Goal: Task Accomplishment & Management: Complete application form

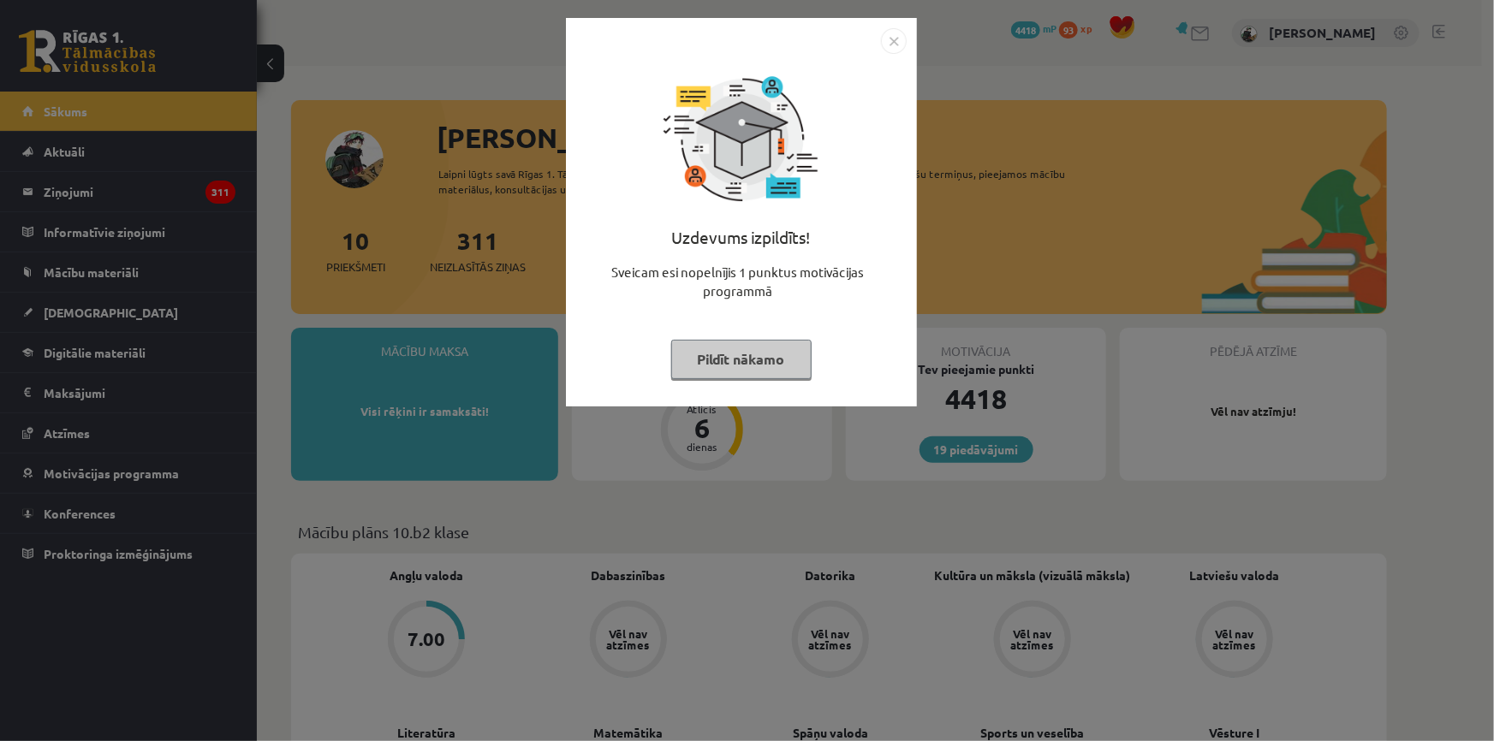
click at [899, 47] on img "Close" at bounding box center [894, 41] width 26 height 26
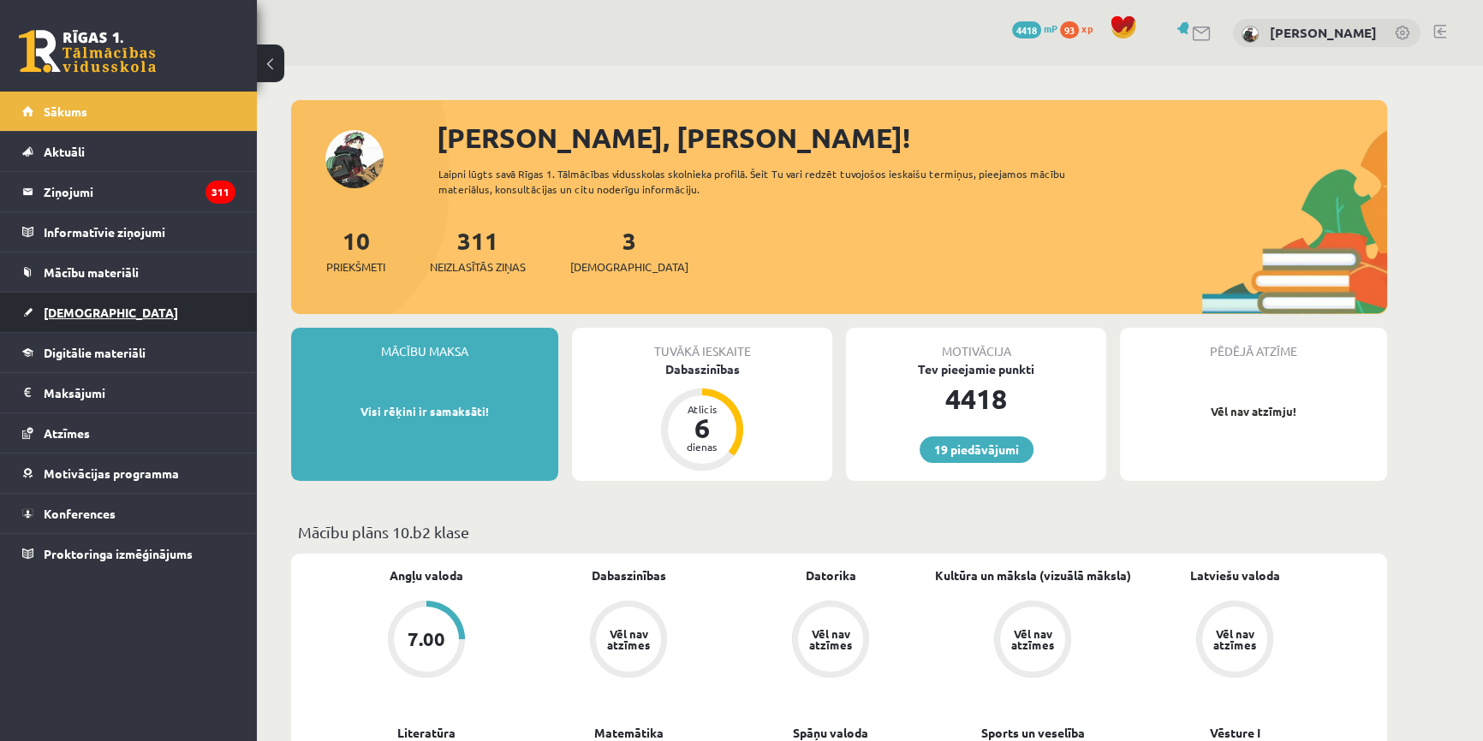
click at [92, 318] on link "[DEMOGRAPHIC_DATA]" at bounding box center [128, 312] width 213 height 39
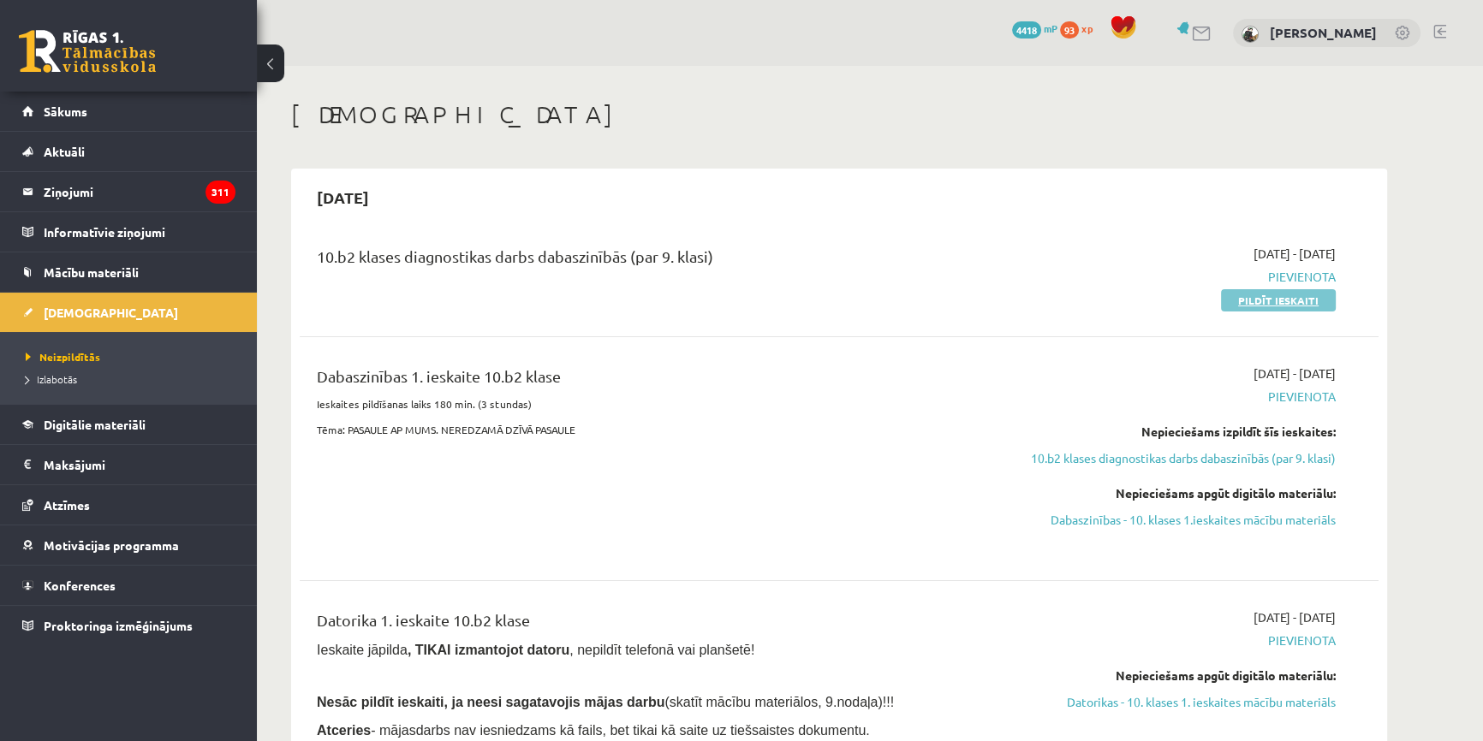
click at [1282, 299] on link "Pildīt ieskaiti" at bounding box center [1278, 300] width 115 height 22
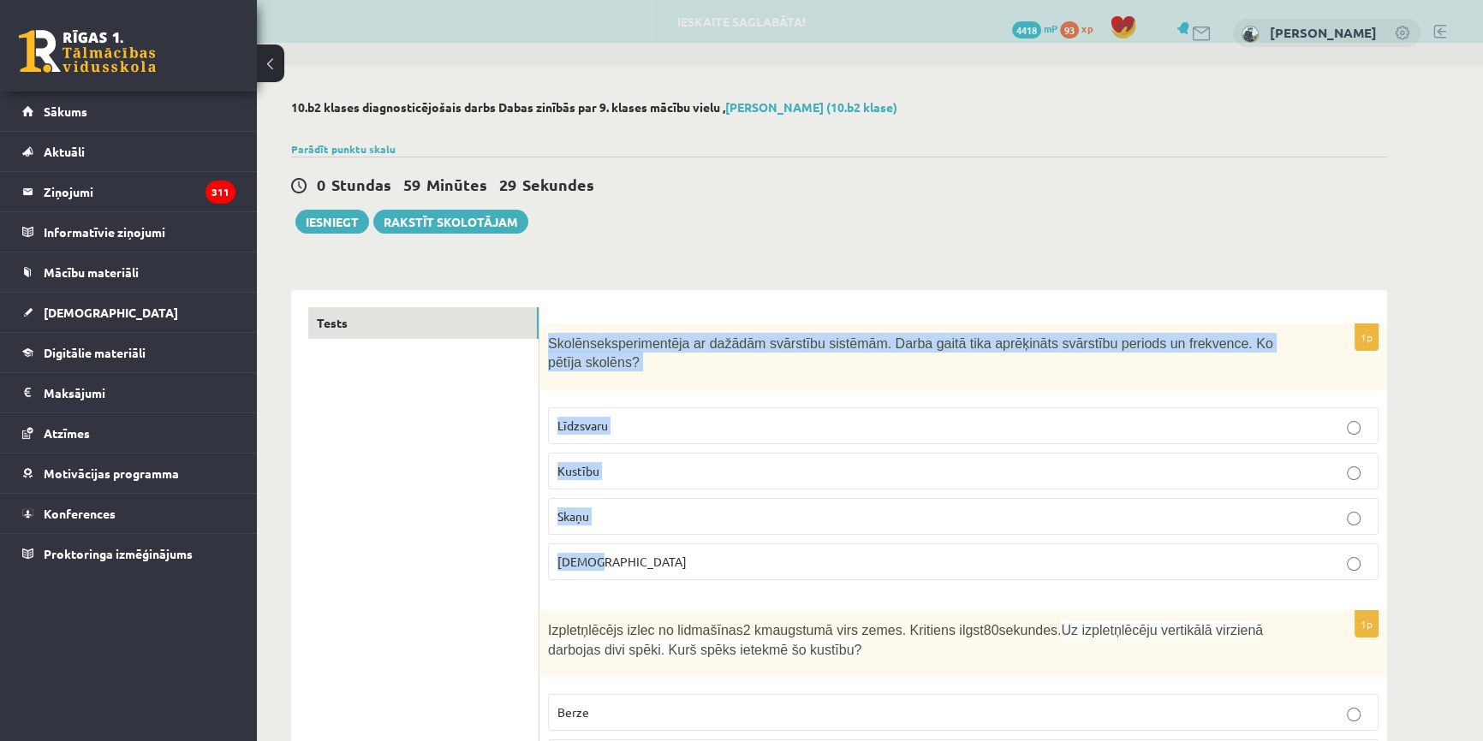
drag, startPoint x: 548, startPoint y: 342, endPoint x: 683, endPoint y: 548, distance: 246.0
click at [683, 548] on div "1p Skolēns eksperimentēja ar dažādām svārstību sistēmām. Darba gaitā tika aprēķ…" at bounding box center [963, 459] width 848 height 270
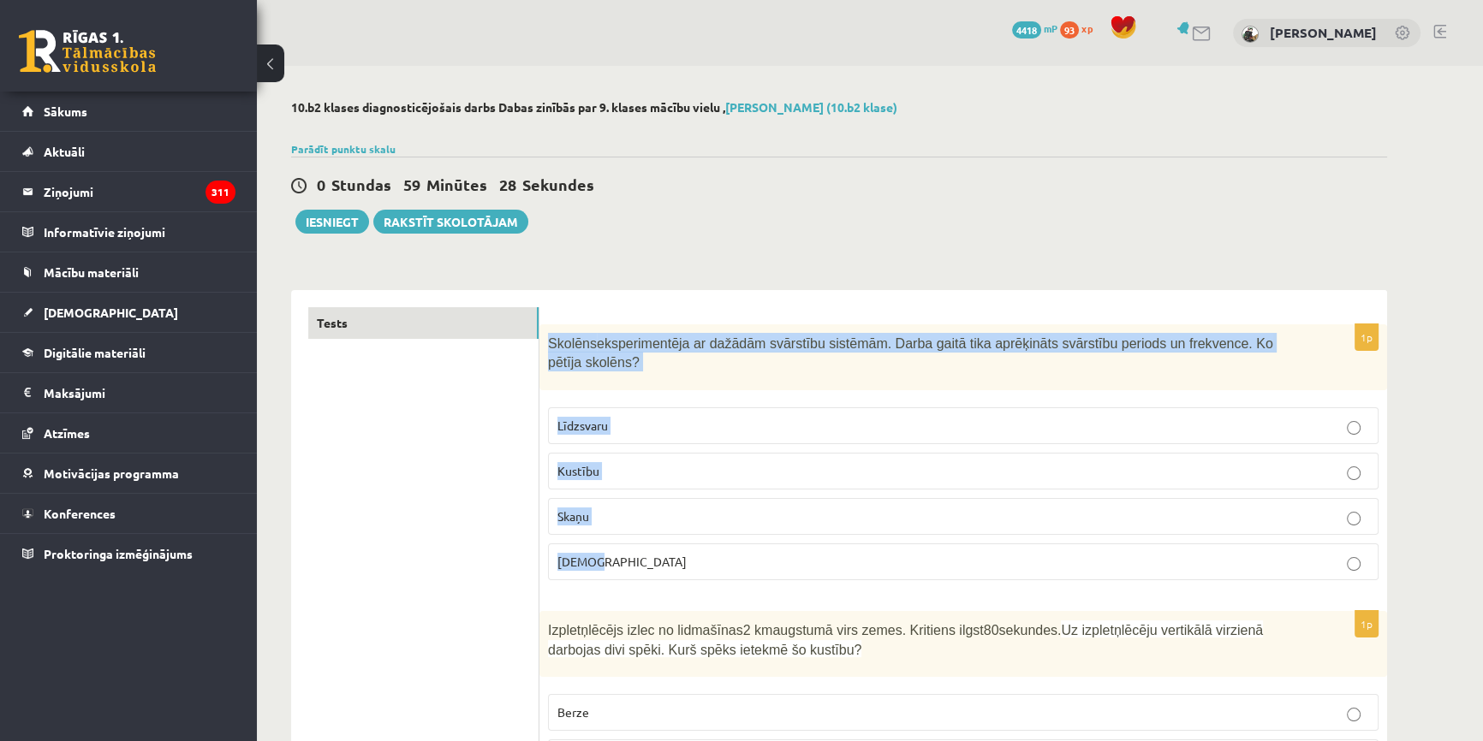
copy div "Skolēns eksperimentēja ar dažādām svārstību sistēmām. Darba gaitā tika aprēķinā…"
click at [626, 462] on p "Kustību" at bounding box center [963, 471] width 812 height 18
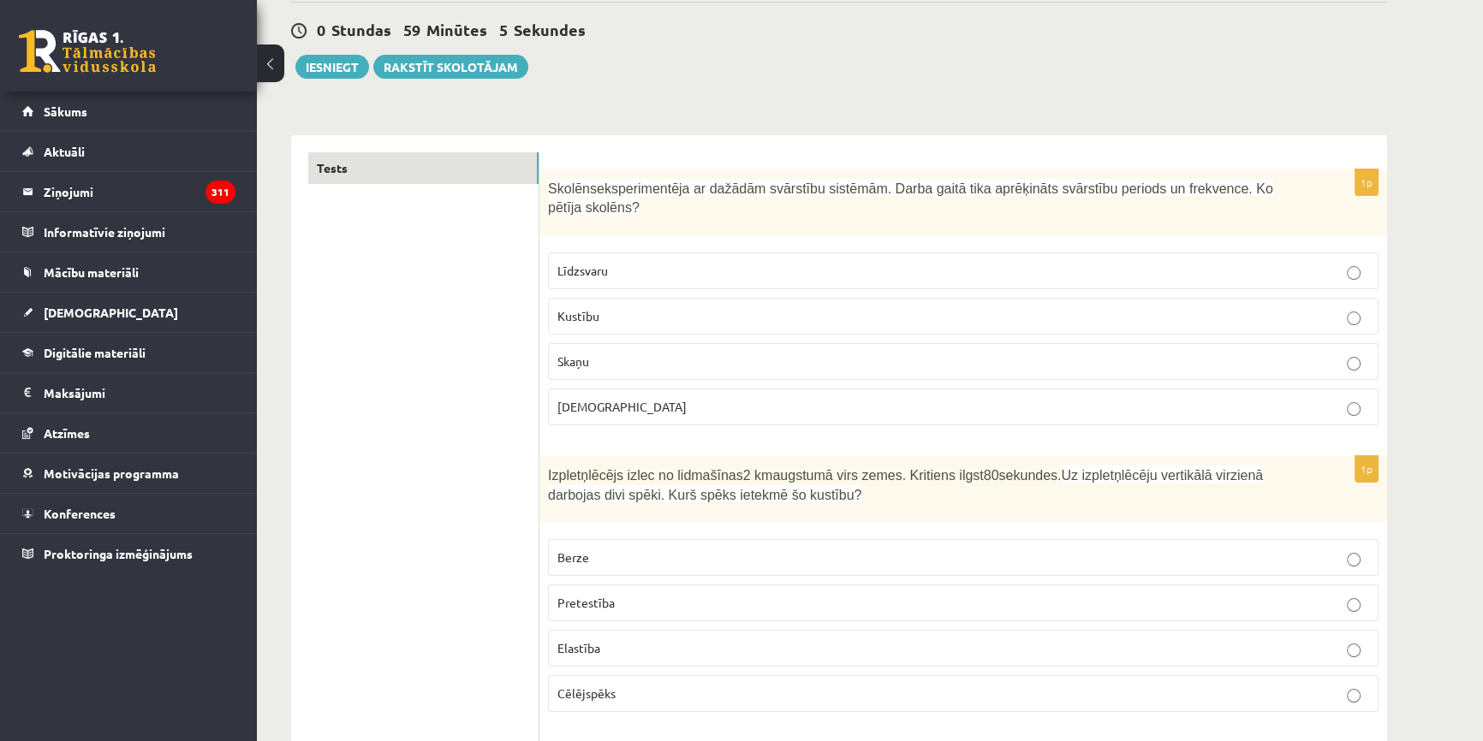
scroll to position [233, 0]
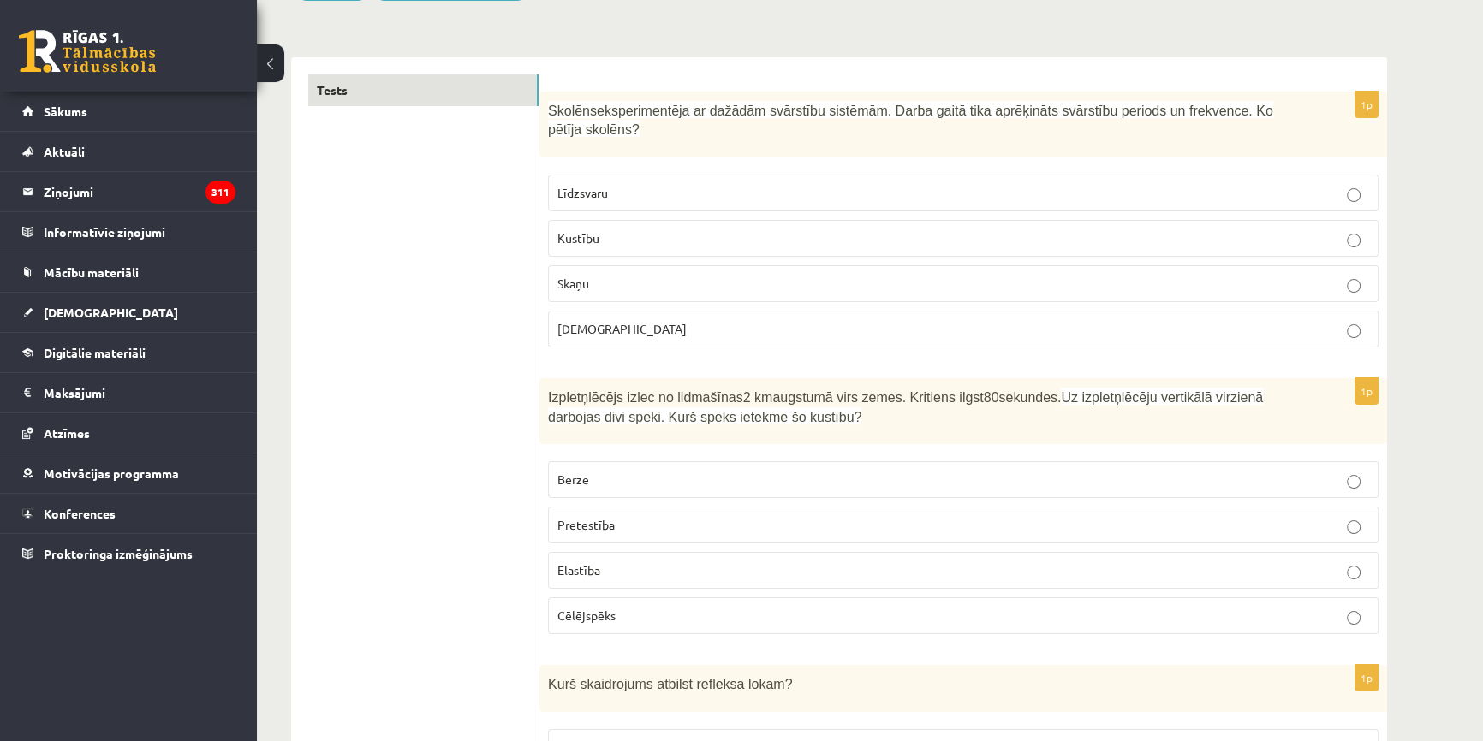
click at [752, 514] on label "Pretestība" at bounding box center [963, 525] width 830 height 37
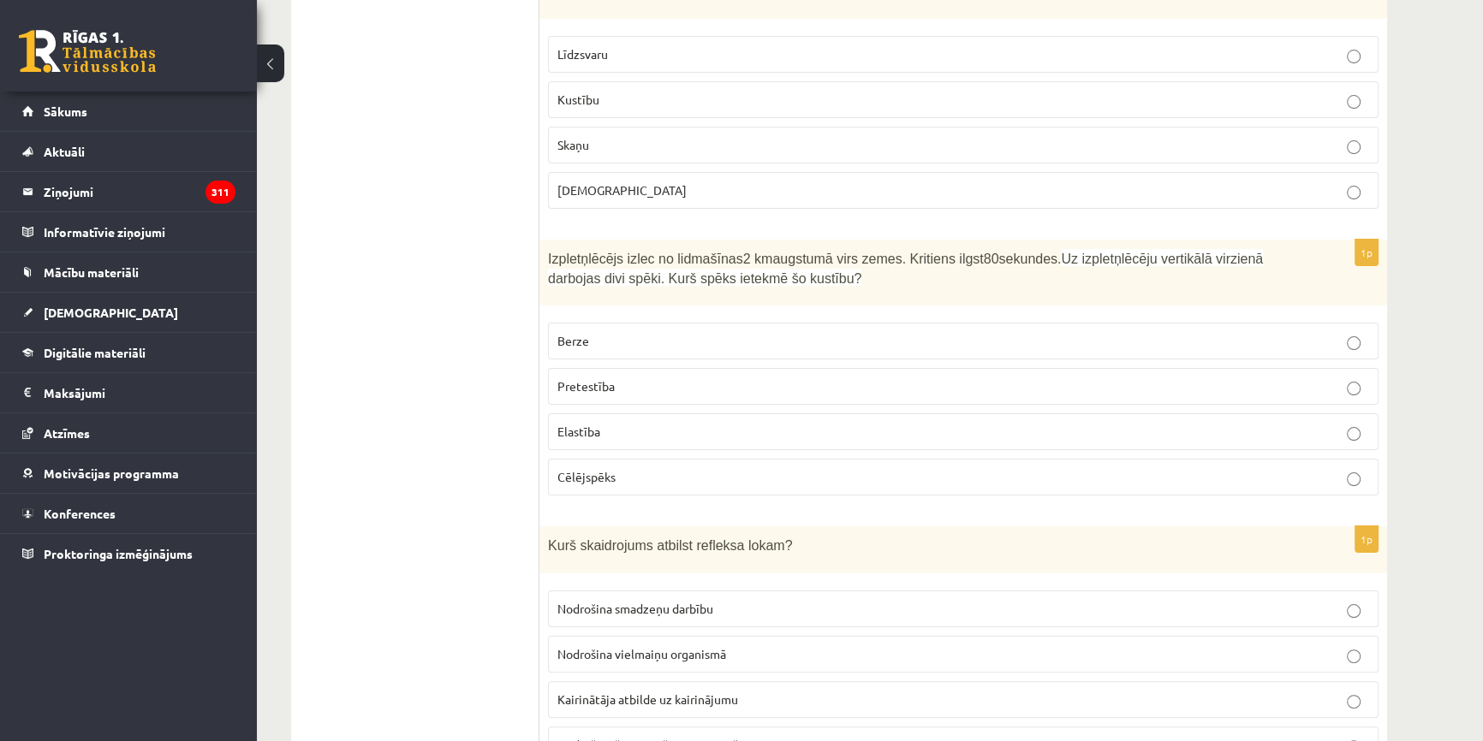
scroll to position [389, 0]
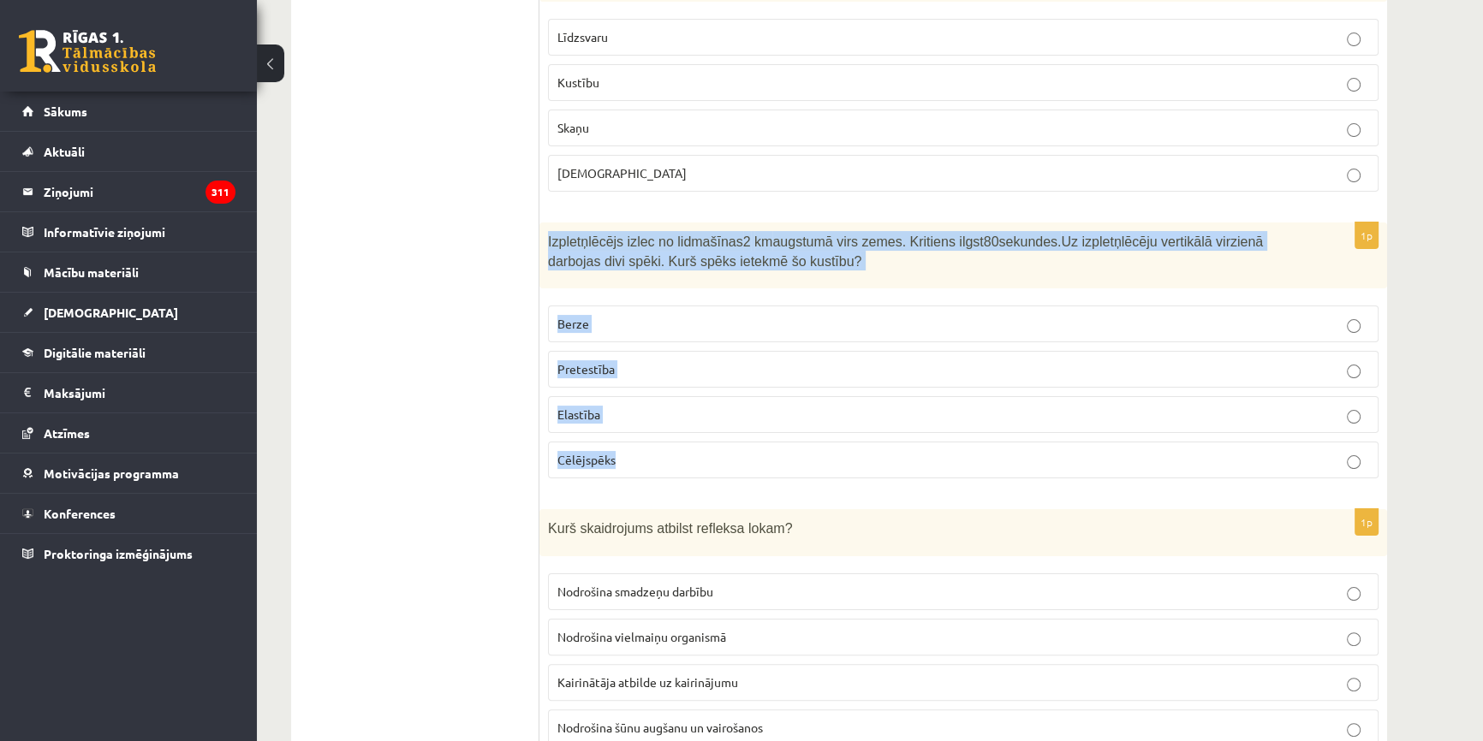
drag, startPoint x: 547, startPoint y: 217, endPoint x: 738, endPoint y: 446, distance: 298.5
click at [738, 446] on div "1p Izpletņlēcējs izlec no lidmašīnas 2 km augstumā virs zemes. Kritiens ilgst 8…" at bounding box center [963, 358] width 848 height 270
copy div "Izpletņlēcējs izlec no lidmašīnas 2 km augstumā virs zemes. Kritiens ilgst 80 s…"
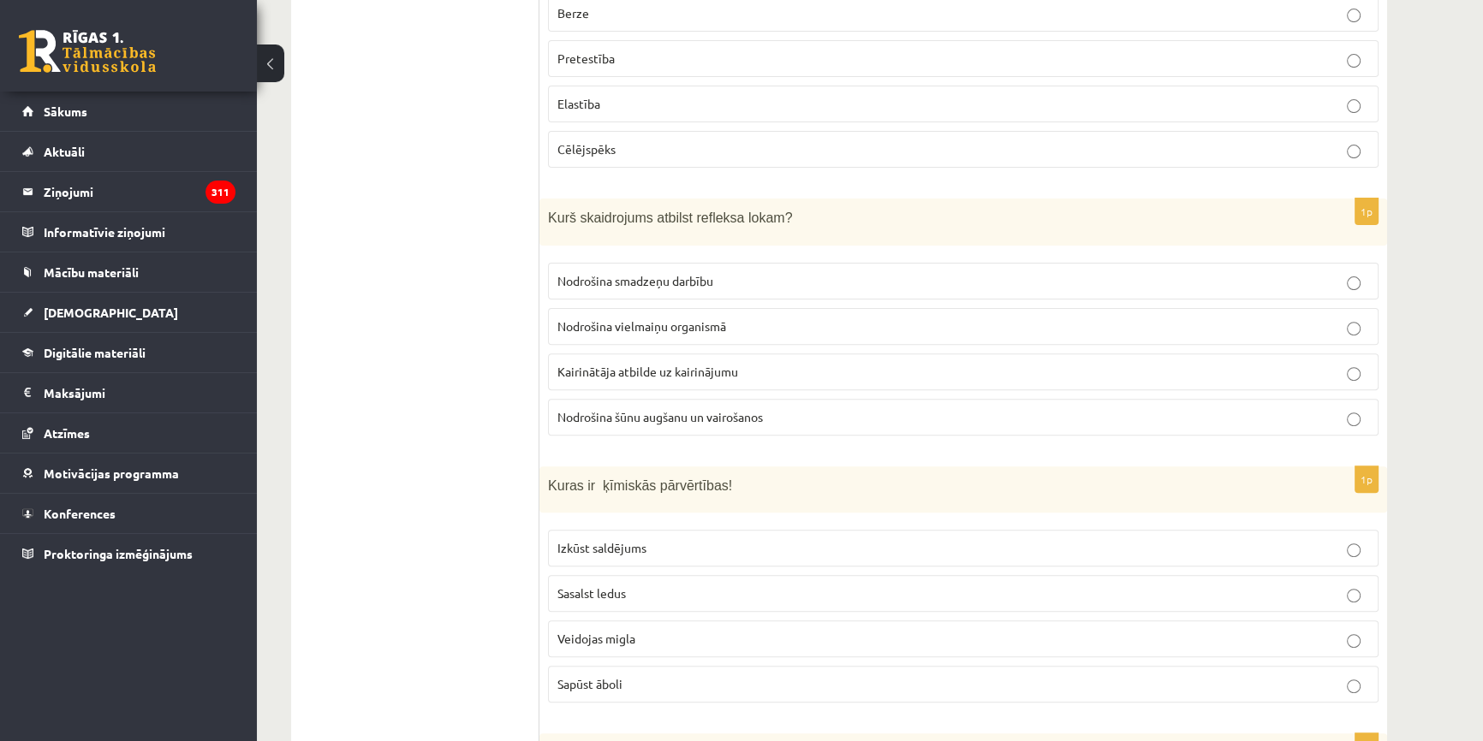
scroll to position [700, 0]
click at [591, 363] on span "Kairinātāja atbilde uz kairinājumu" at bounding box center [647, 370] width 181 height 15
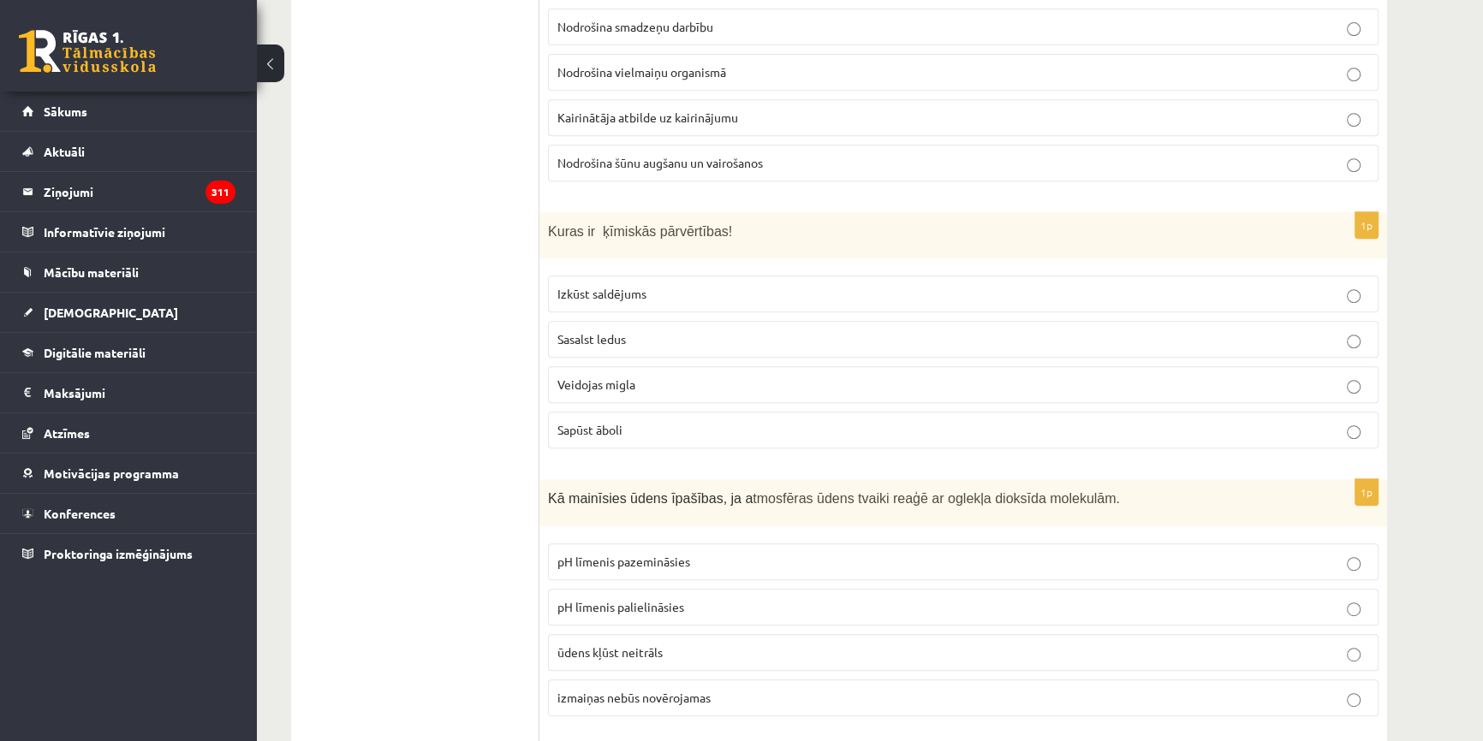
scroll to position [1011, 0]
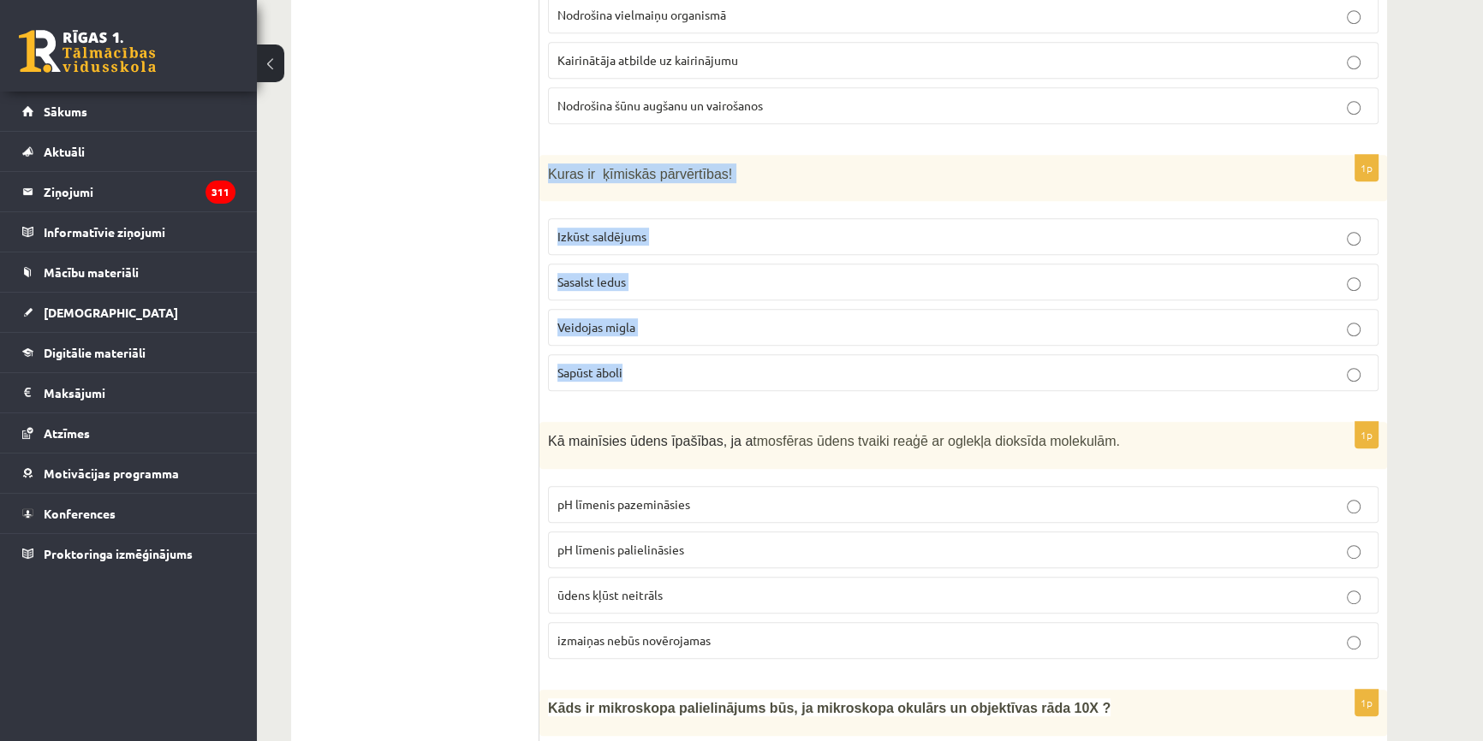
drag, startPoint x: 543, startPoint y: 145, endPoint x: 654, endPoint y: 338, distance: 223.2
click at [654, 338] on div "1p Kuras ir ķīmiskās pārvērtības! Izkūst saldējums Sasalst ledus Veidojas migla…" at bounding box center [963, 280] width 848 height 251
copy div "Kuras ir ķīmiskās pārvērtības! Izkūst saldējums Sasalst ledus Veidojas migla Sa…"
click at [685, 364] on p "Sapūst āboli" at bounding box center [963, 373] width 812 height 18
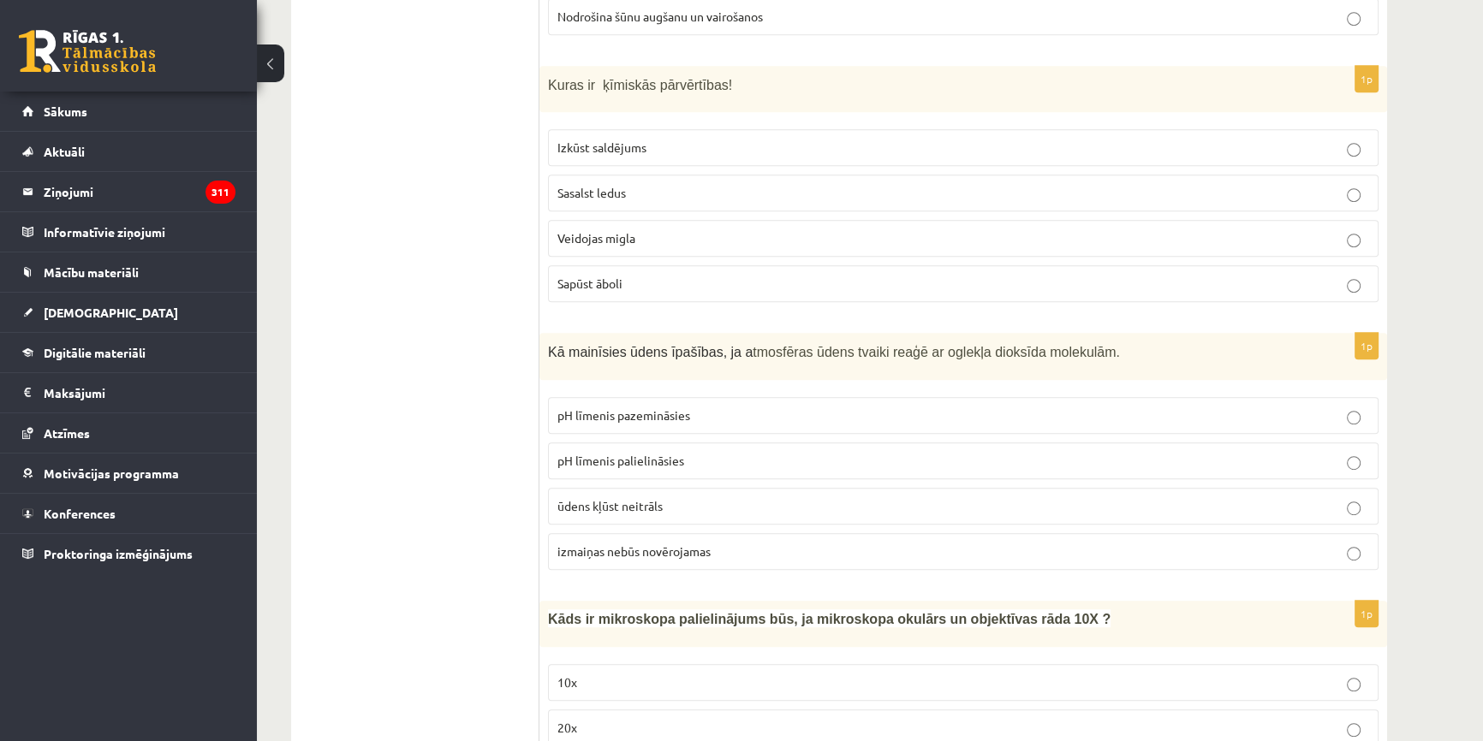
scroll to position [1167, 0]
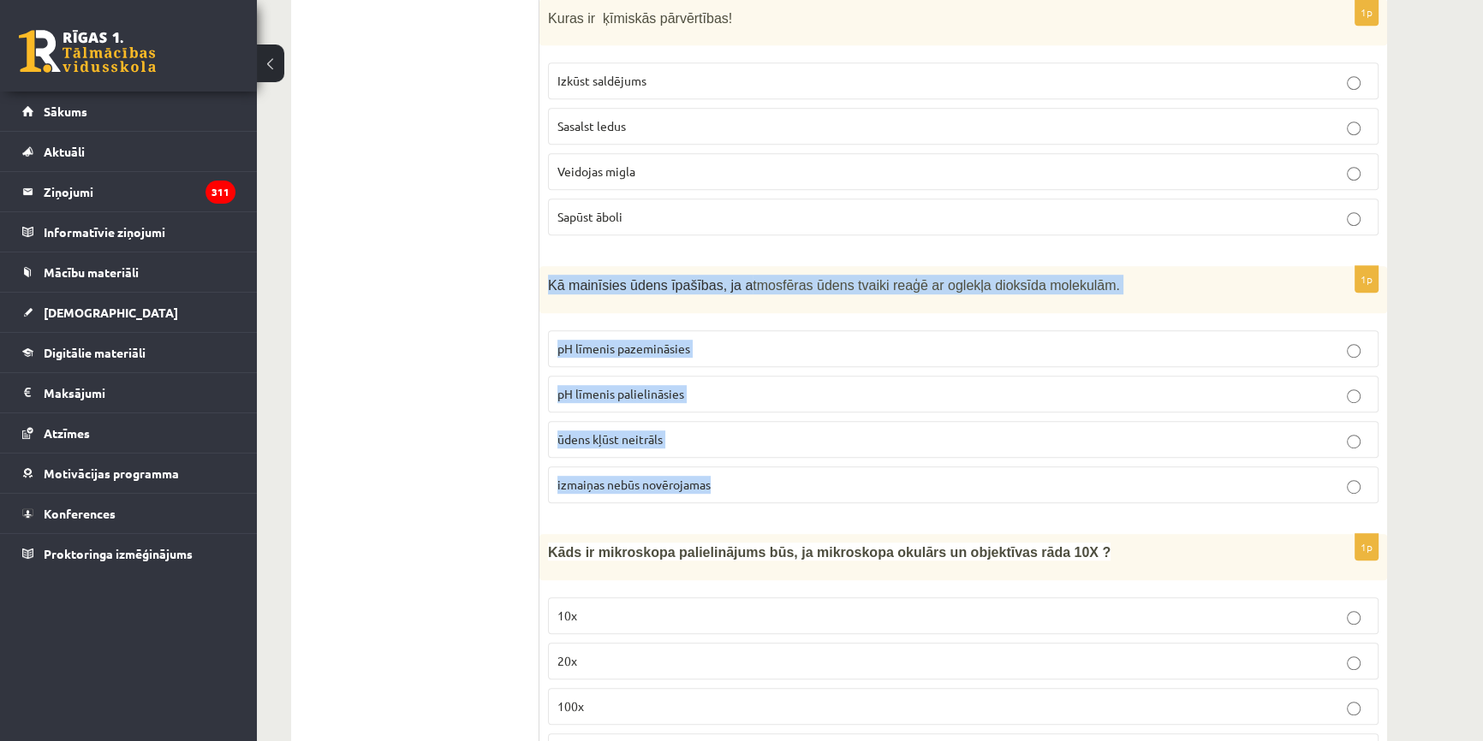
drag, startPoint x: 546, startPoint y: 259, endPoint x: 760, endPoint y: 472, distance: 301.5
click at [760, 472] on div "1p Kā mainīsies ūdens īpašības, ja a tmosfēras ūdens tvaiki reaģē ar oglekļa di…" at bounding box center [963, 391] width 848 height 251
copy div "Kā mainīsies ūdens īpašības, ja a tmosfēras ūdens tvaiki reaģē ar oglekļa dioks…"
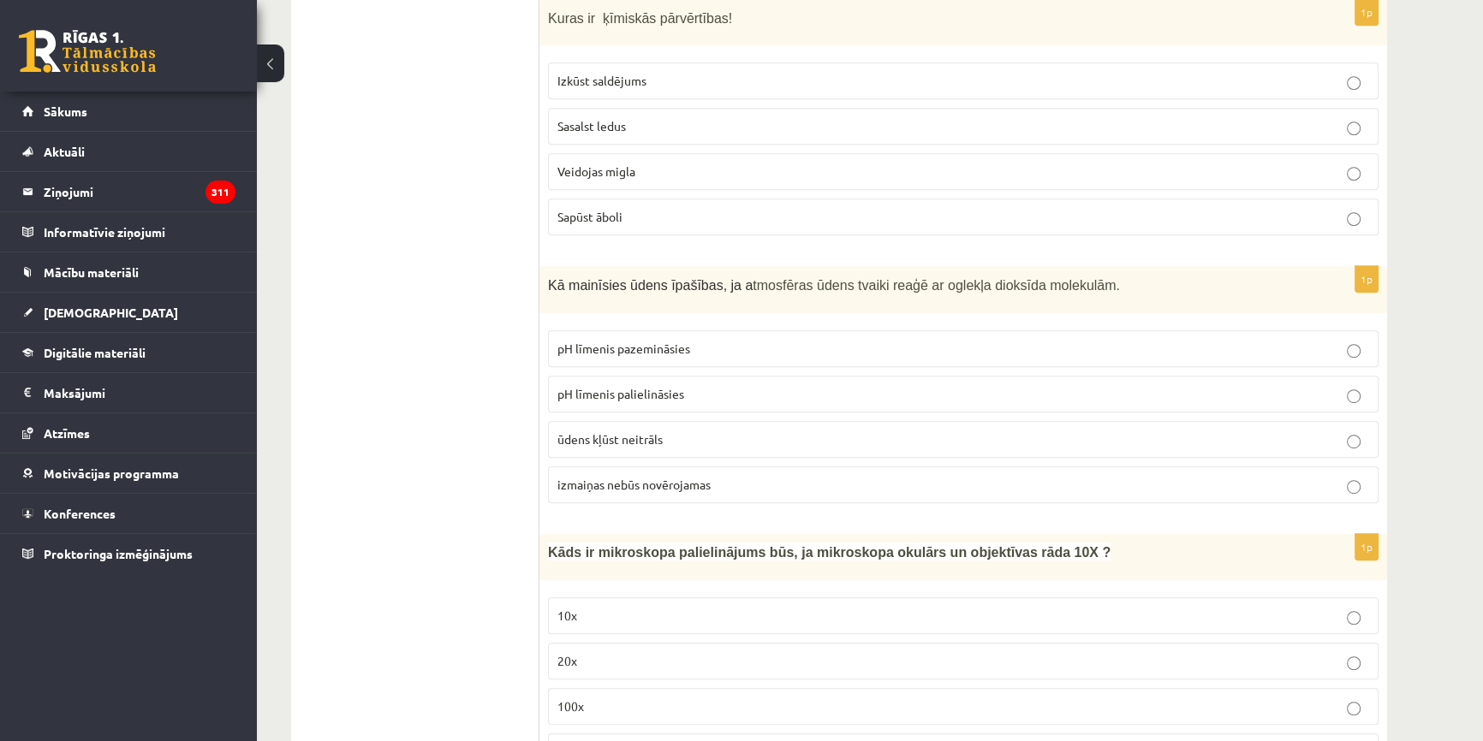
click at [699, 340] on p "pH līmenis pazemināsies" at bounding box center [963, 349] width 812 height 18
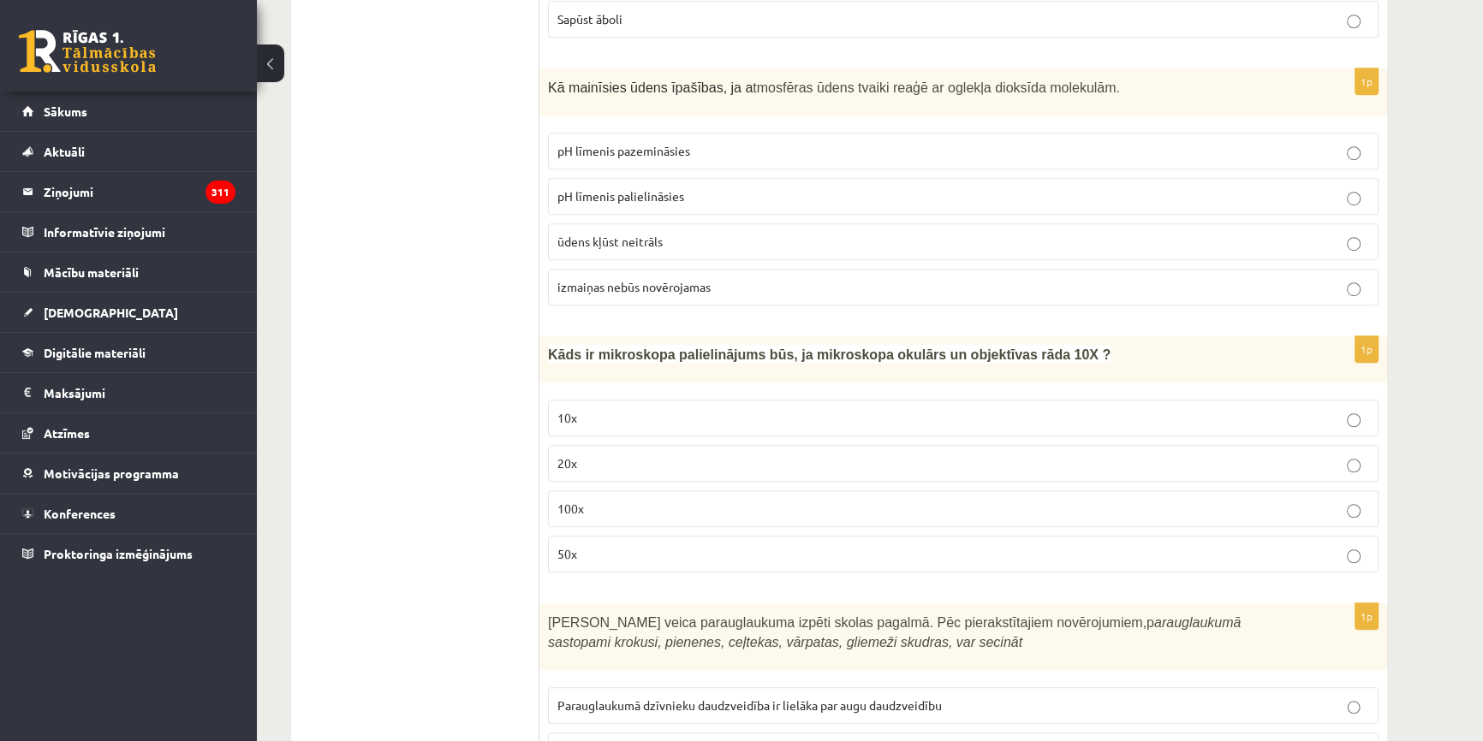
scroll to position [1401, 0]
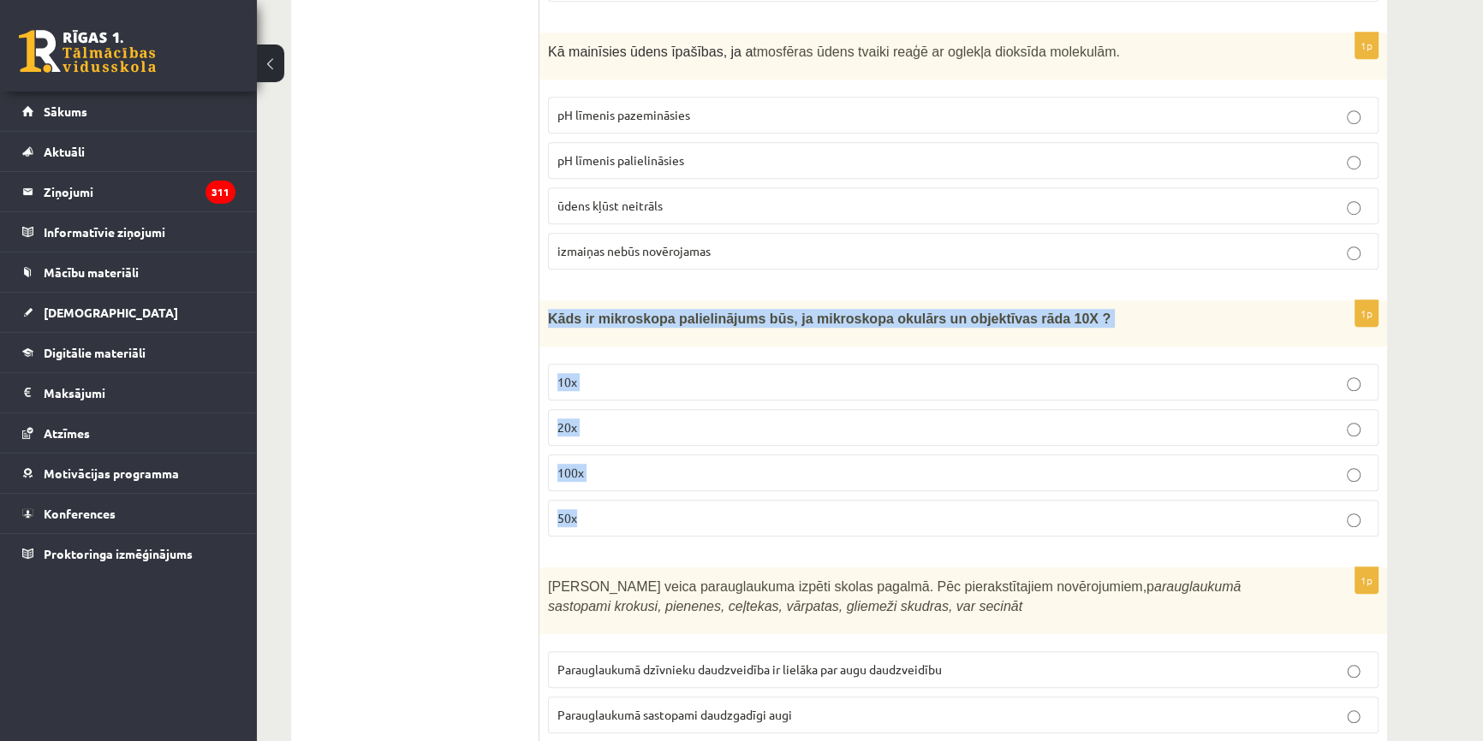
drag, startPoint x: 539, startPoint y: 285, endPoint x: 621, endPoint y: 497, distance: 226.5
click at [621, 497] on div "1p Kāds ir mikroskopa palielinājums būs, ja mikroskopa okulārs un objektīvas rā…" at bounding box center [963, 425] width 848 height 250
copy div "Kāds ir mikroskopa palielinājums būs, ja mikroskopa okulārs un objektīvas rāda …"
click at [702, 464] on p "100x" at bounding box center [963, 473] width 812 height 18
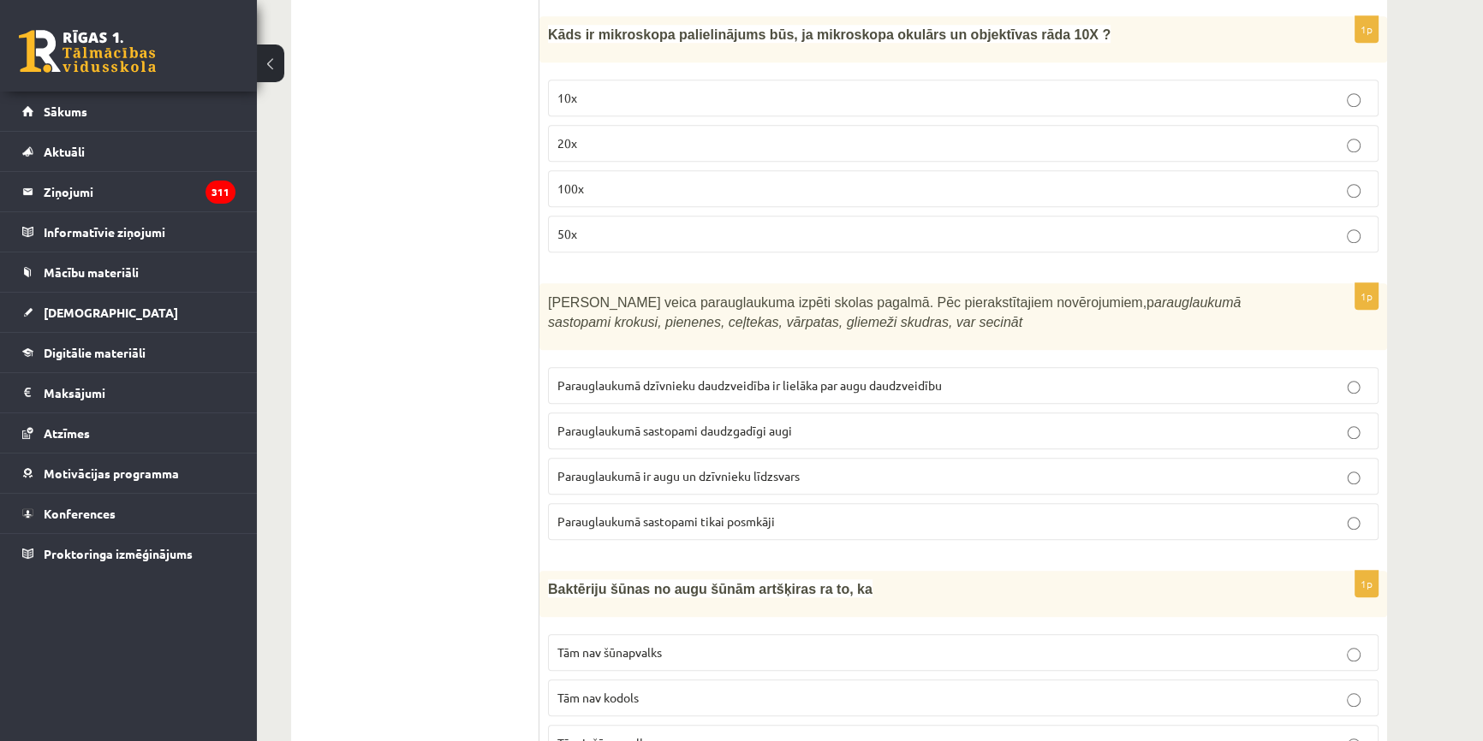
scroll to position [1712, 0]
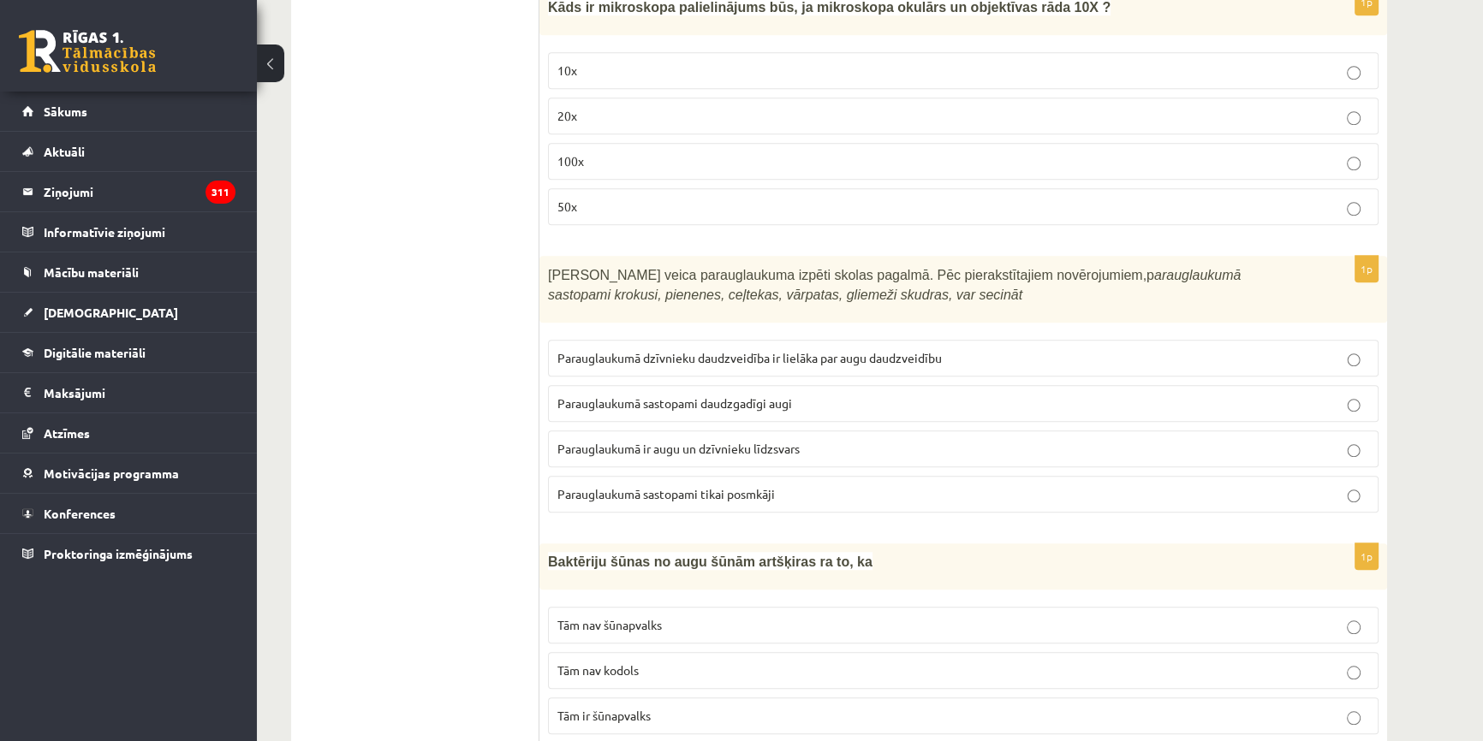
click at [883, 395] on p "Parauglaukumā sastopami daudzgadīgi augi" at bounding box center [963, 404] width 812 height 18
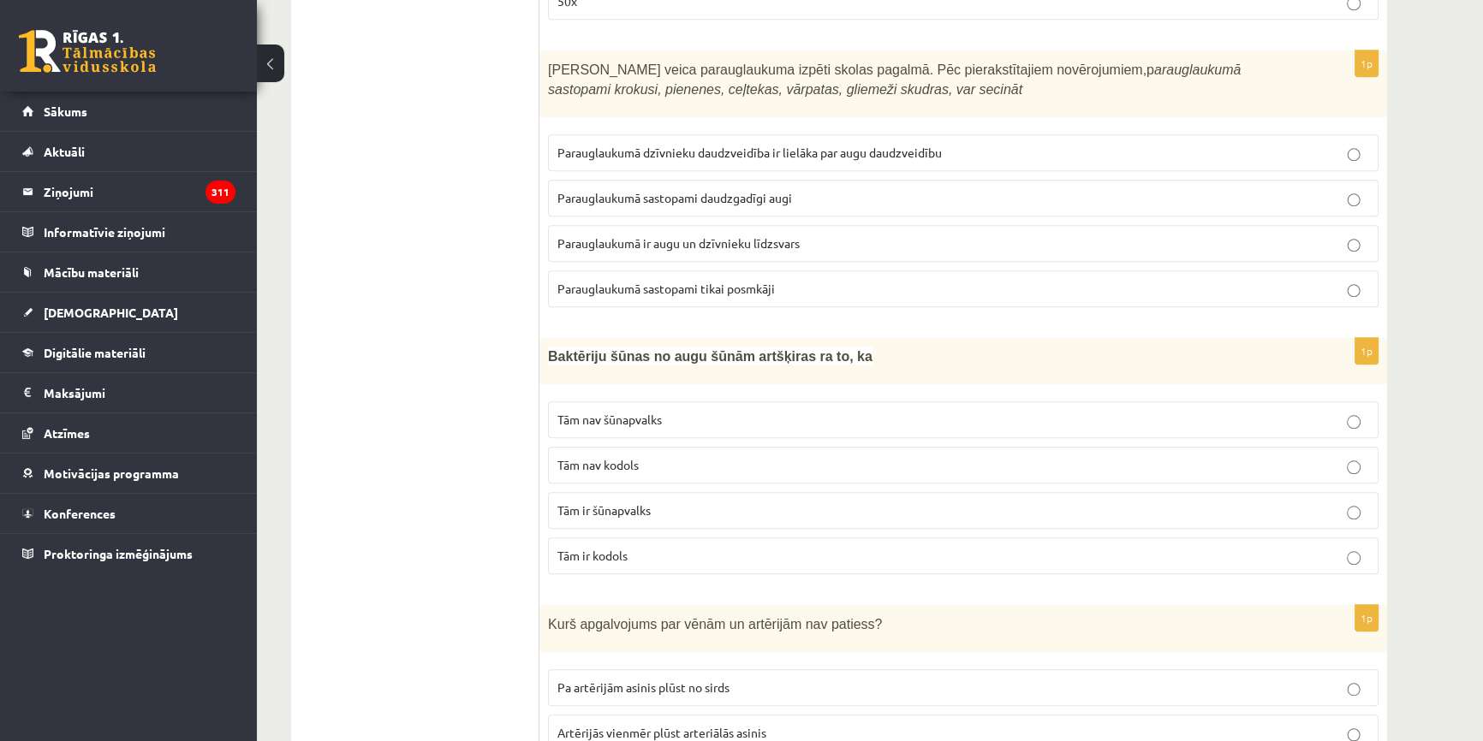
scroll to position [1945, 0]
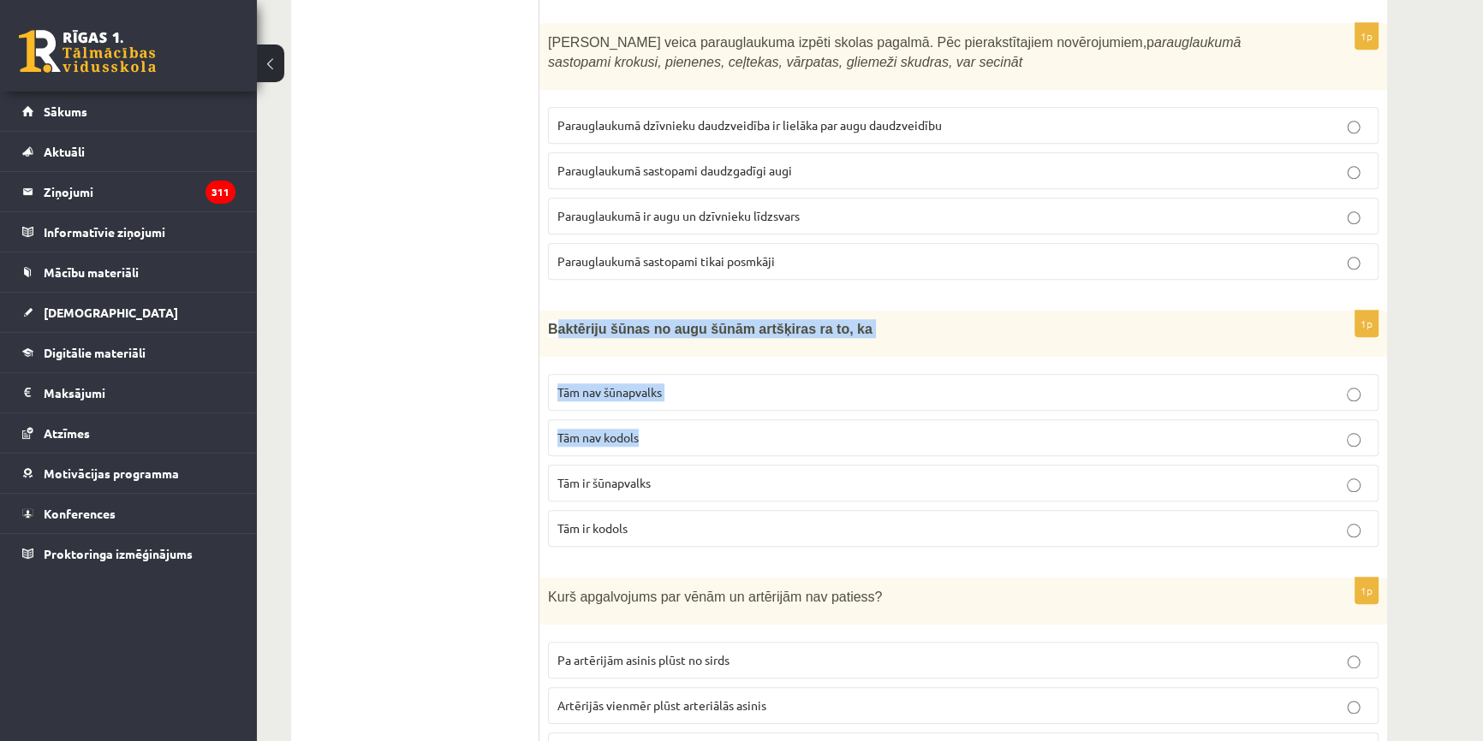
drag, startPoint x: 552, startPoint y: 302, endPoint x: 642, endPoint y: 410, distance: 140.4
click at [651, 424] on div "1p Baktēriju šūnas no augu šūnām artšķiras ra to, ka Tām nav šūnapvalks Tām nav…" at bounding box center [963, 436] width 848 height 250
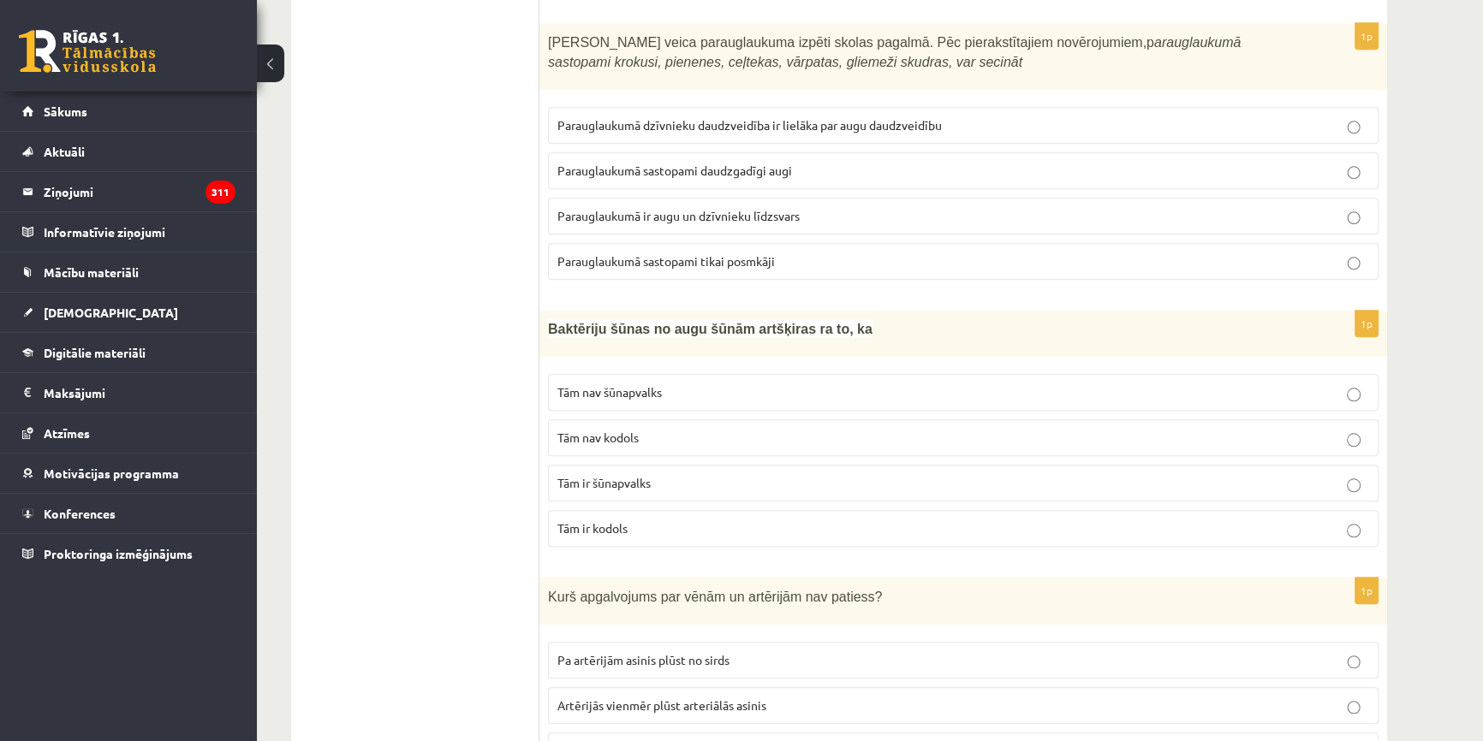
drag, startPoint x: 538, startPoint y: 298, endPoint x: 671, endPoint y: 348, distance: 142.0
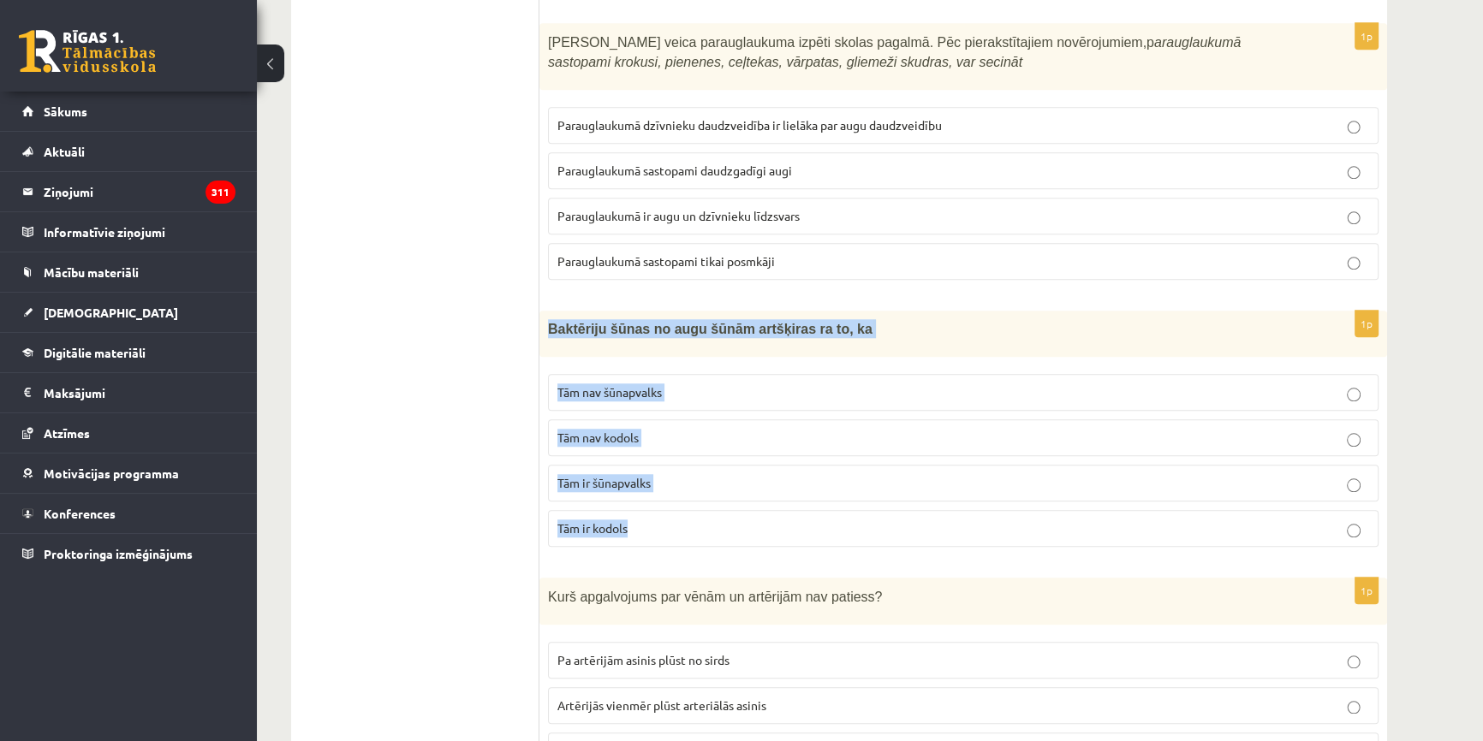
drag, startPoint x: 544, startPoint y: 301, endPoint x: 652, endPoint y: 488, distance: 215.6
click at [652, 488] on div "1p Baktēriju šūnas no augu šūnām artšķiras ra to, ka Tām nav šūnapvalks Tām nav…" at bounding box center [963, 436] width 848 height 250
copy div "Baktēriju šūnas no augu šūnām artšķiras ra to, ka Tām nav šūnapvalks Tām nav ko…"
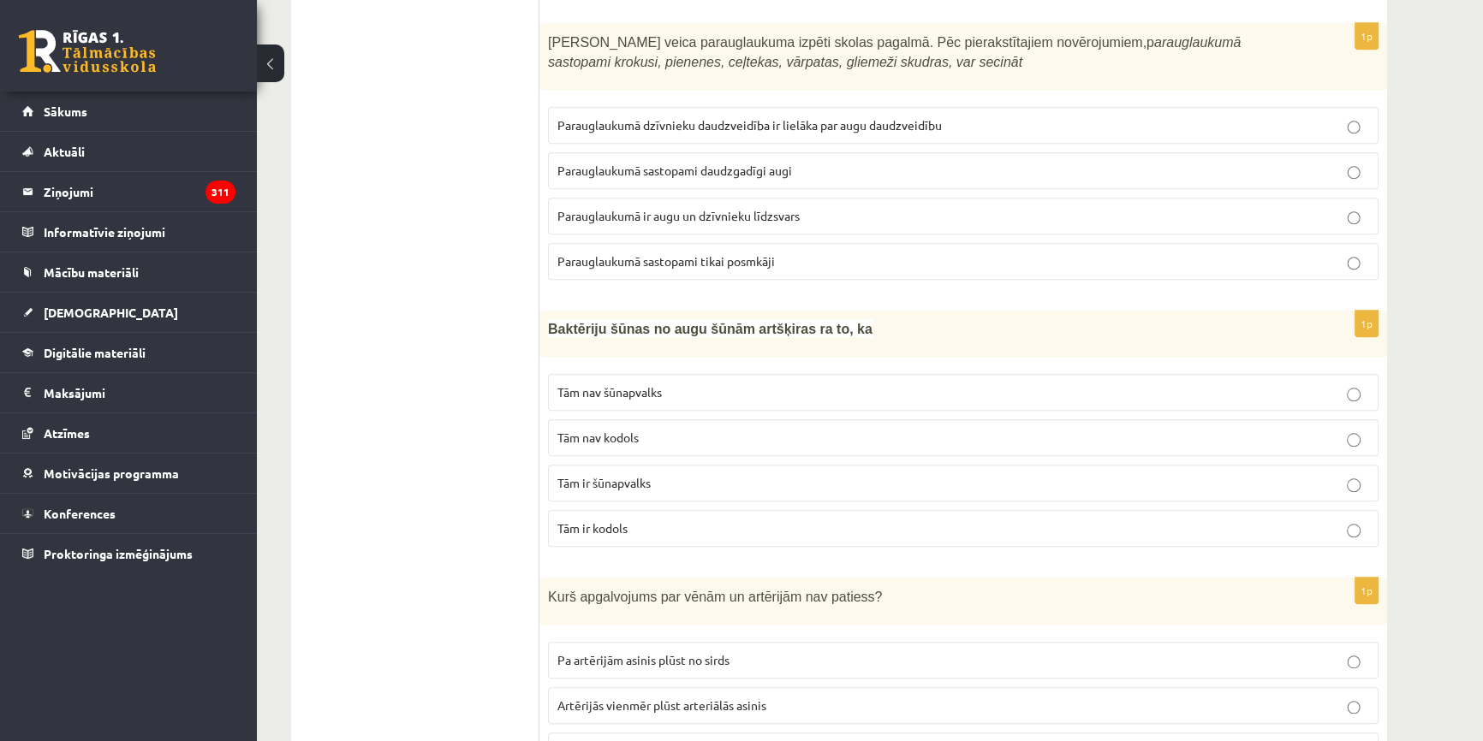
click at [740, 429] on p "Tām nav kodols" at bounding box center [963, 438] width 812 height 18
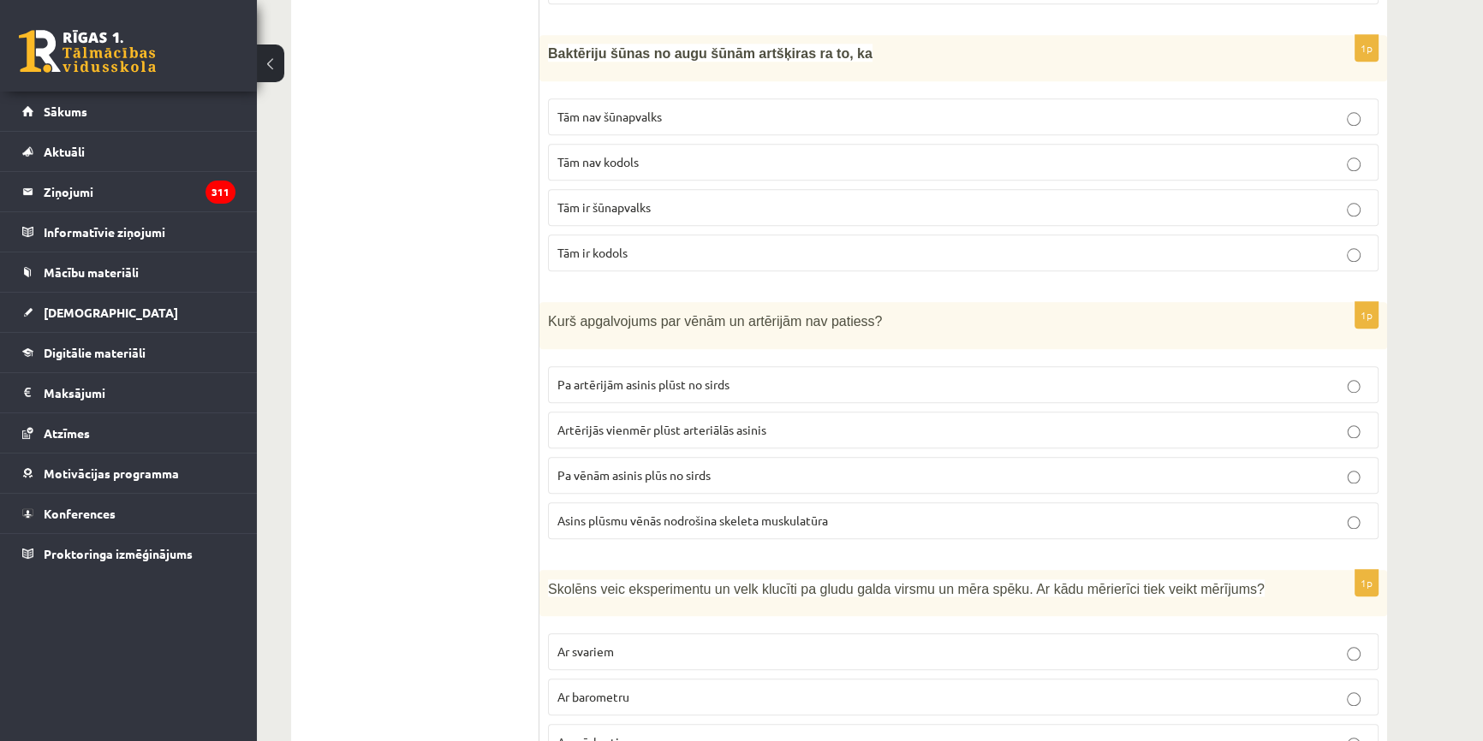
scroll to position [2257, 0]
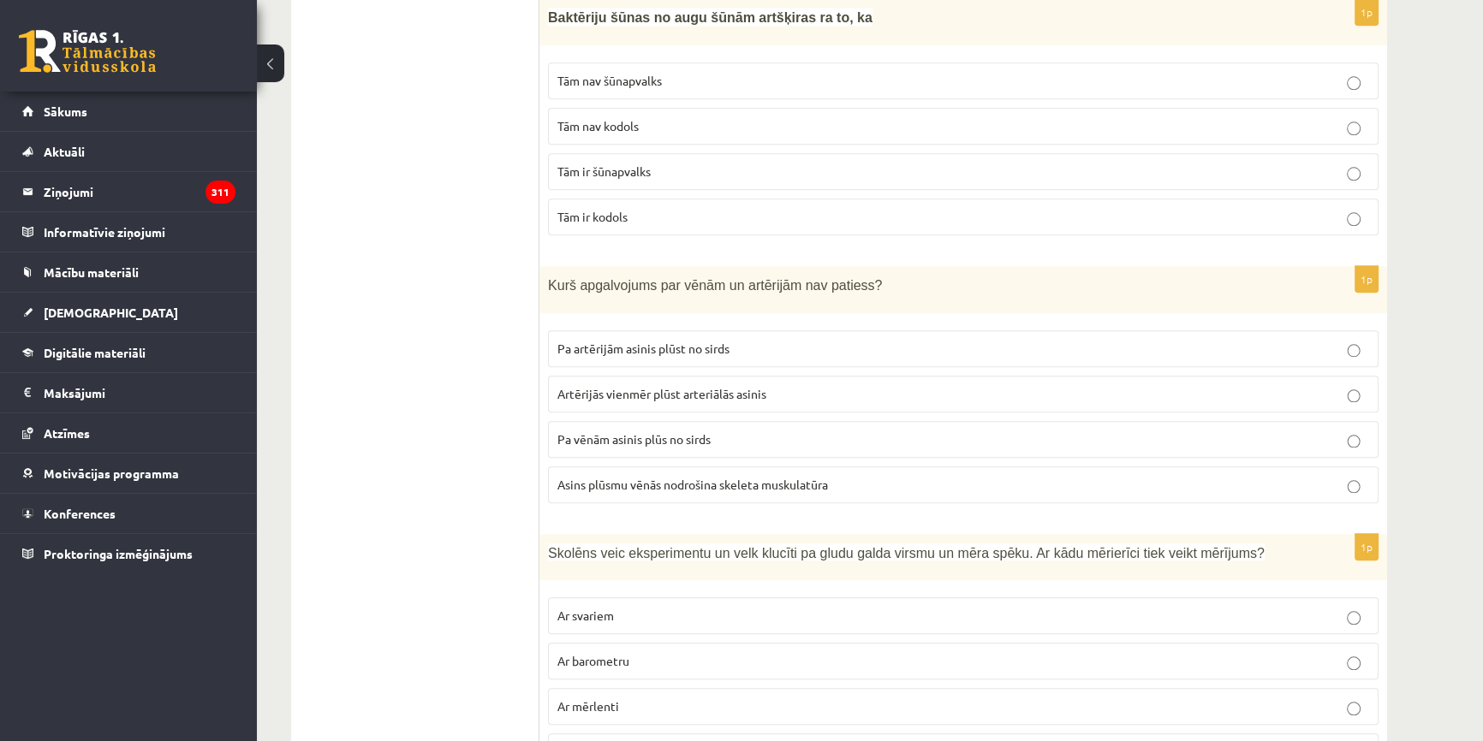
click at [1011, 476] on p "Asins plūsmu vēnās nodrošina skeleta muskulatūra" at bounding box center [963, 485] width 812 height 18
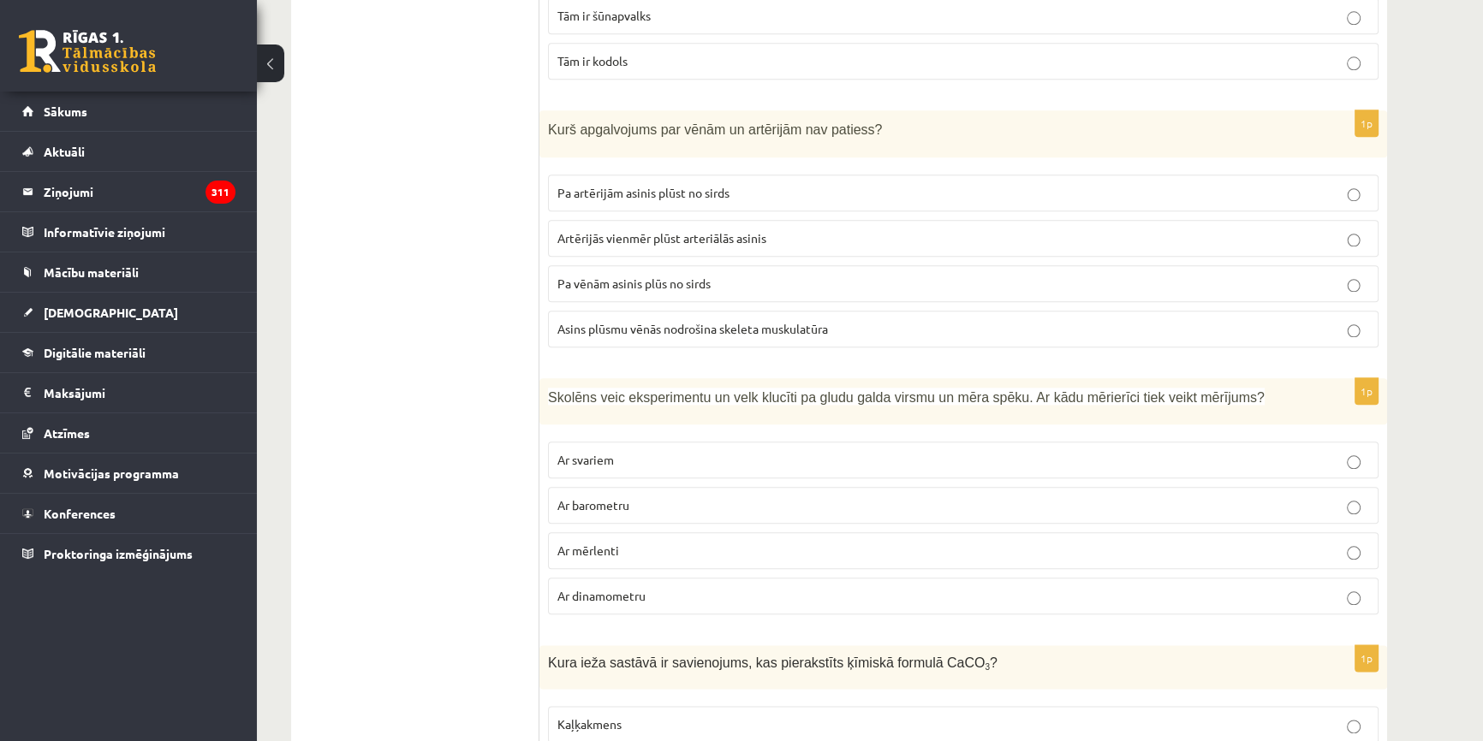
scroll to position [2490, 0]
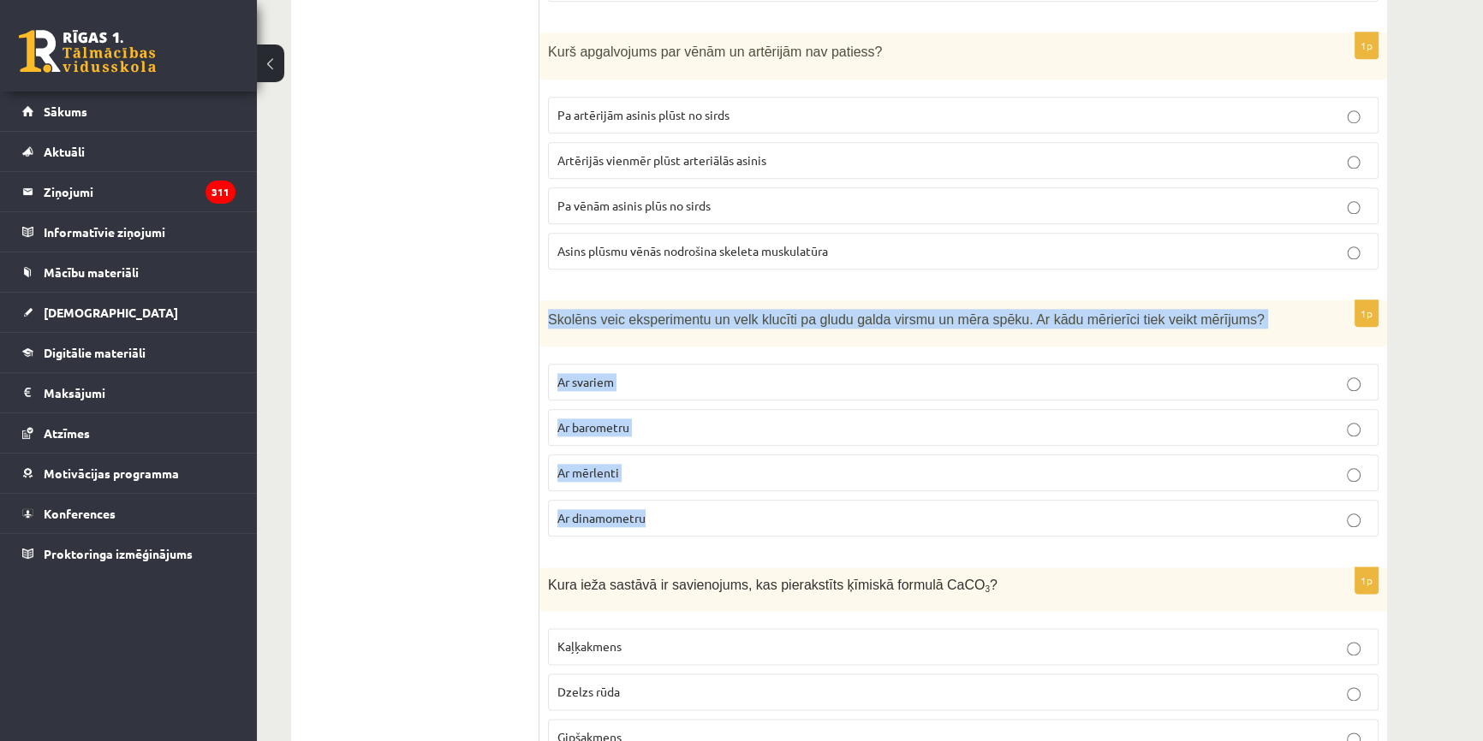
drag, startPoint x: 546, startPoint y: 288, endPoint x: 684, endPoint y: 509, distance: 261.1
click at [684, 509] on div "1p Skolēns veic eksperimentu un velk klucīti pa gludu galda virsmu un mēra spēk…" at bounding box center [963, 425] width 848 height 251
copy div "Skolēns veic eksperimentu un velk klucīti pa gludu galda virsmu un mēra spēku. …"
click at [685, 509] on p "Ar dinamometru" at bounding box center [963, 518] width 812 height 18
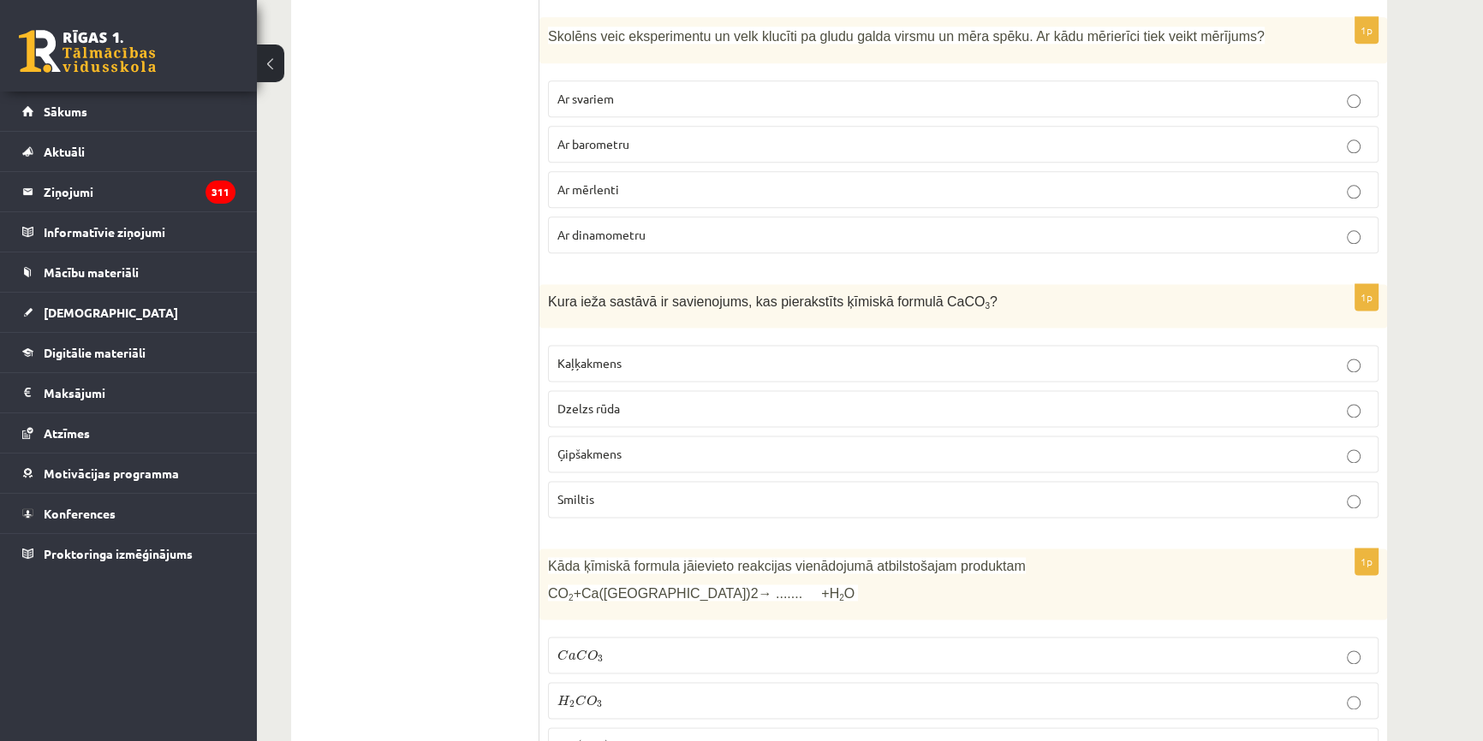
scroll to position [2801, 0]
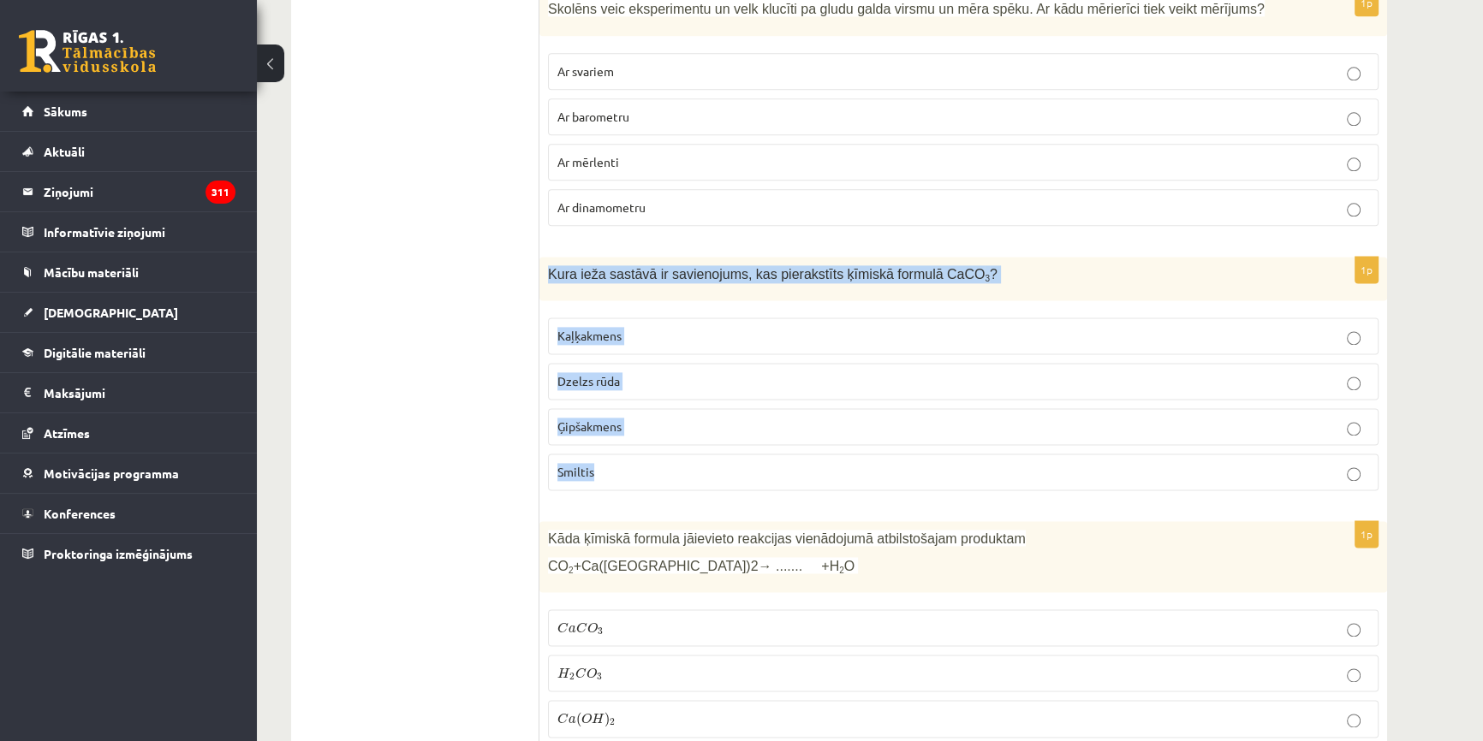
drag, startPoint x: 550, startPoint y: 245, endPoint x: 854, endPoint y: 421, distance: 352.1
click at [854, 421] on div "1p Kura ieža sastāvā ir savienojums, kas pierakstīts ķīmiskā formulā CaCO 3 ? K…" at bounding box center [963, 380] width 848 height 247
copy div "Kura ieža sastāvā ir savienojums, kas pierakstīts ķīmiskā formulā CaCO 3 ? Kaļķ…"
click at [647, 327] on p "Kaļķakmens" at bounding box center [963, 336] width 812 height 18
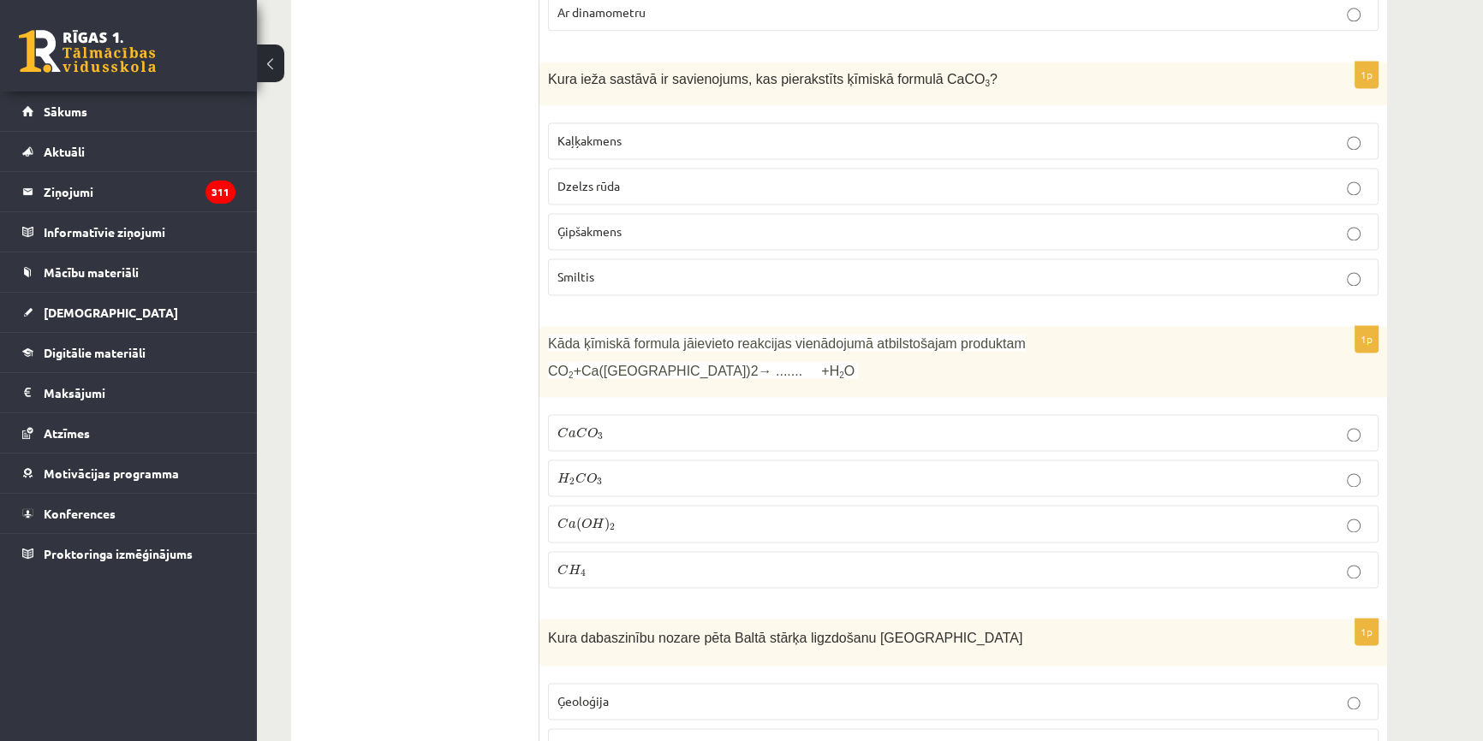
scroll to position [3035, 0]
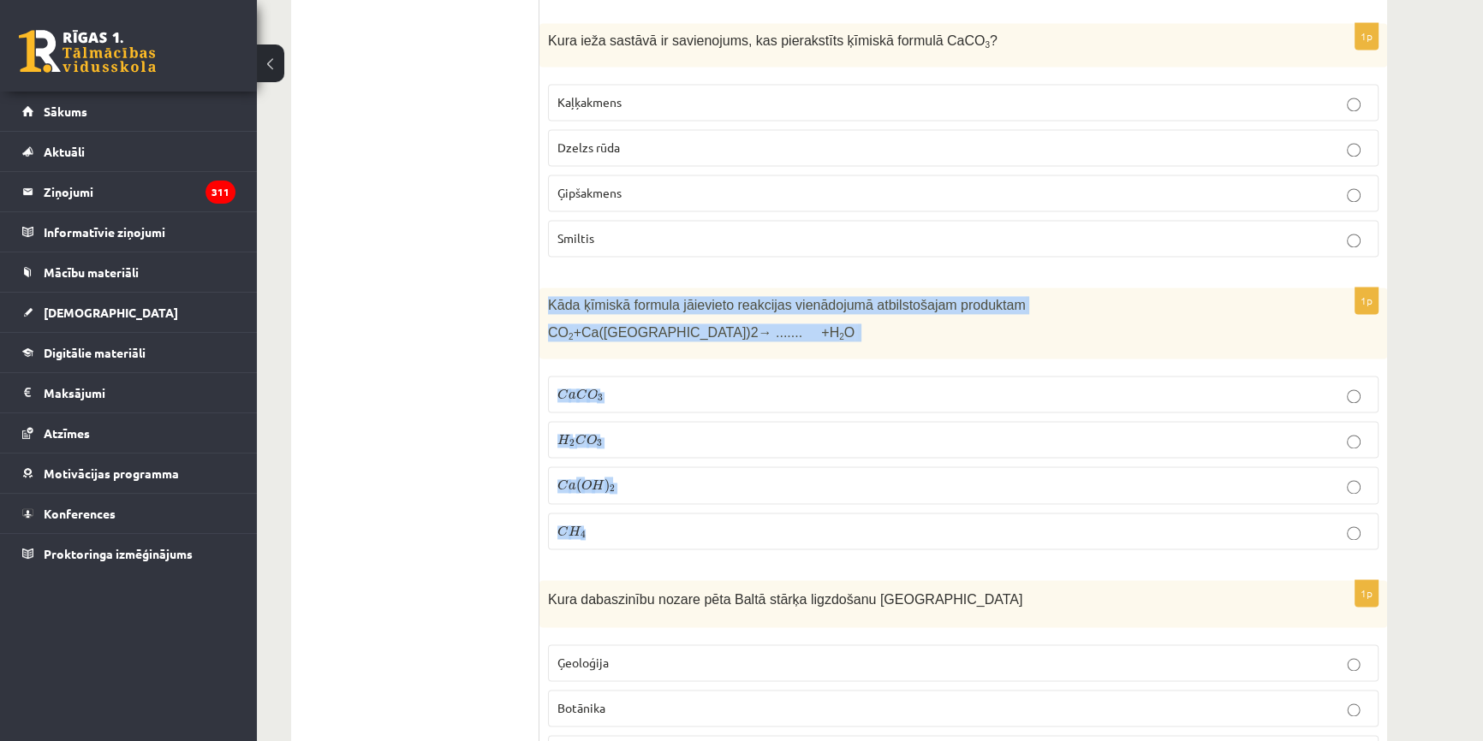
drag, startPoint x: 550, startPoint y: 274, endPoint x: 627, endPoint y: 507, distance: 245.3
click at [627, 507] on div "1p Kāda ķīmiskā formula jāievieto reakcijas vienādojumā atbilstošajam produktam…" at bounding box center [963, 426] width 848 height 276
copy div "Kāda ķīmiskā formula jāievieto reakcijas vienādojumā atbilstošajam produktam CO…"
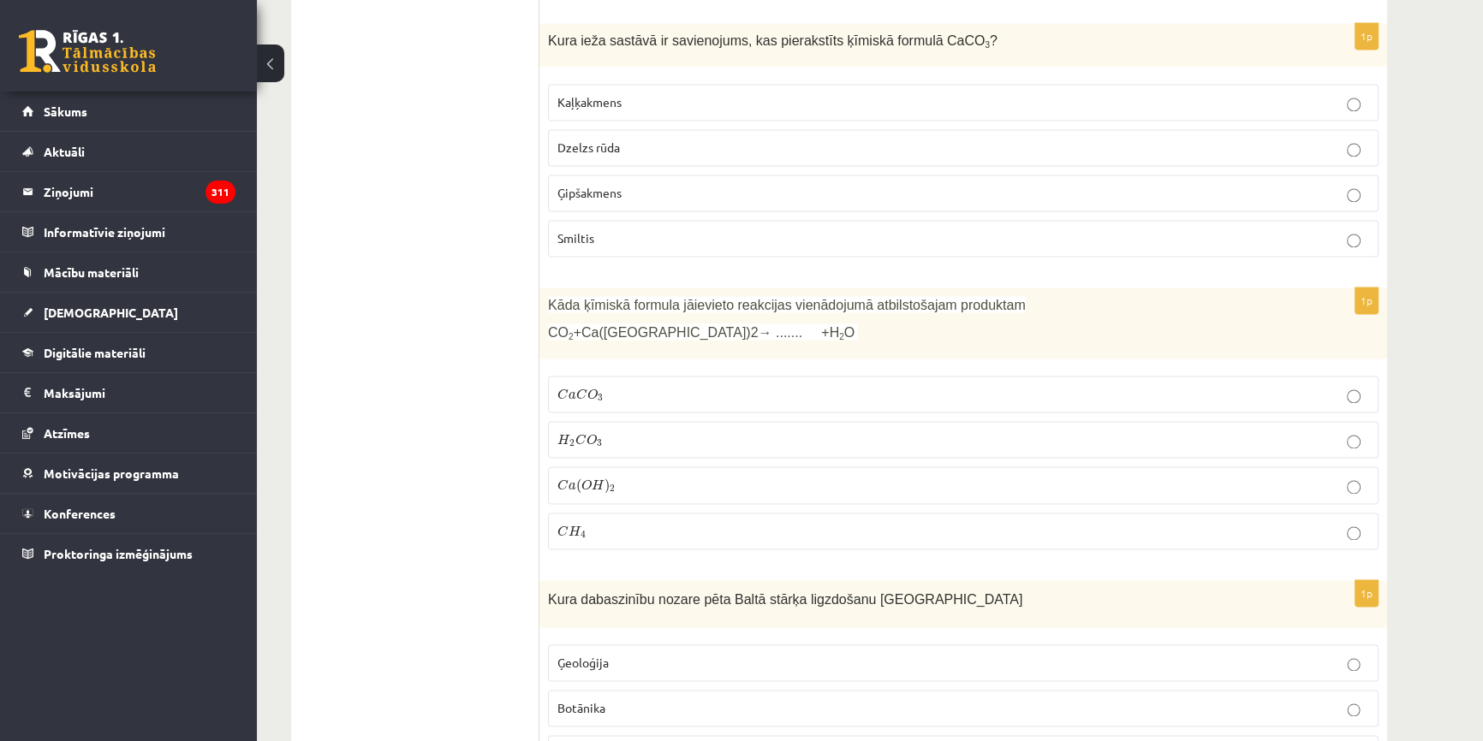
click at [692, 385] on p "C a C O 3 C a C O 3" at bounding box center [963, 394] width 812 height 18
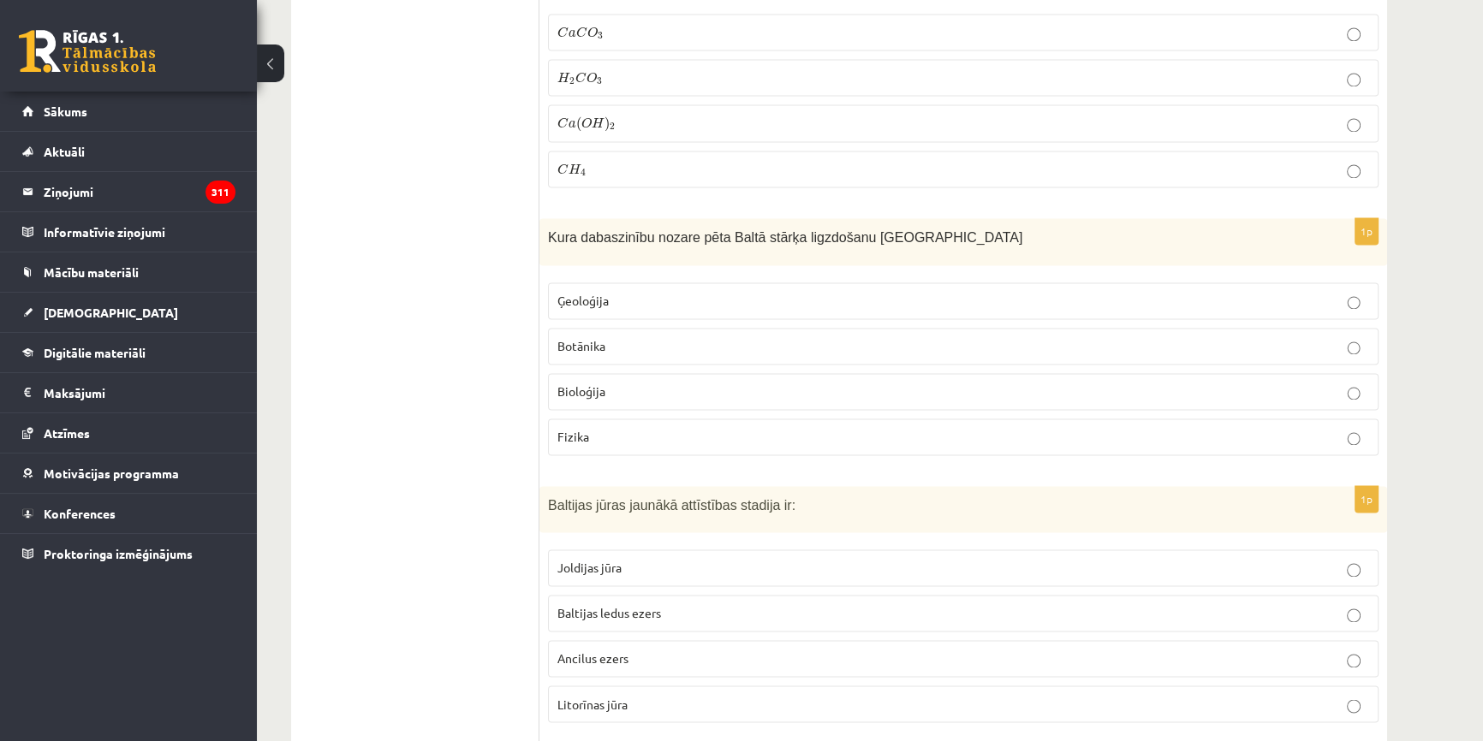
scroll to position [3424, 0]
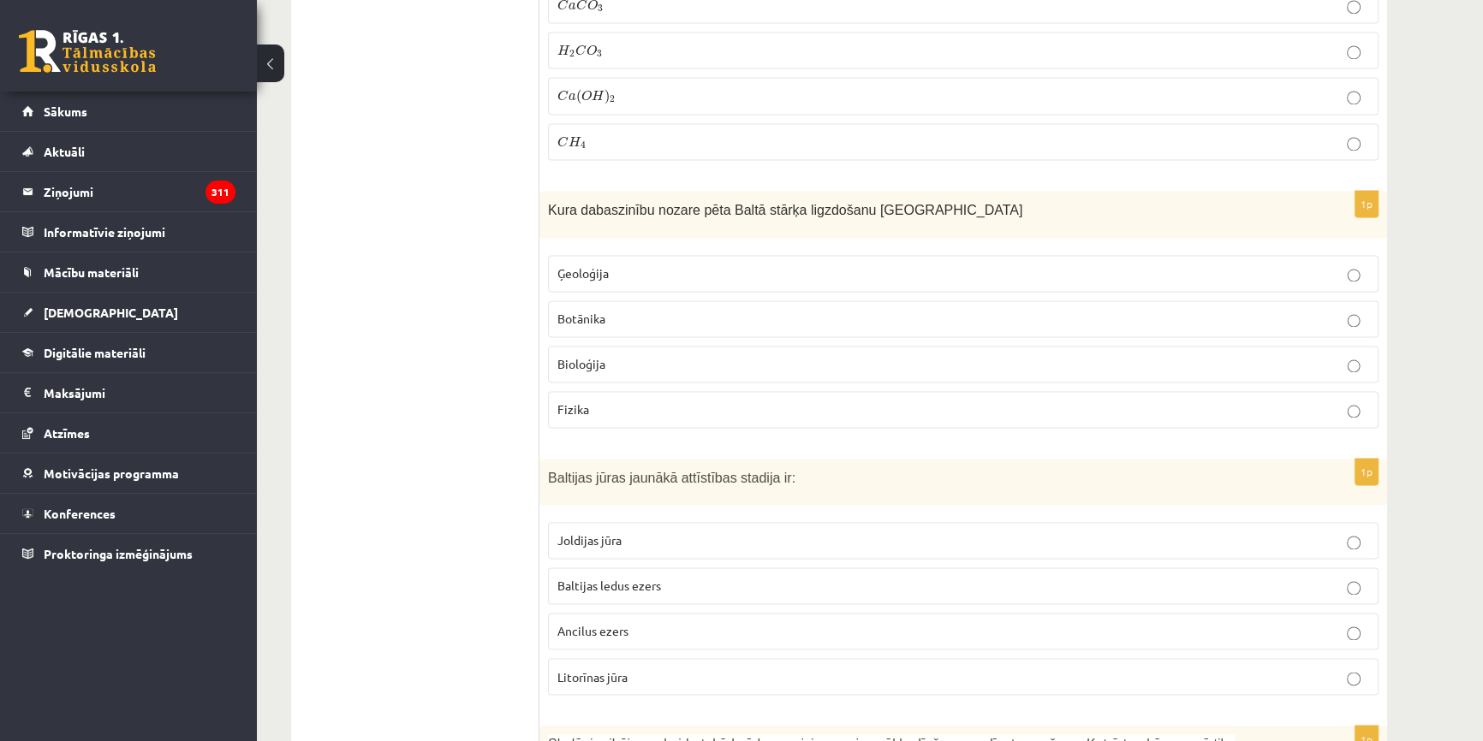
click at [645, 355] on p "Bioloģija" at bounding box center [963, 364] width 812 height 18
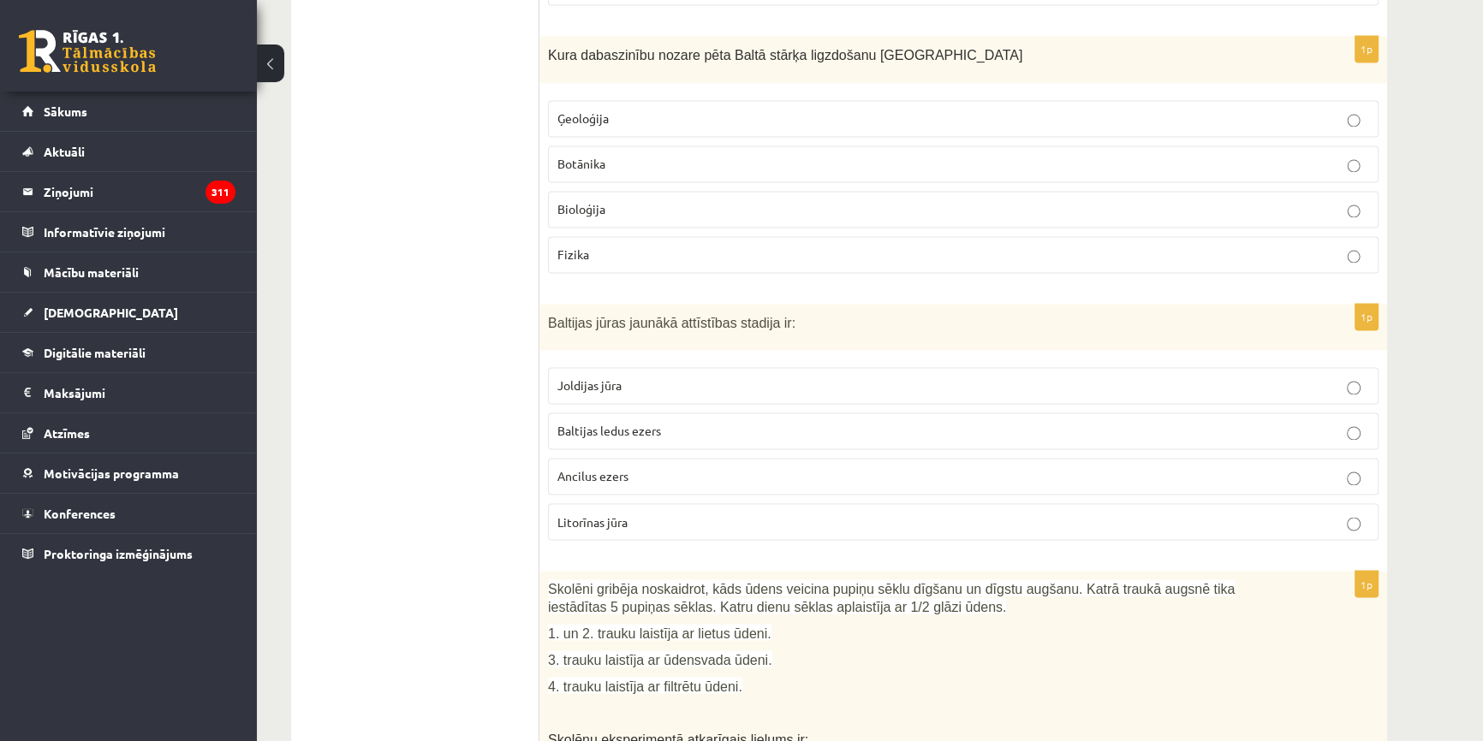
scroll to position [3657, 0]
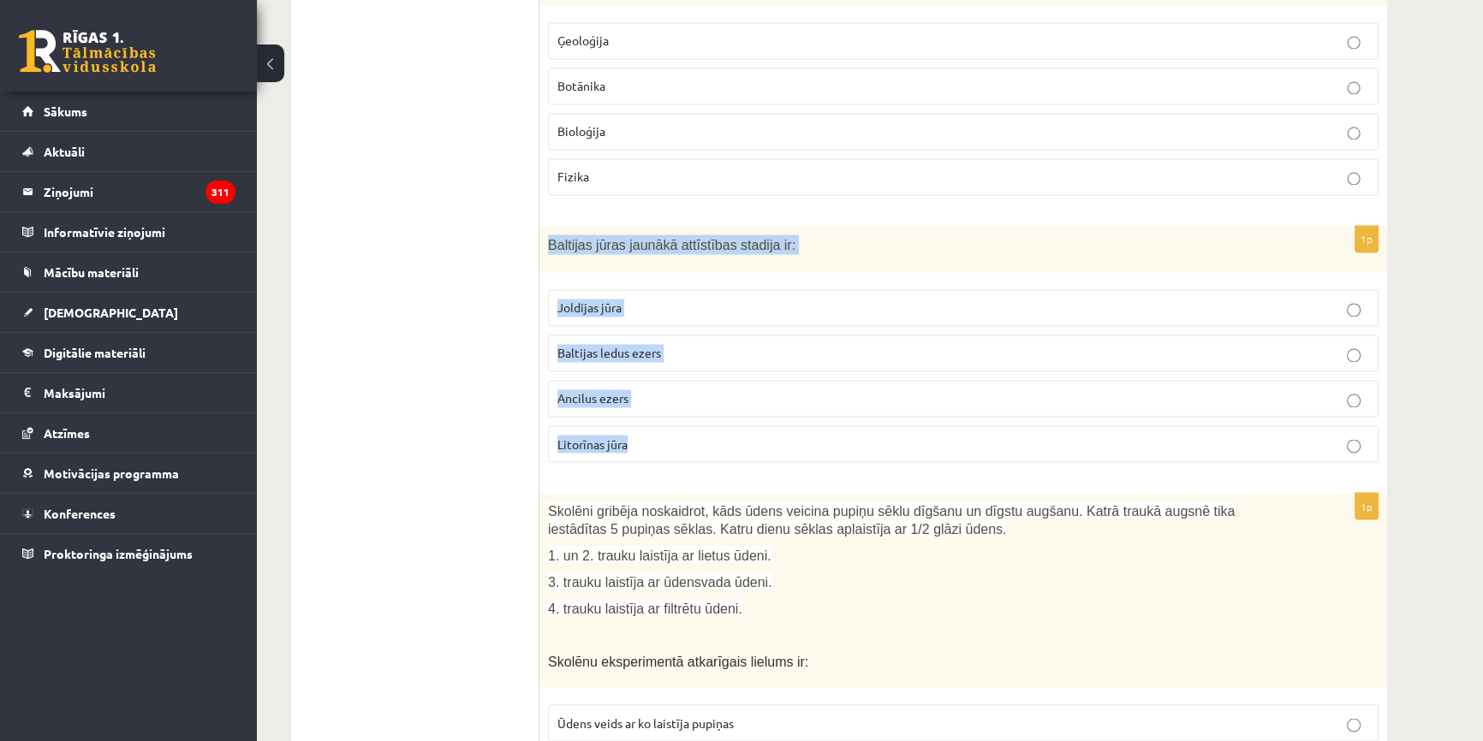
drag, startPoint x: 548, startPoint y: 210, endPoint x: 721, endPoint y: 424, distance: 275.1
click at [721, 424] on div "1p Baltijas jūras jaunākā attīstības stadija ir: Joldijas jūra Baltijas ledus e…" at bounding box center [963, 351] width 848 height 251
copy div "Baltijas jūras jaunākā attīstības stadija ir: Joldijas jūra Baltijas ledus ezer…"
click at [716, 435] on p "Litorīnas jūra" at bounding box center [963, 444] width 812 height 18
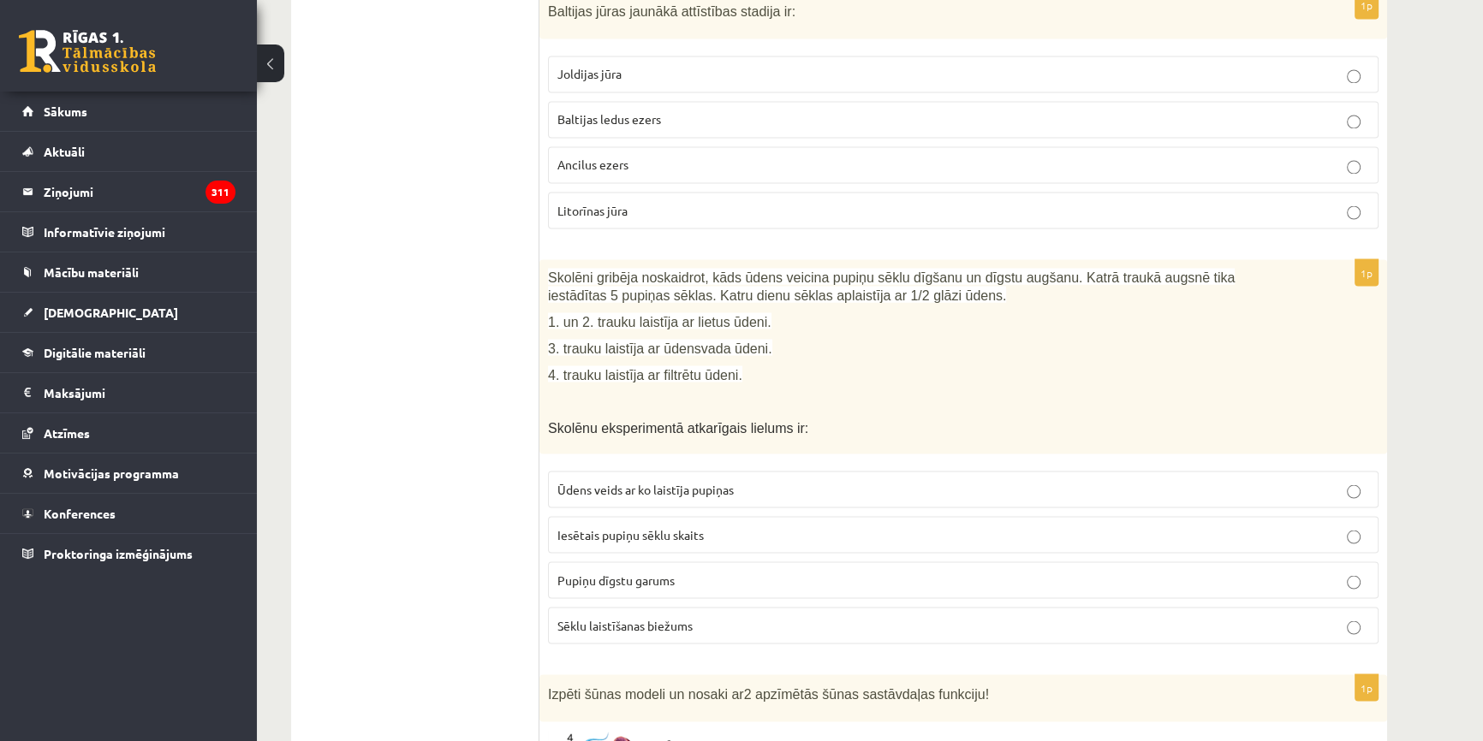
scroll to position [3969, 0]
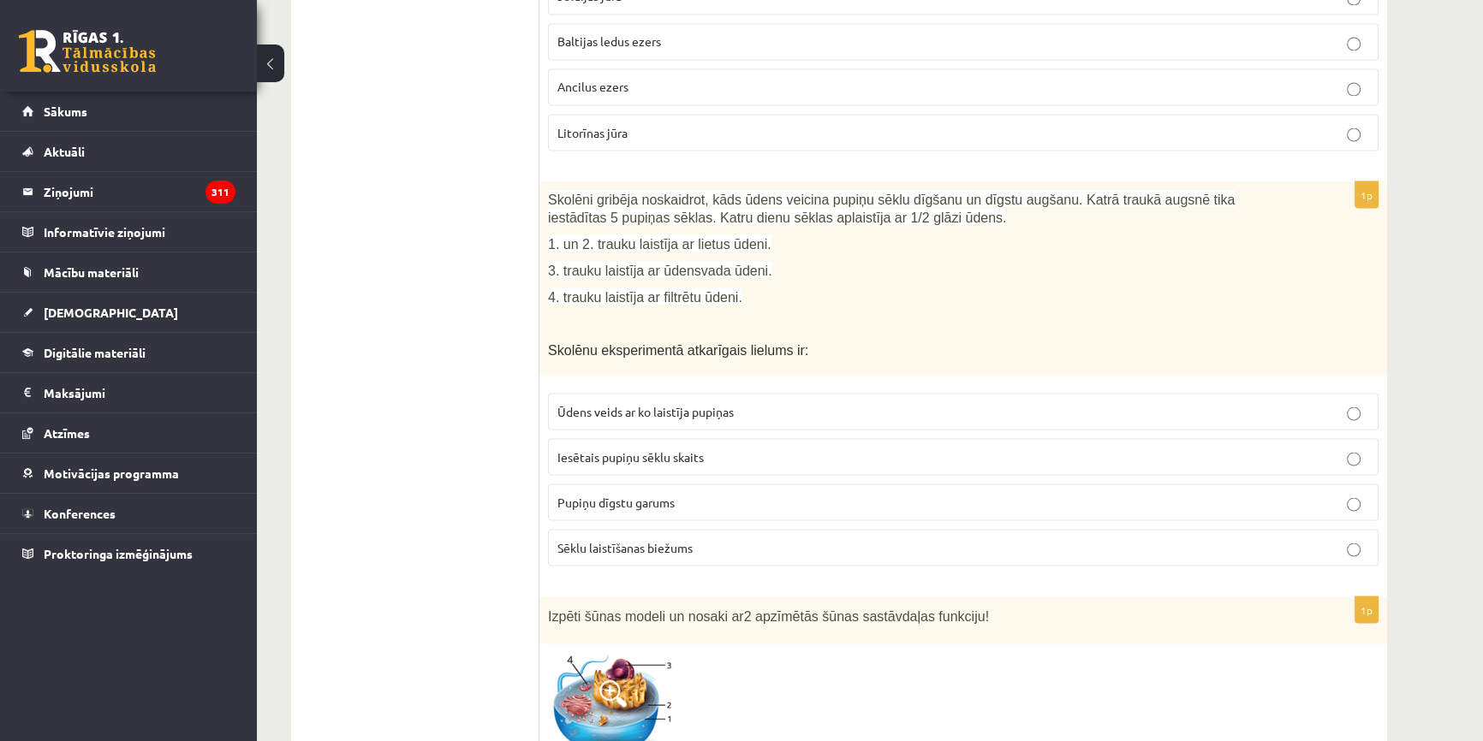
click at [662, 403] on span "Ūdens veids ar ko laistīja pupiņas" at bounding box center [645, 410] width 176 height 15
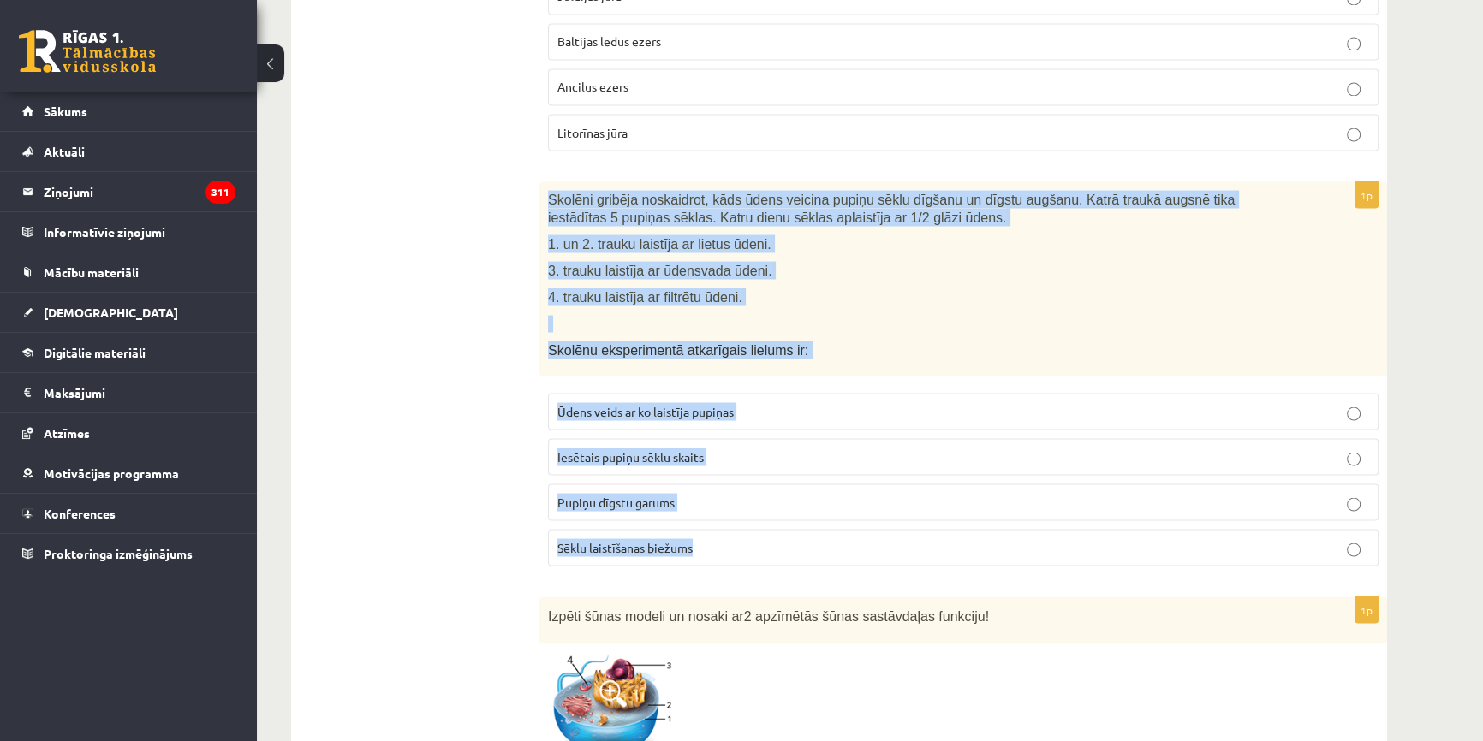
drag, startPoint x: 548, startPoint y: 160, endPoint x: 721, endPoint y: 527, distance: 405.9
click at [721, 527] on div "1p Skolēni gribēja noskaidrot, kāds ūdens veicina pupiņu sēklu dīgšanu un dīgst…" at bounding box center [963, 380] width 848 height 398
click at [699, 449] on span "Iesētais pupiņu sēklu skaits" at bounding box center [630, 456] width 146 height 15
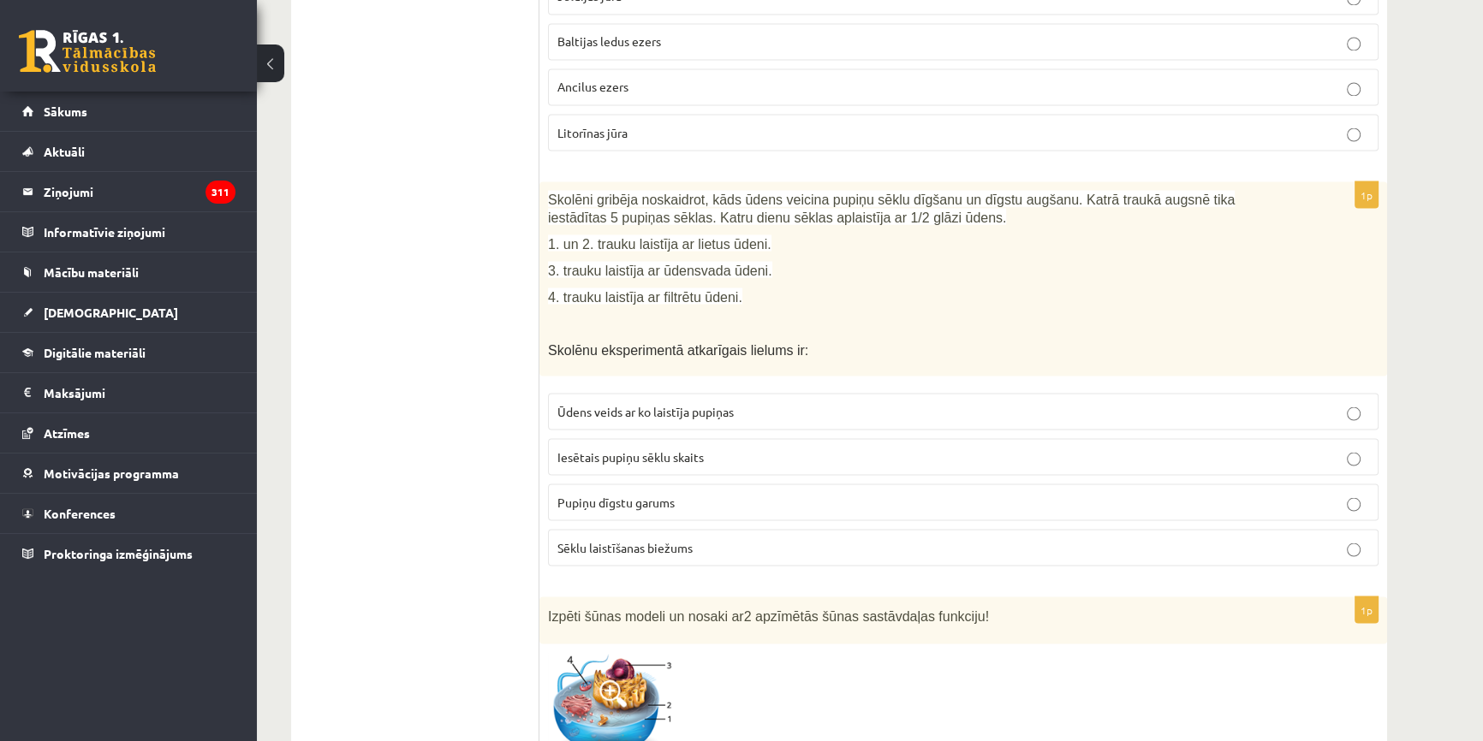
click at [743, 493] on p "Pupiņu dīgstu garums" at bounding box center [963, 502] width 812 height 18
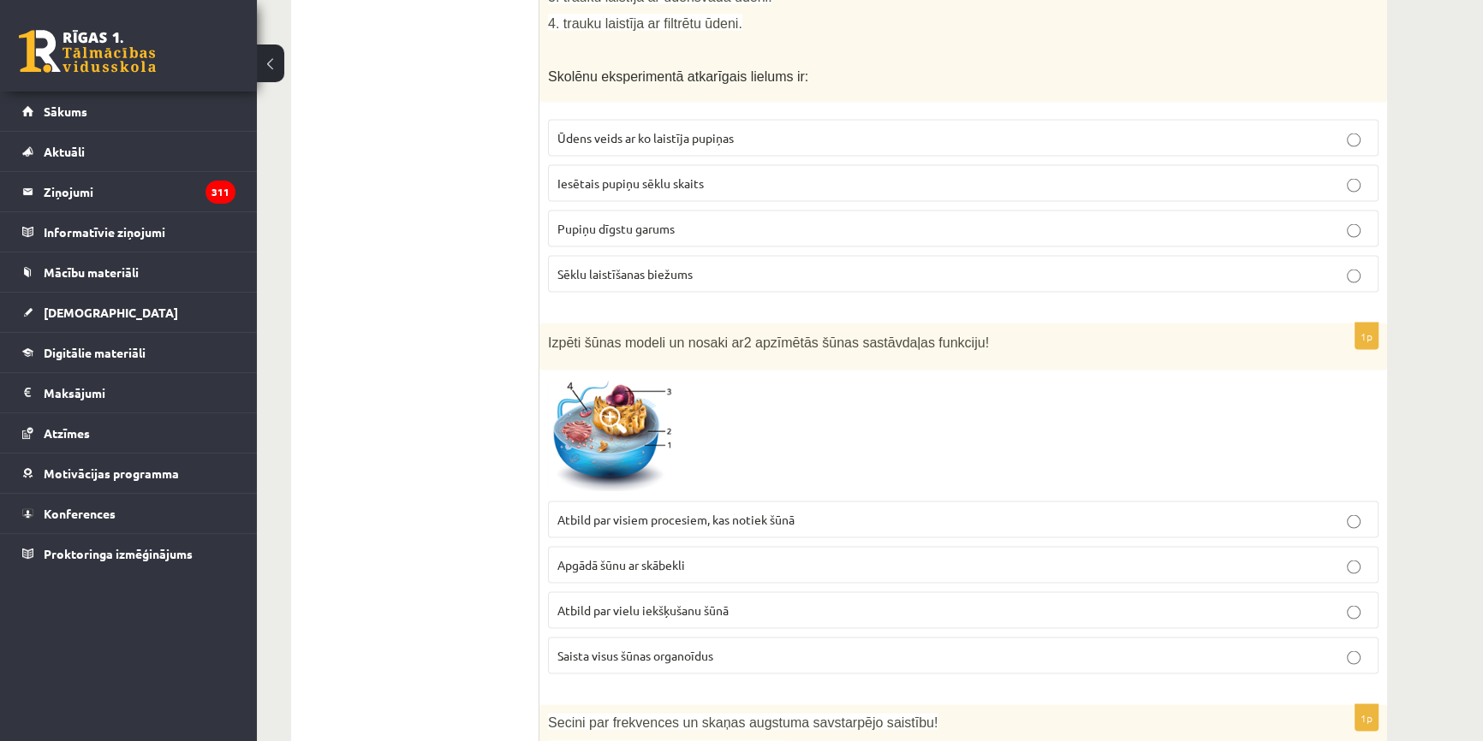
scroll to position [4280, 0]
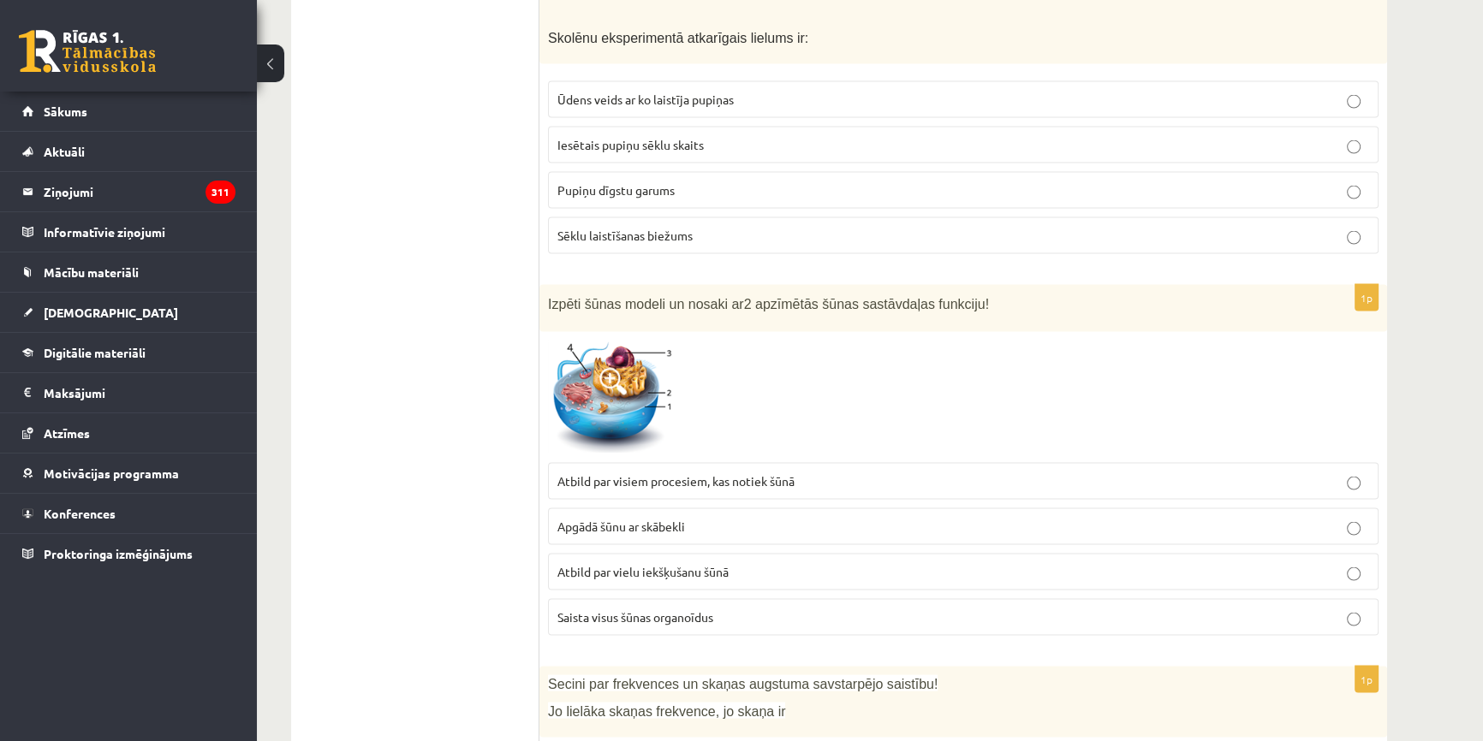
click at [631, 351] on img at bounding box center [612, 398] width 128 height 115
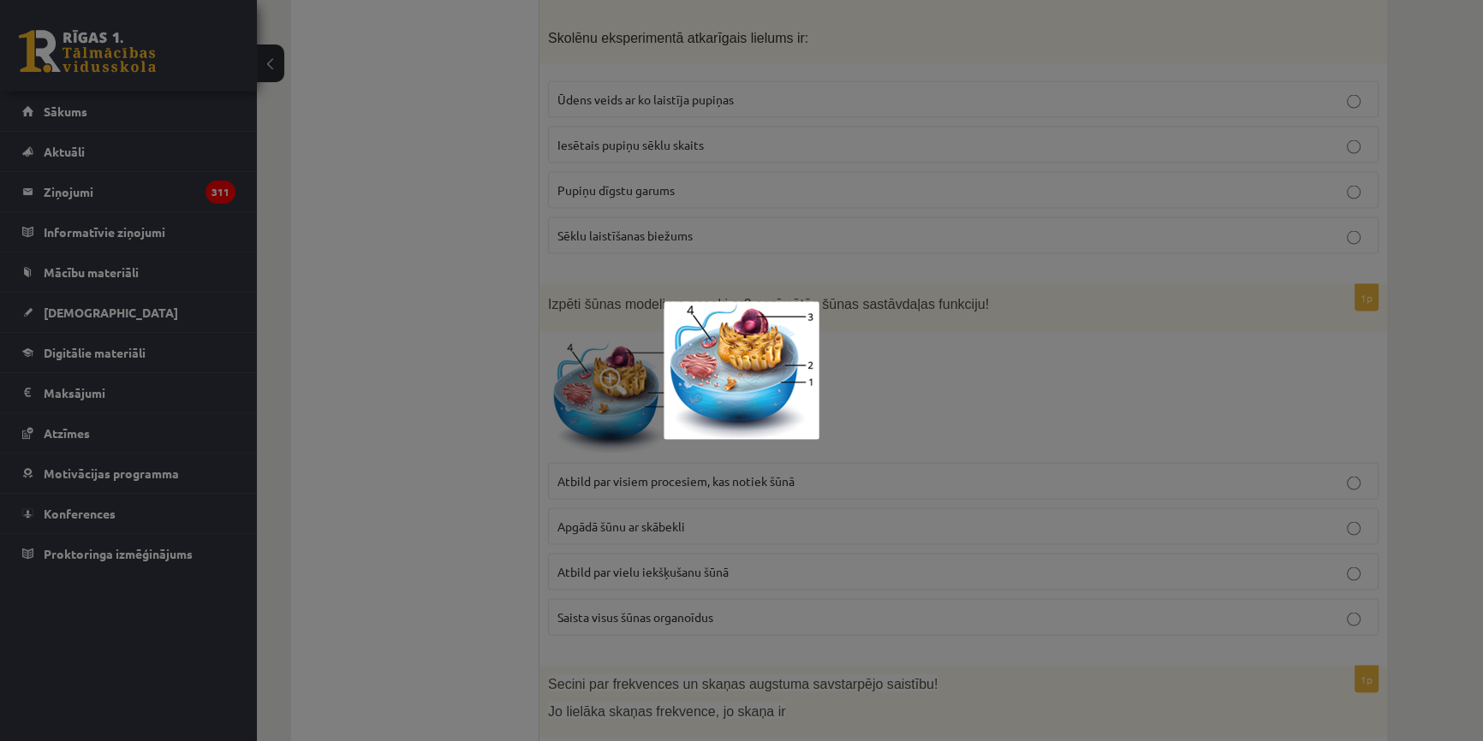
click at [971, 376] on div at bounding box center [741, 370] width 1483 height 741
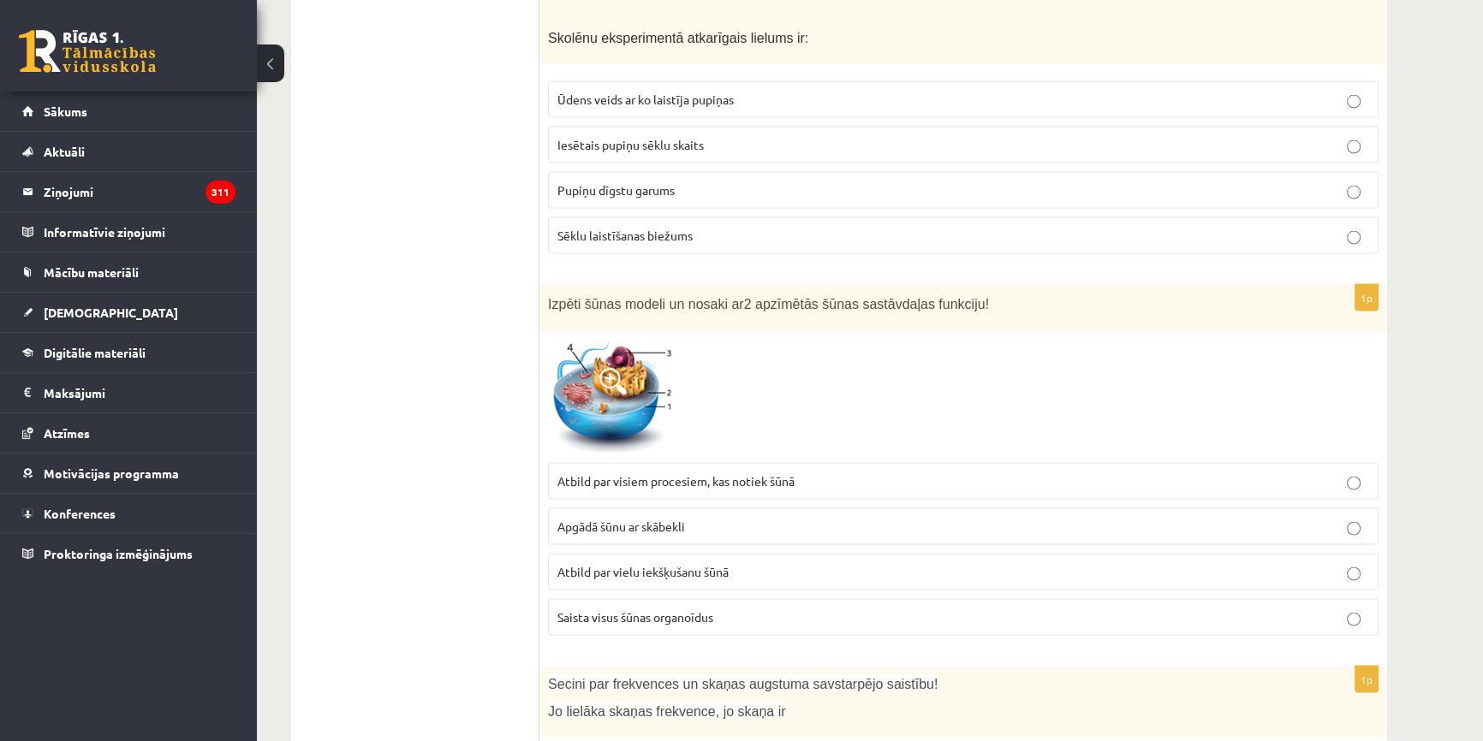
click at [619, 381] on img at bounding box center [612, 398] width 128 height 115
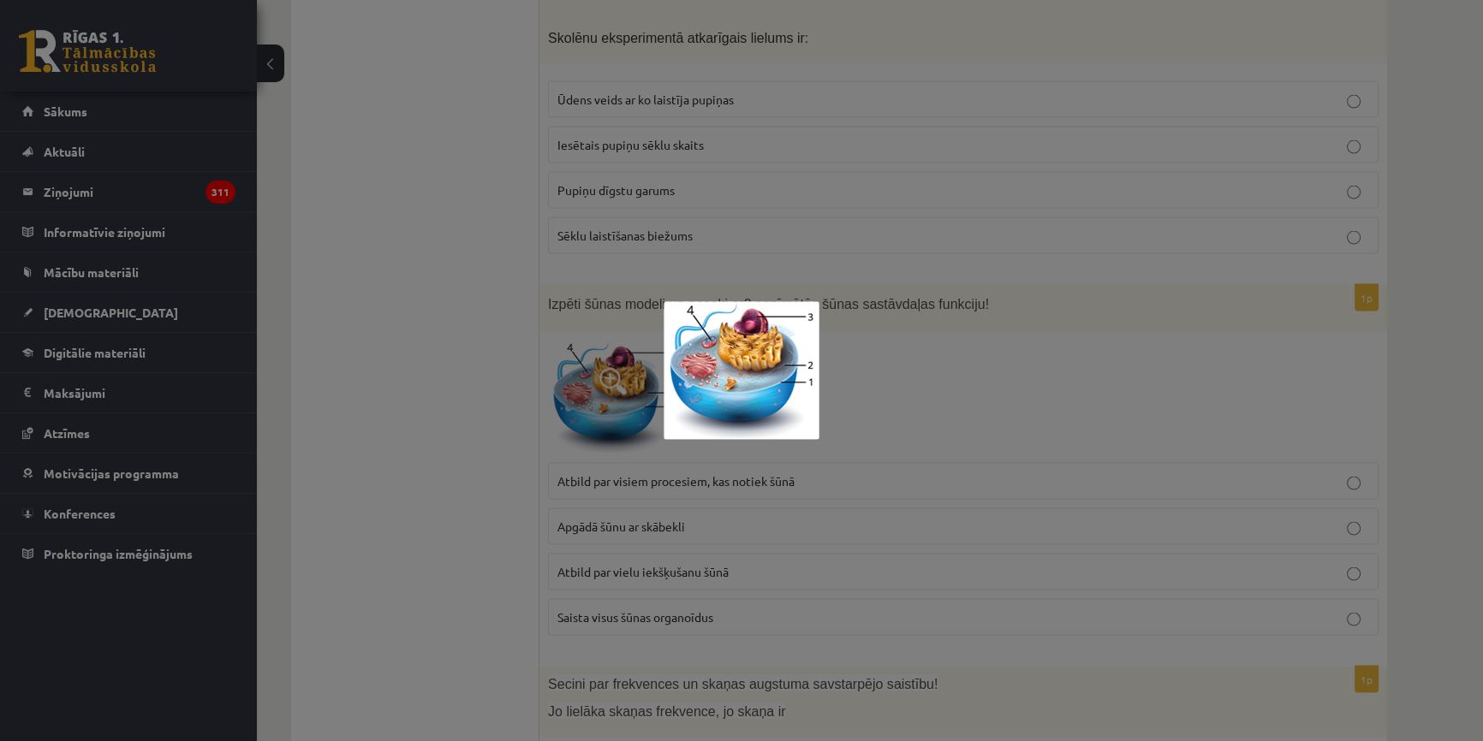
click at [1063, 419] on div at bounding box center [741, 370] width 1483 height 741
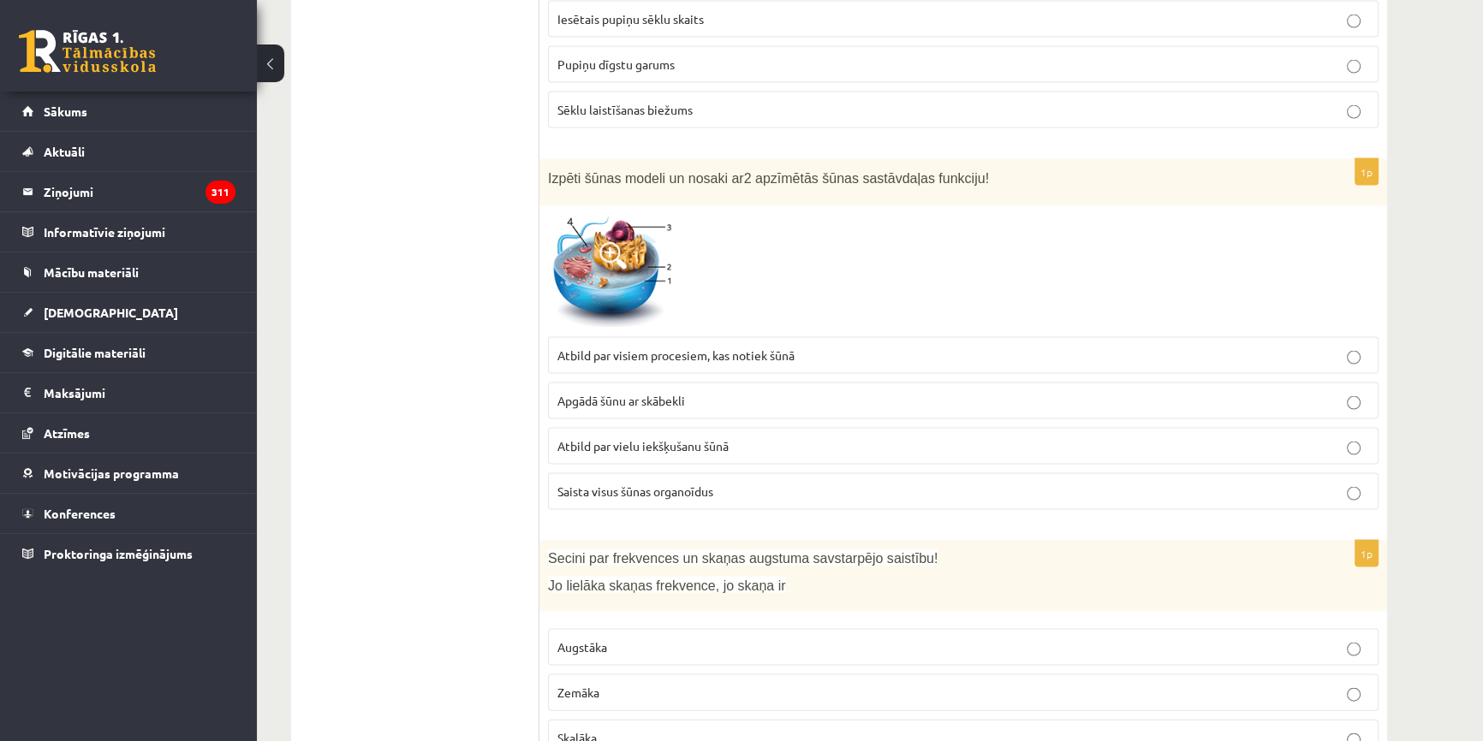
scroll to position [4331, 0]
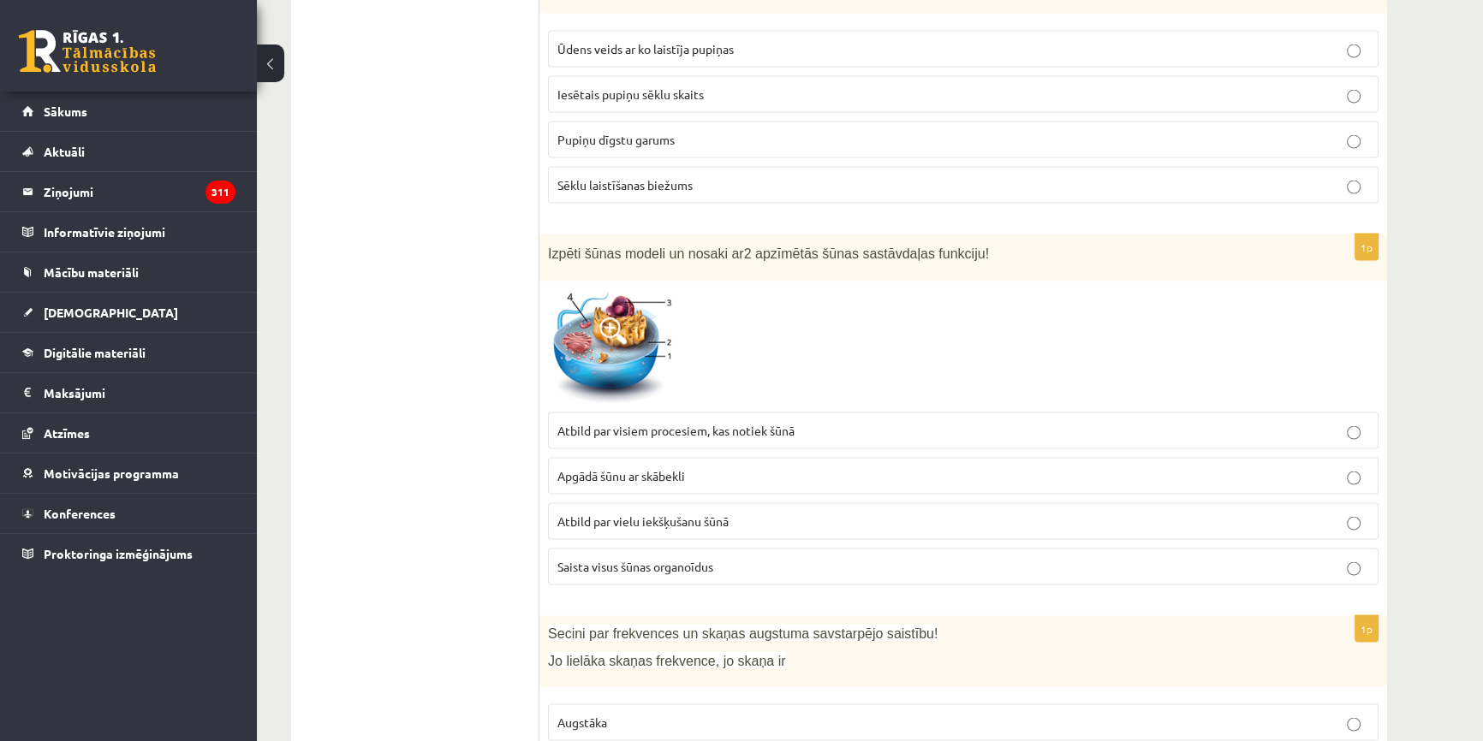
click at [640, 342] on img at bounding box center [612, 347] width 128 height 115
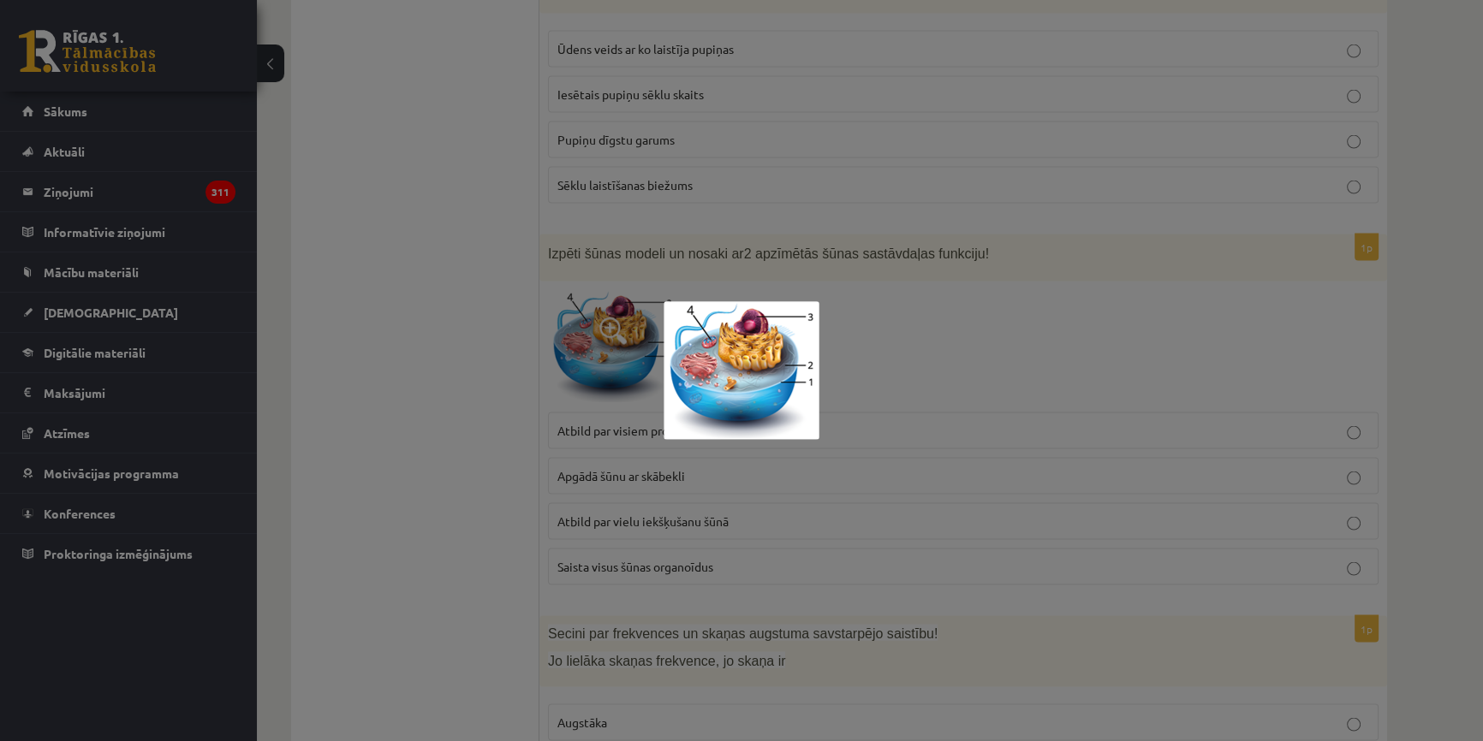
click at [993, 338] on div at bounding box center [741, 370] width 1483 height 741
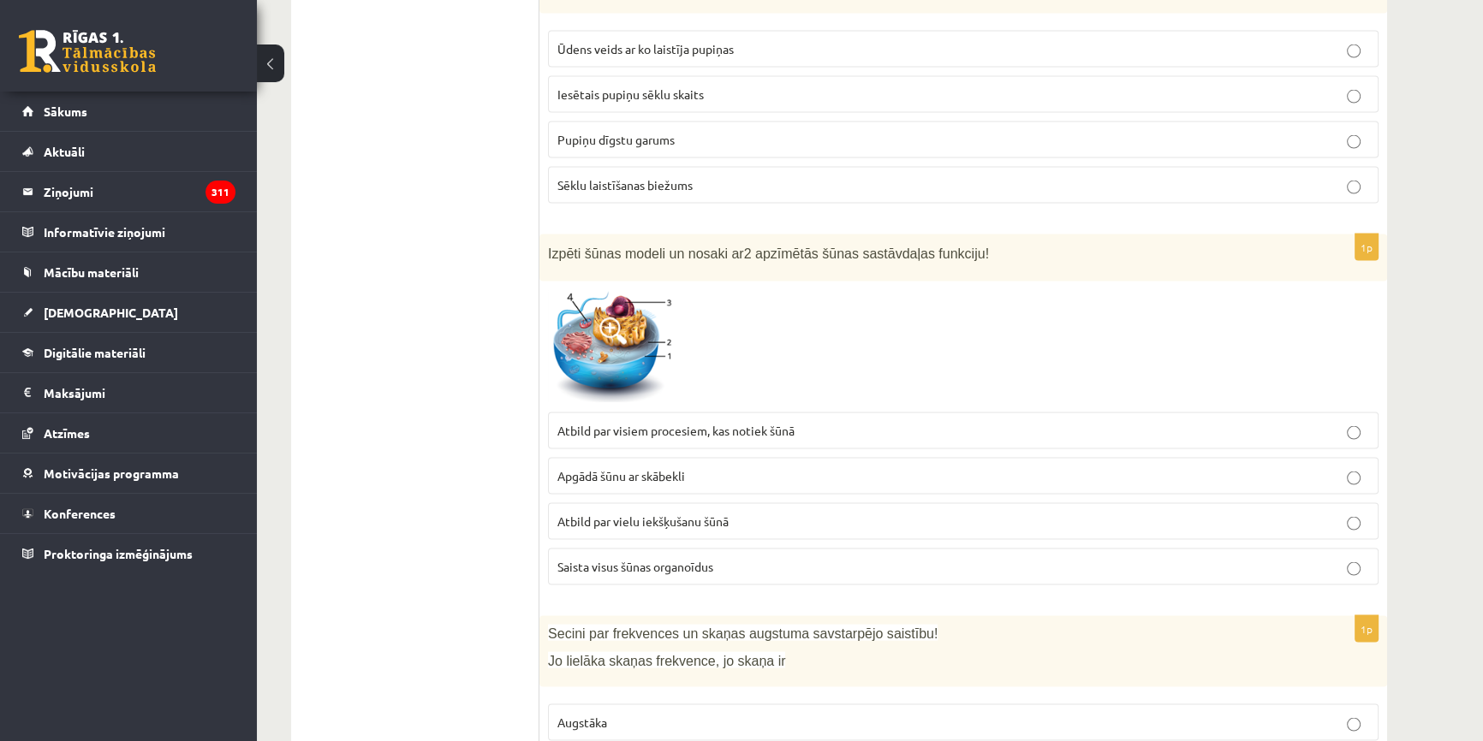
click at [648, 325] on img at bounding box center [612, 347] width 128 height 115
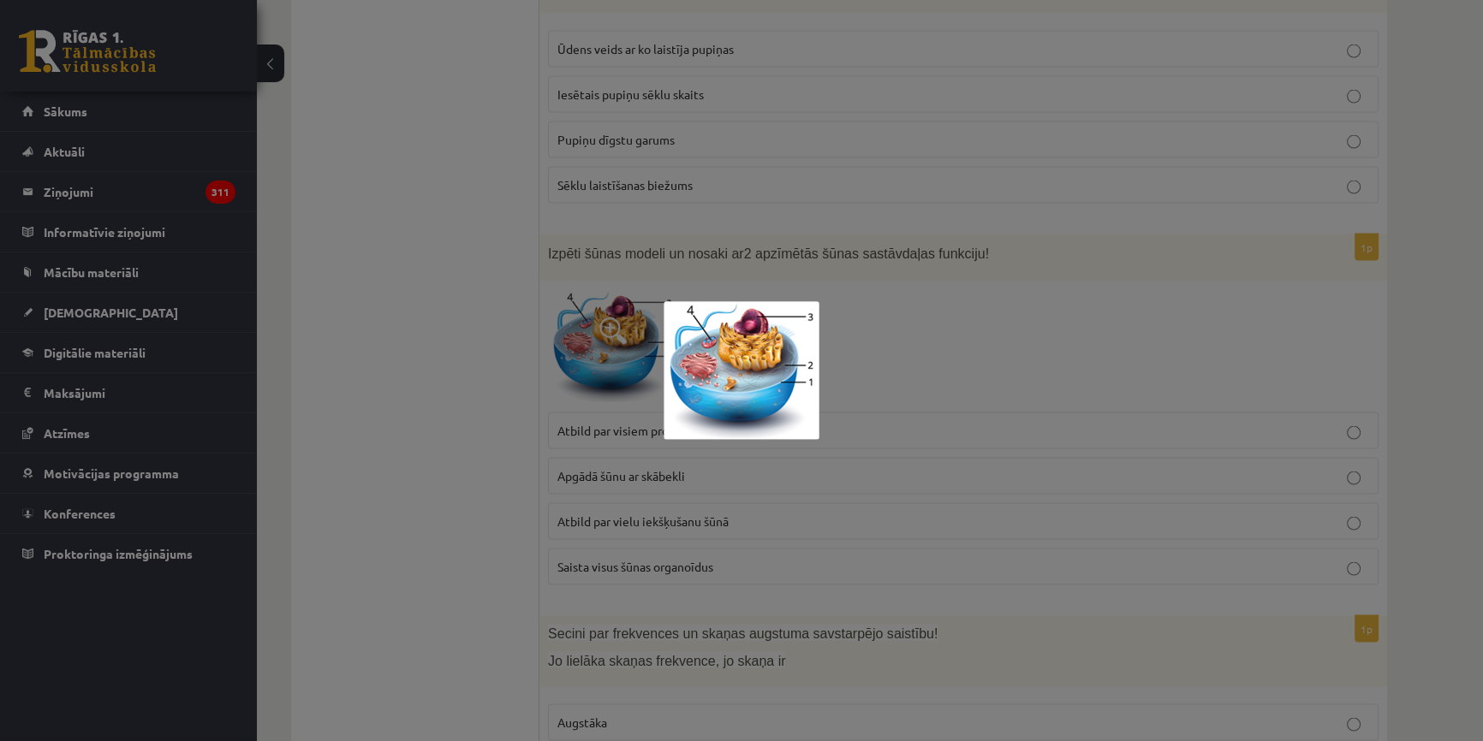
click at [939, 372] on div at bounding box center [741, 370] width 1483 height 741
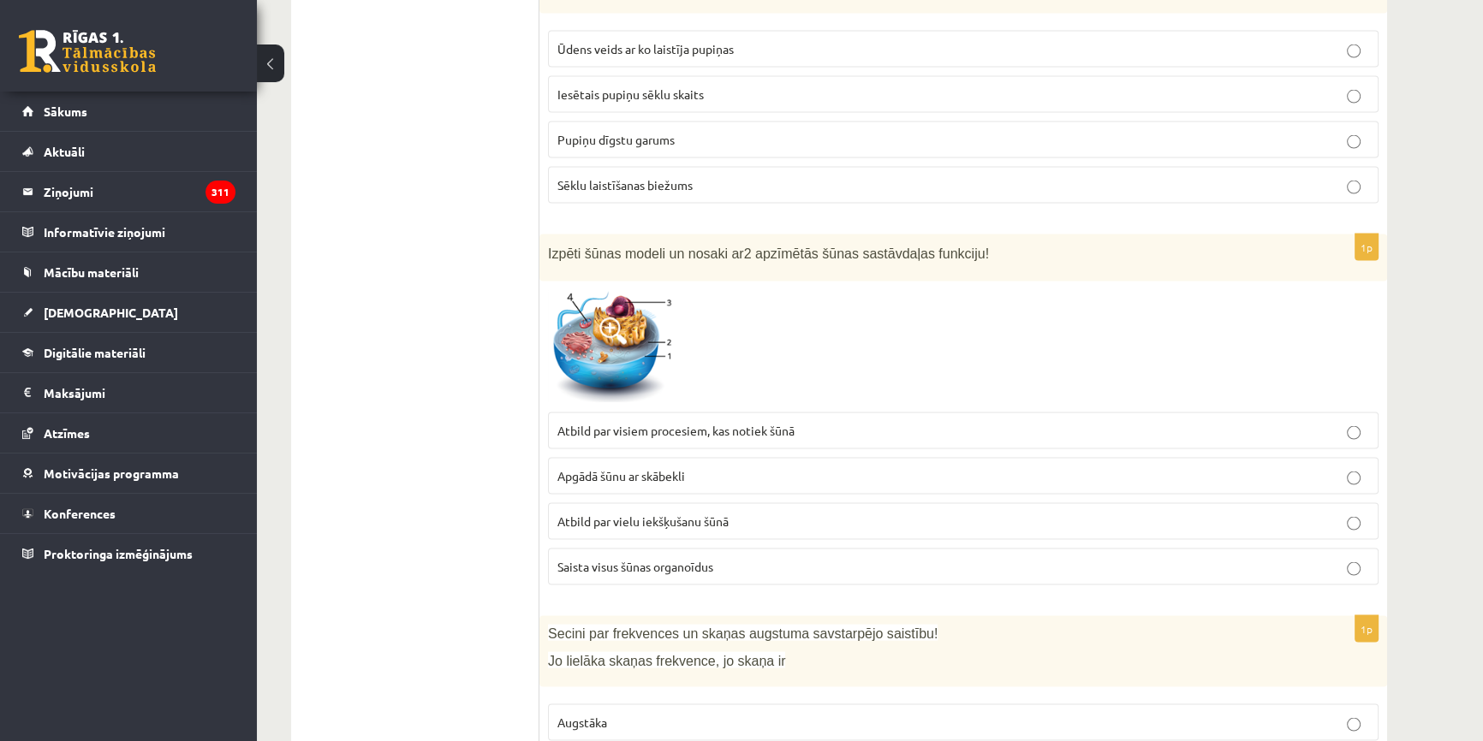
click at [728, 558] on p "Saista visus šūnas organoīdus" at bounding box center [963, 567] width 812 height 18
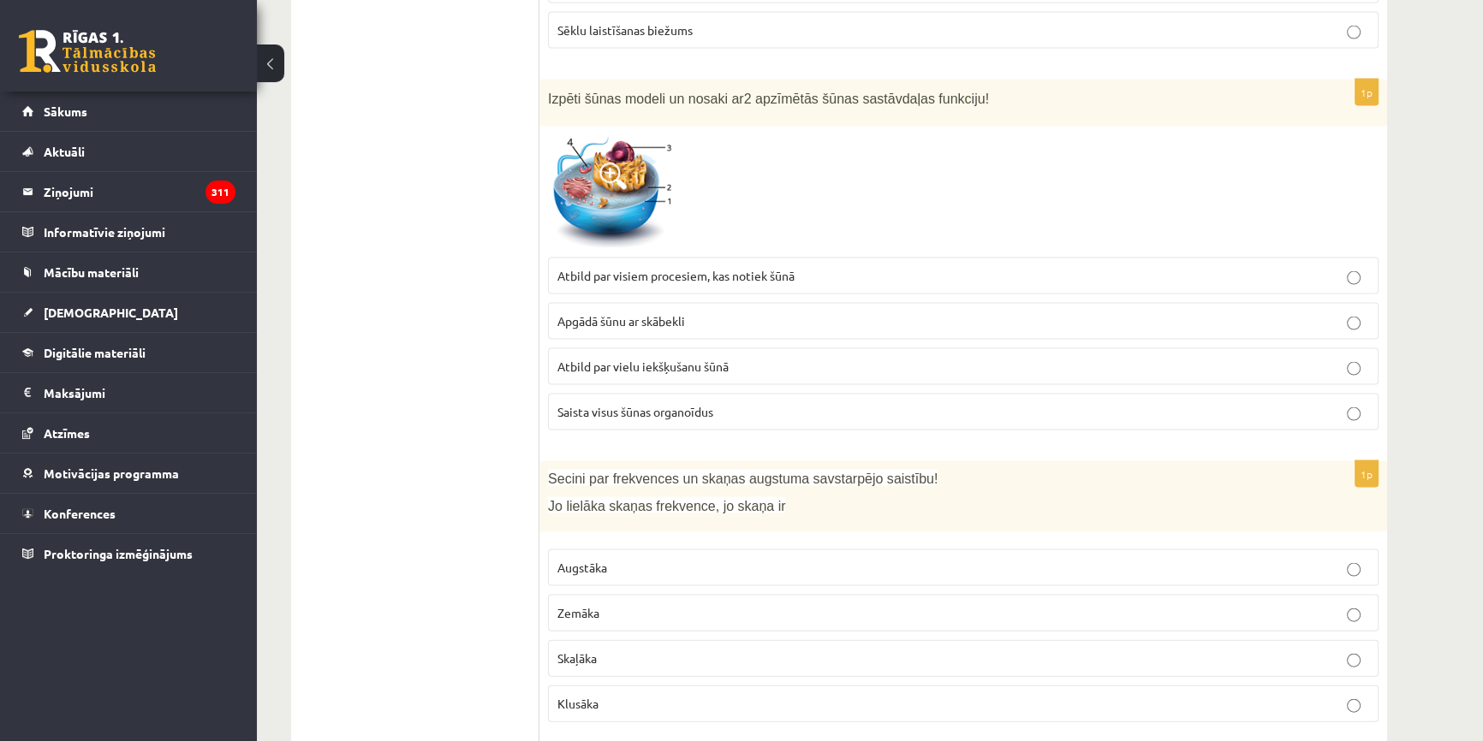
scroll to position [4486, 0]
drag, startPoint x: 550, startPoint y: 445, endPoint x: 559, endPoint y: 473, distance: 29.5
click at [559, 473] on div "Secini par frekvences un skaņas augstuma savstarpējo saistību! Jo lielāka skaņa…" at bounding box center [963, 496] width 848 height 71
click at [463, 530] on ul "Tests" at bounding box center [423, 0] width 231 height 8356
click at [599, 560] on span "Augstāka" at bounding box center [582, 567] width 50 height 15
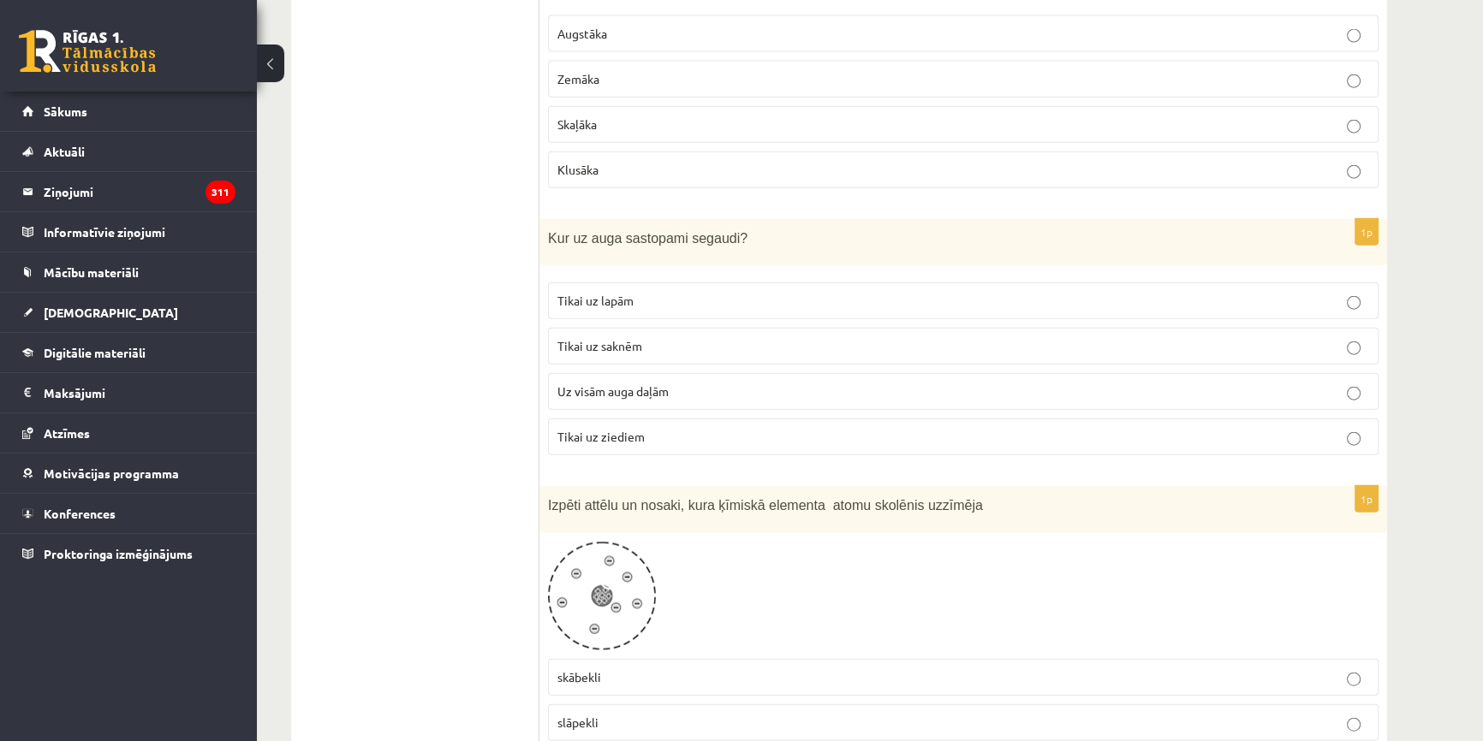
scroll to position [5031, 0]
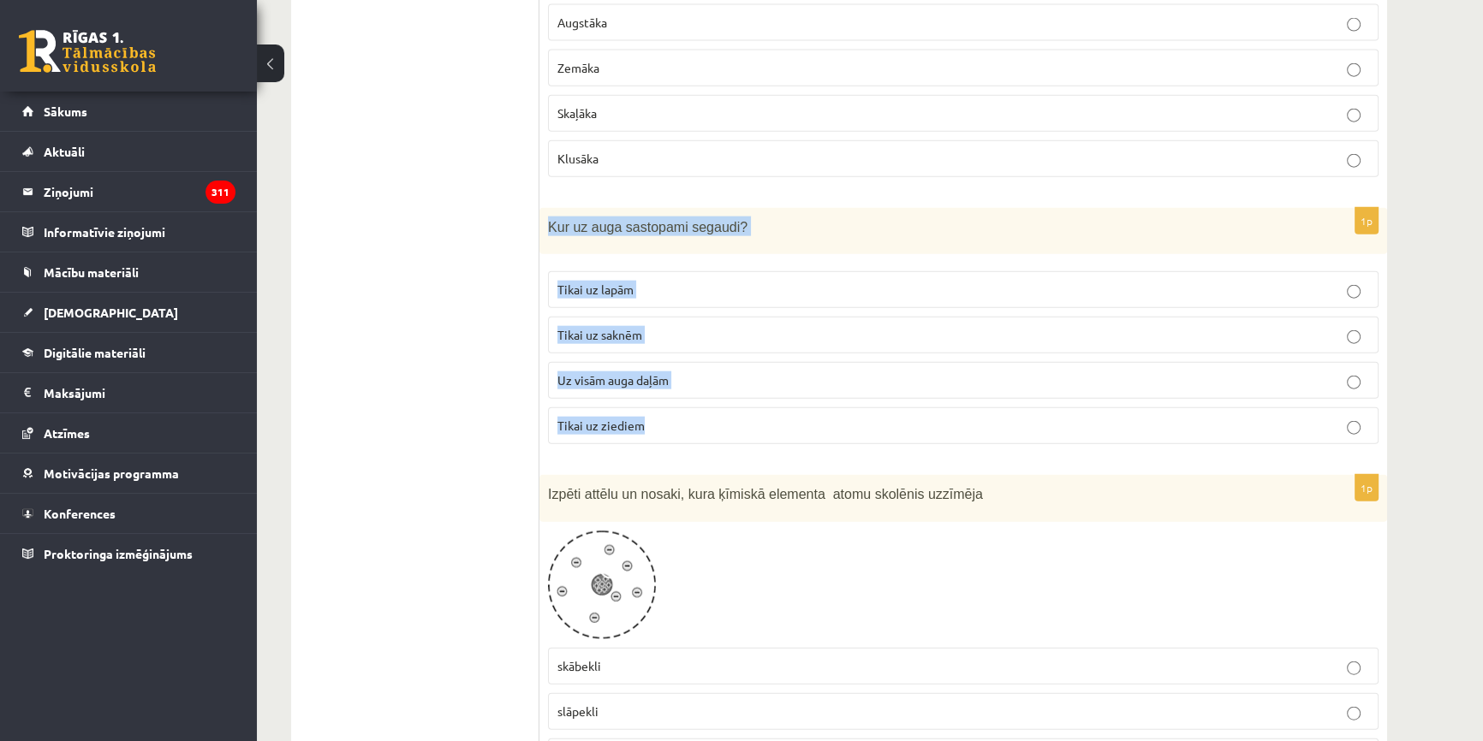
drag, startPoint x: 548, startPoint y: 189, endPoint x: 687, endPoint y: 411, distance: 261.5
click at [687, 411] on div "1p Kur uz auga sastopami segaudi? Tikai uz lapām Tikai uz saknēm Uz visām auga …" at bounding box center [963, 333] width 848 height 251
click at [736, 417] on p "Tikai uz ziediem" at bounding box center [963, 426] width 812 height 18
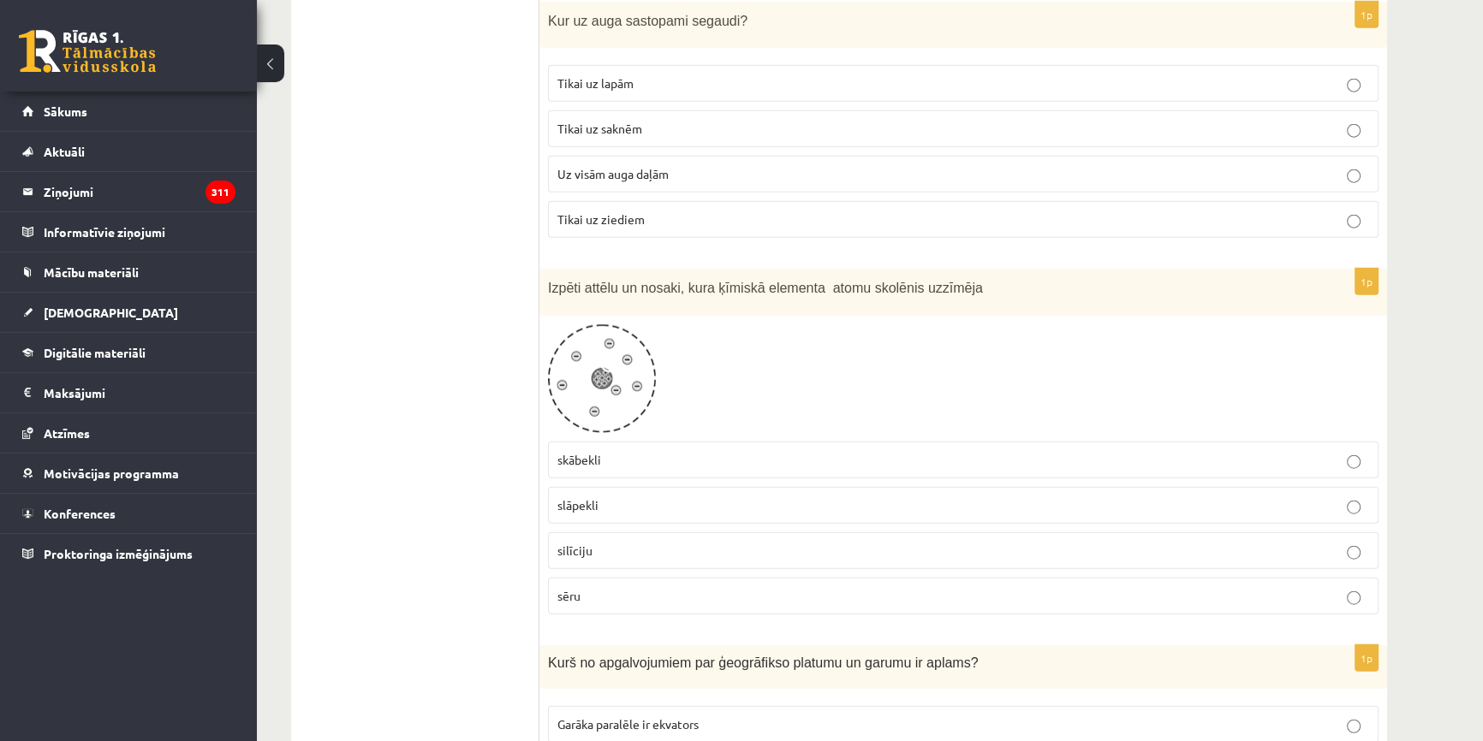
scroll to position [5265, 0]
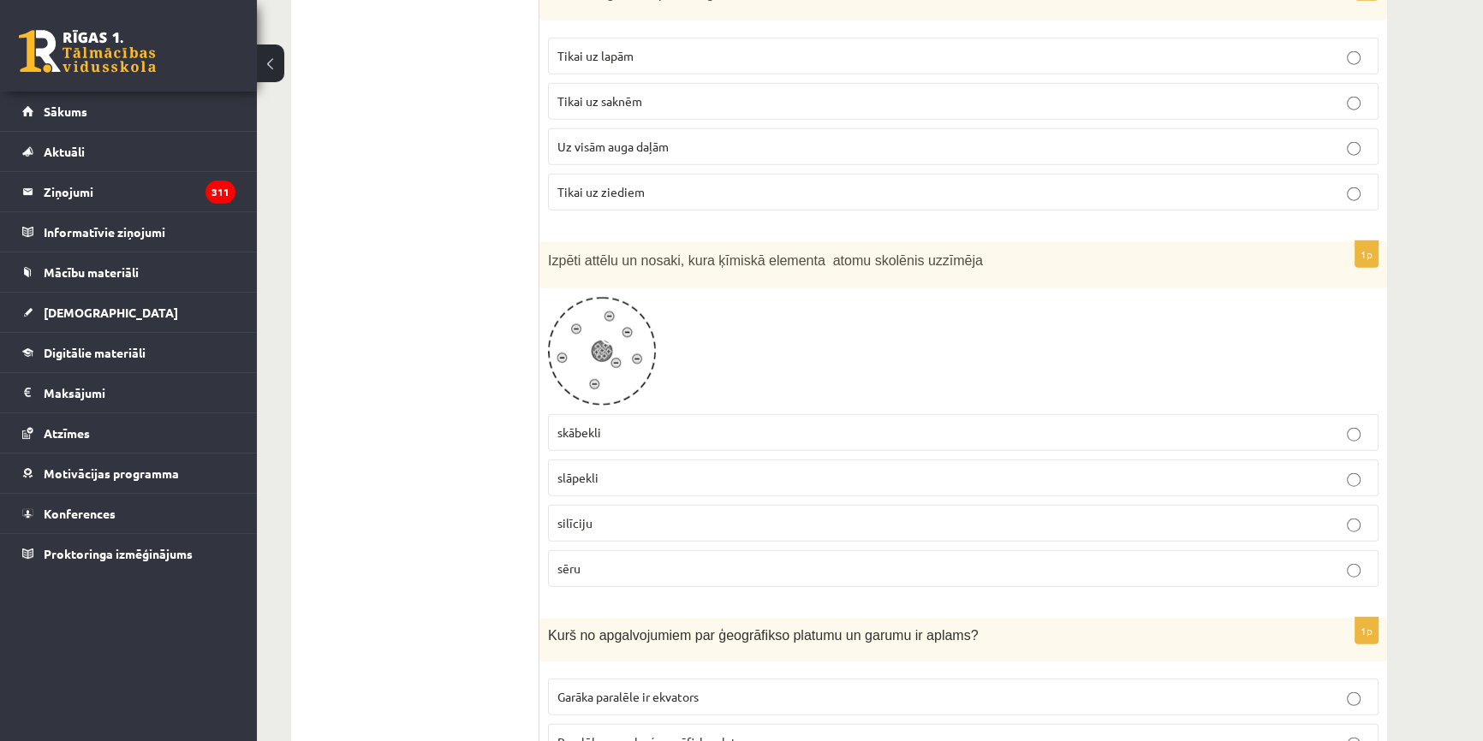
click at [636, 329] on img at bounding box center [602, 351] width 108 height 109
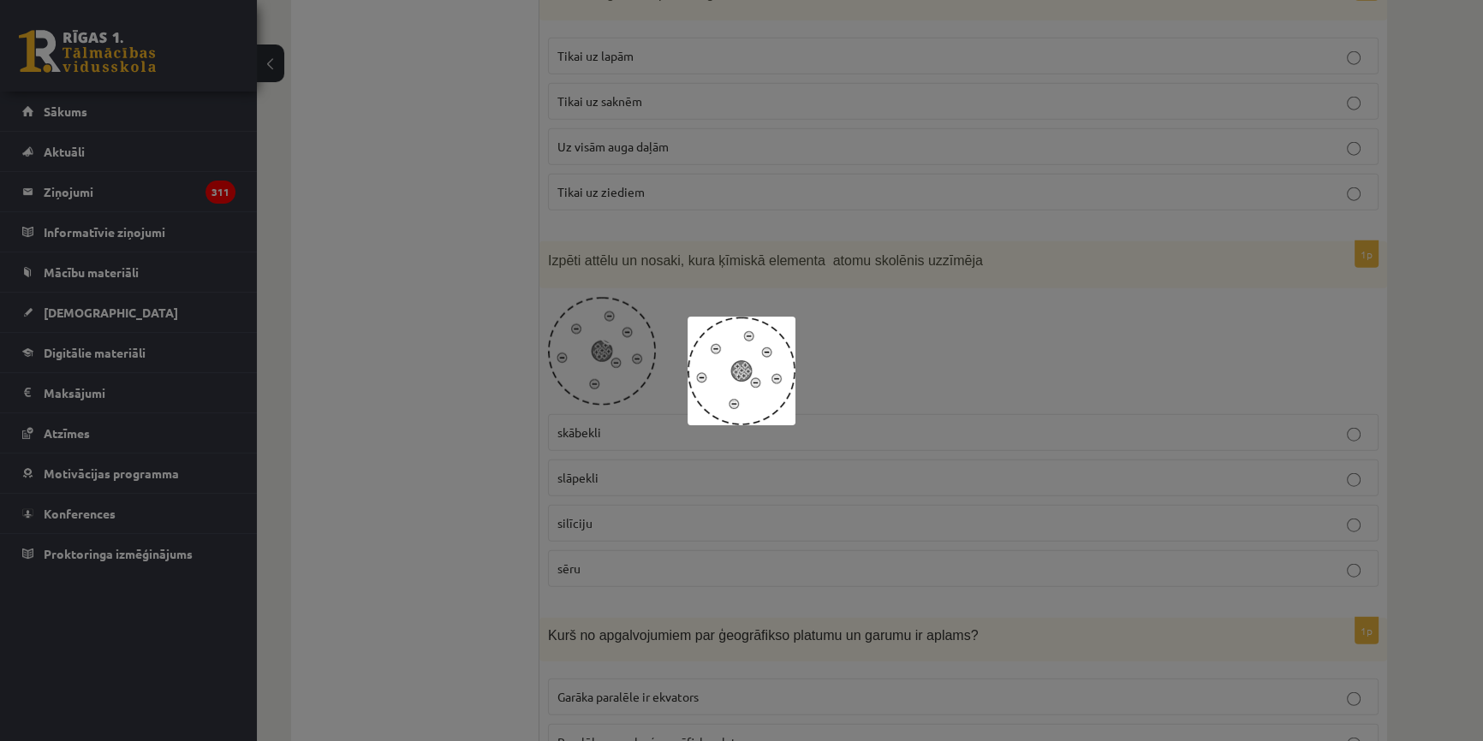
click at [1180, 471] on div at bounding box center [741, 370] width 1483 height 741
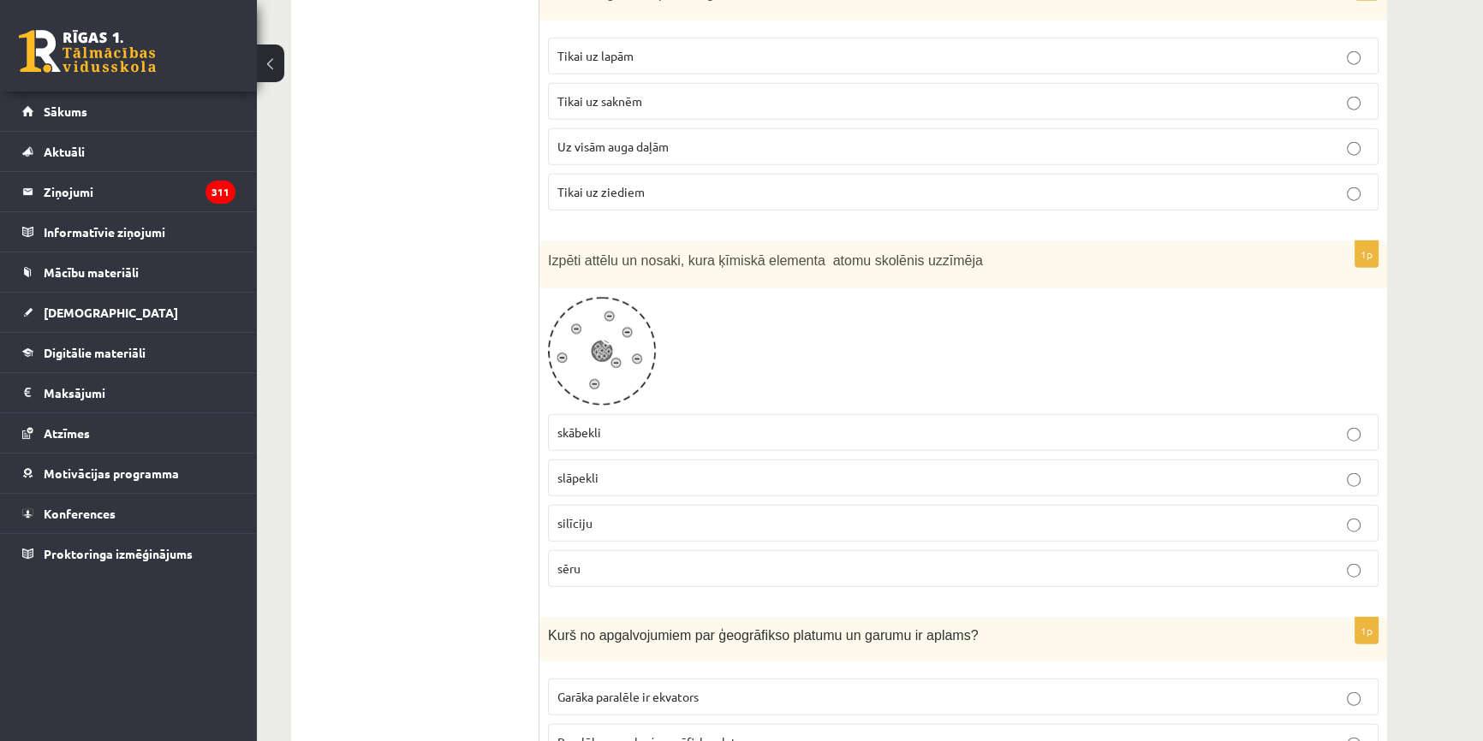
click at [659, 469] on p "slāpekli" at bounding box center [963, 478] width 812 height 18
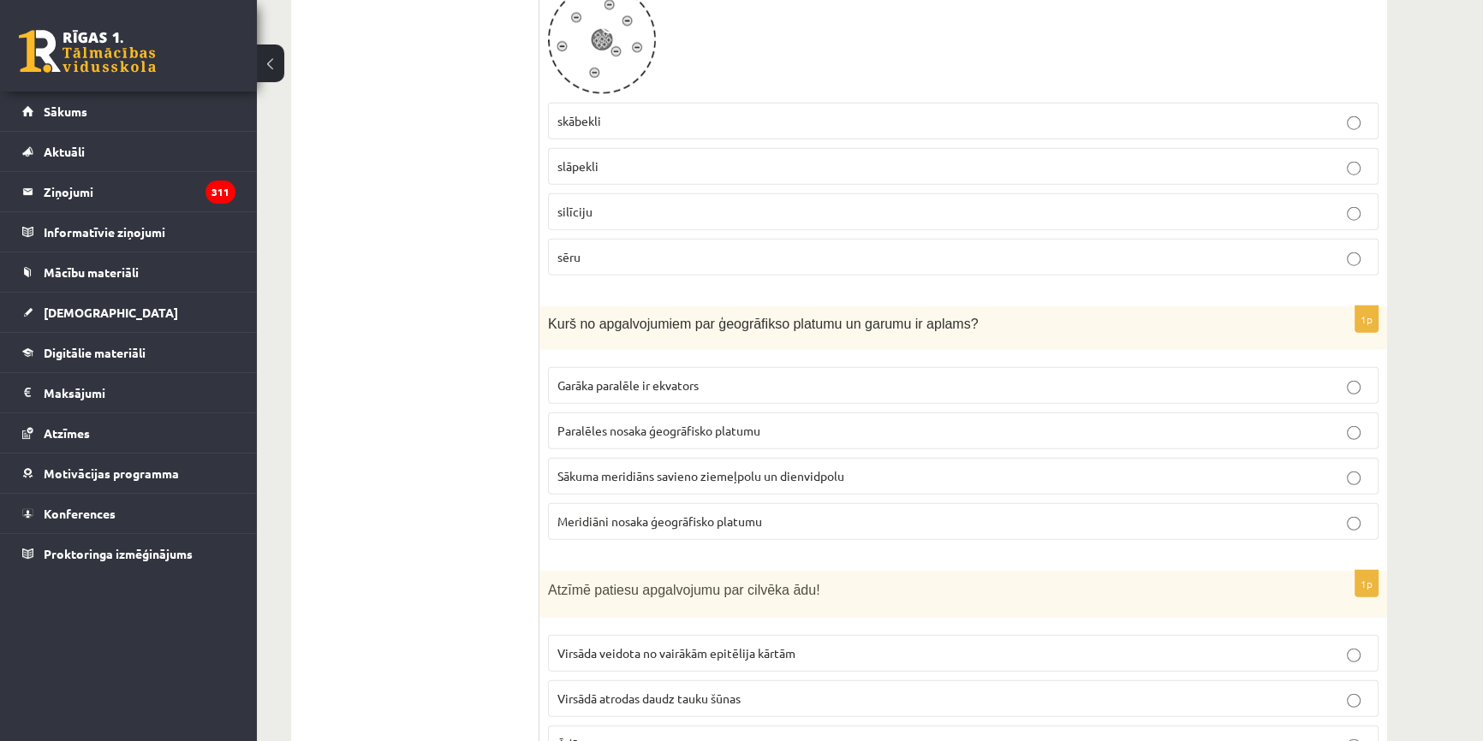
scroll to position [5653, 0]
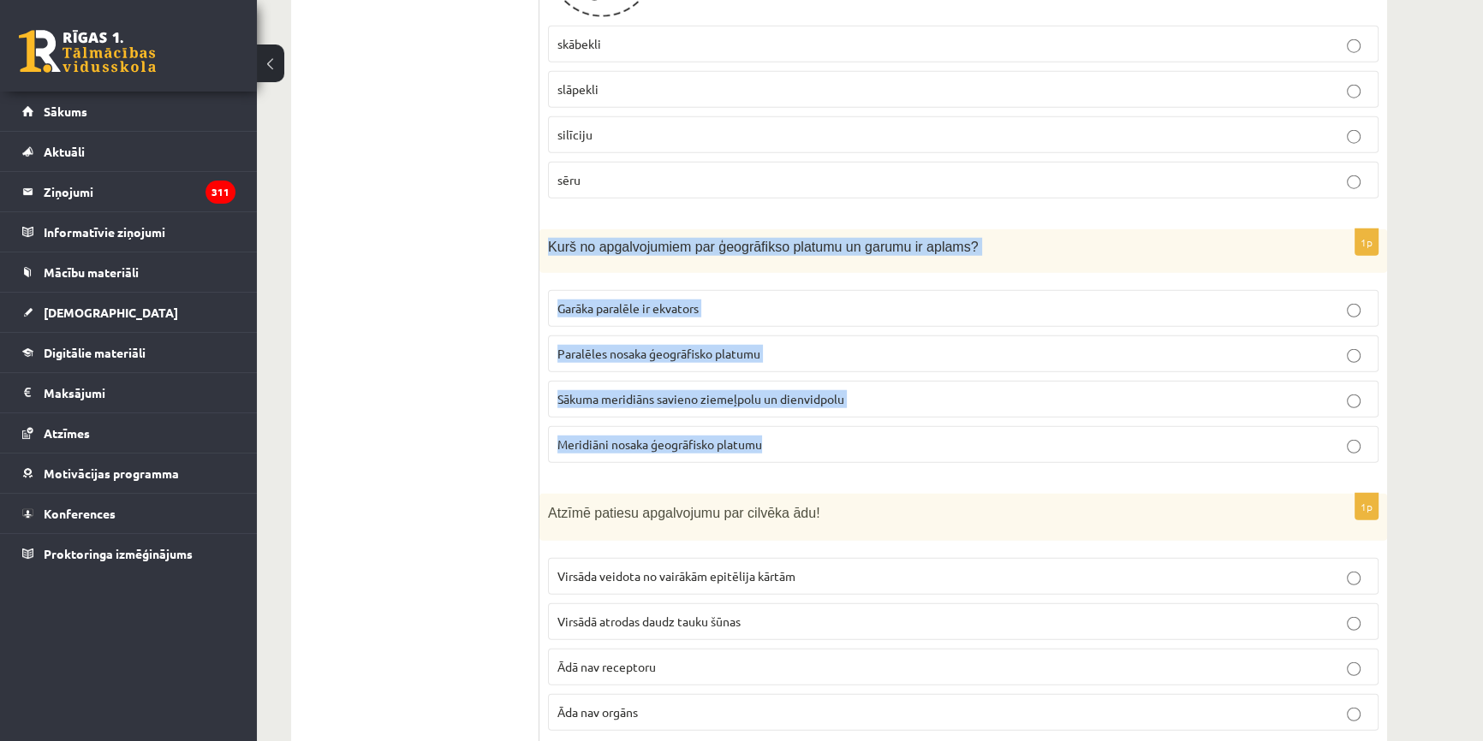
drag, startPoint x: 542, startPoint y: 208, endPoint x: 773, endPoint y: 419, distance: 312.7
click at [773, 419] on div "1p Kurš no apgalvojumiem par ģeogrāfikso platumu un garumu ir aplams? Garāka pa…" at bounding box center [963, 352] width 848 height 247
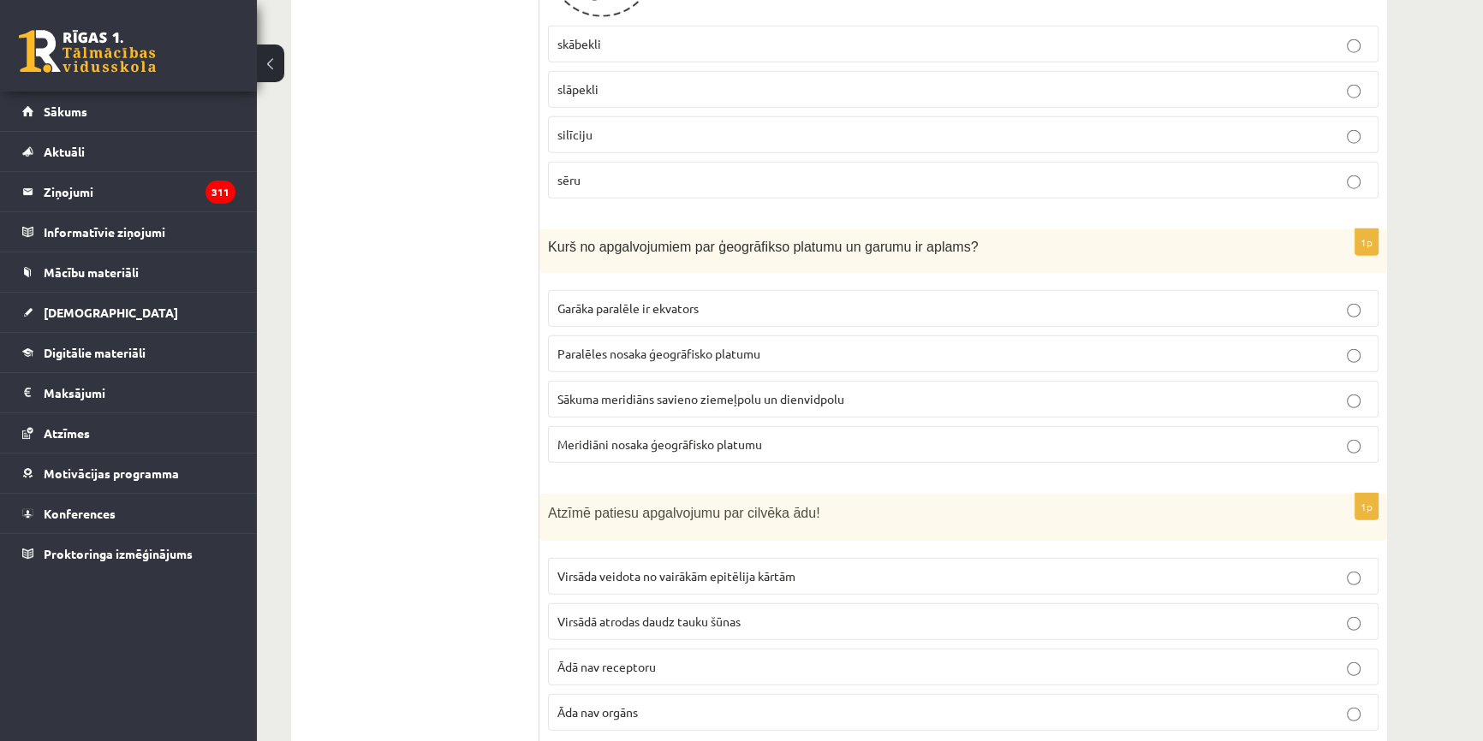
click at [735, 437] on span "Meridiāni nosaka ģeogrāfisko platumu" at bounding box center [659, 444] width 205 height 15
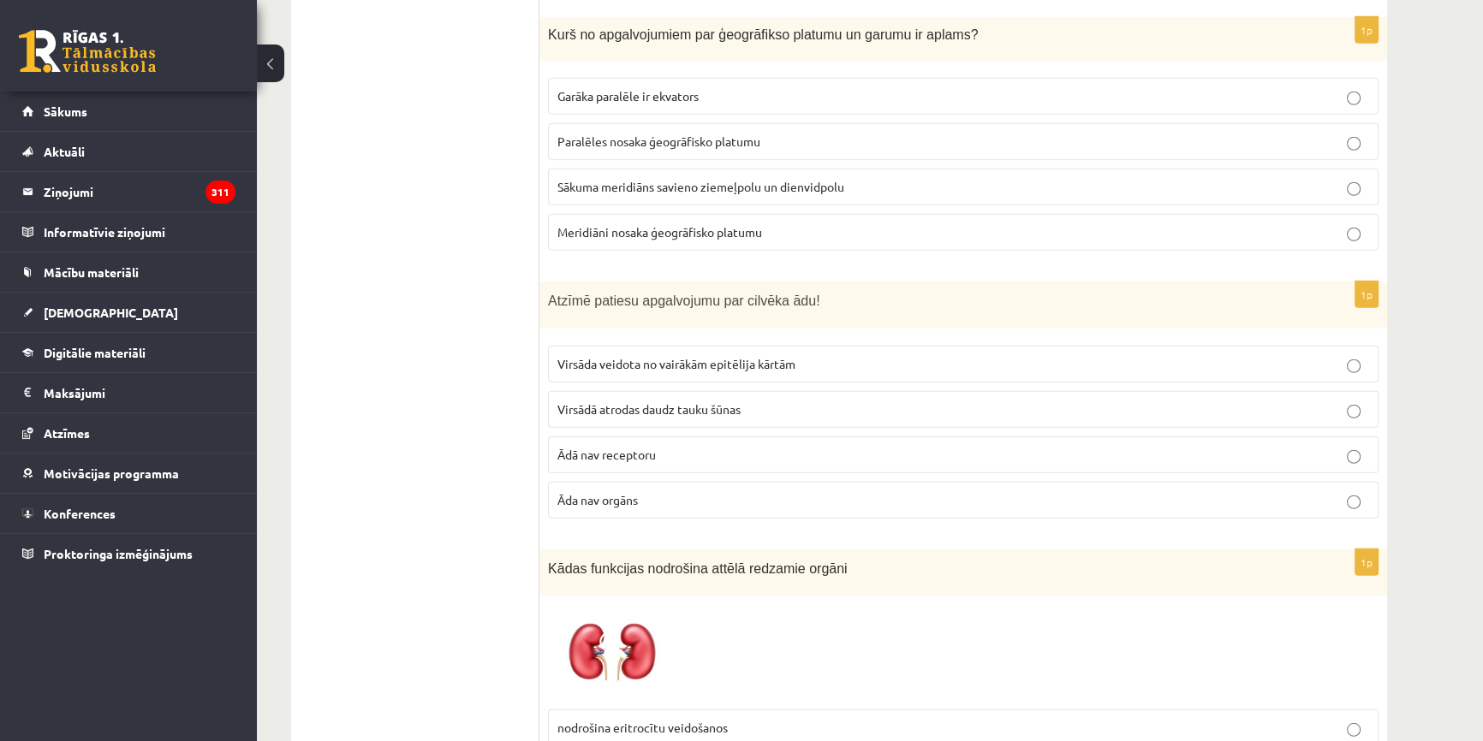
scroll to position [5965, 0]
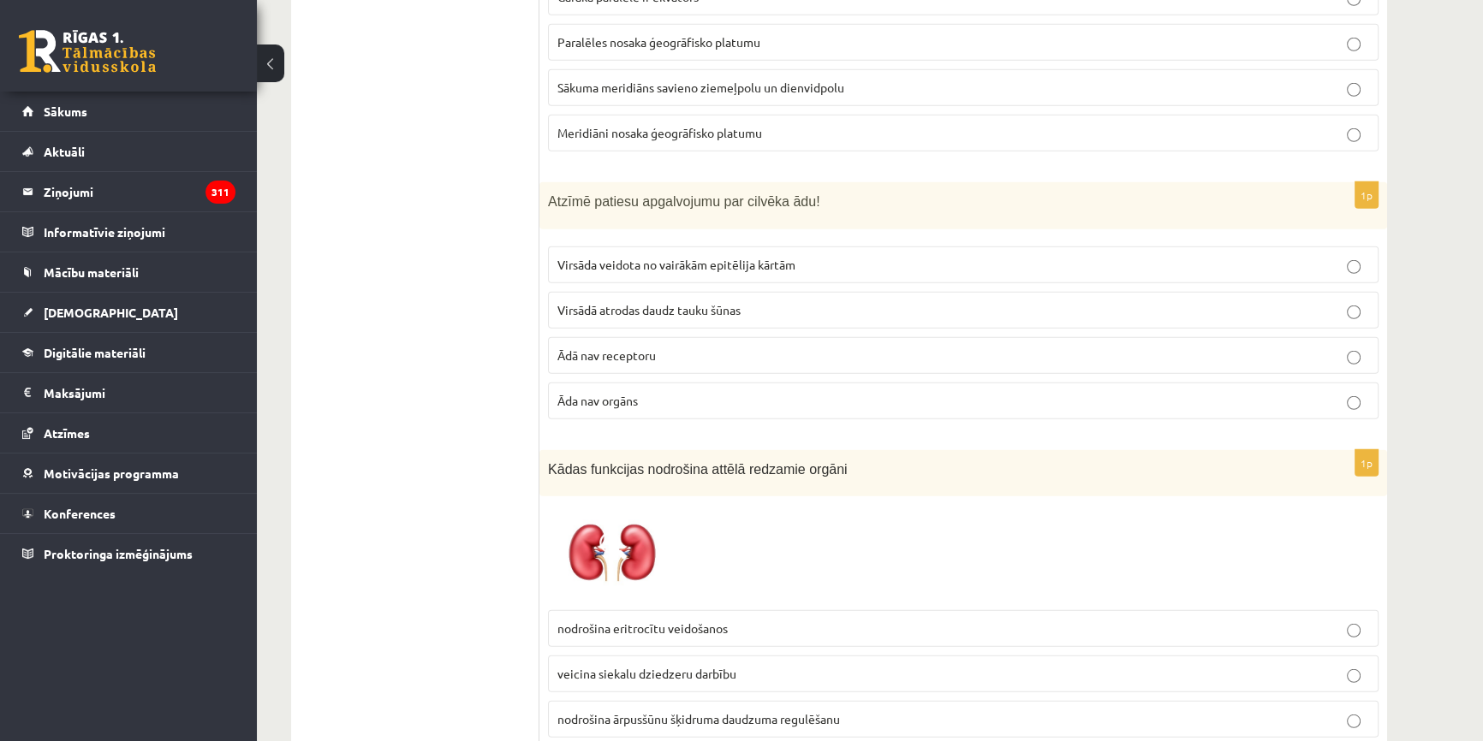
click at [555, 247] on label "Virsāda veidota no vairākām epitēlija kārtām" at bounding box center [963, 265] width 830 height 37
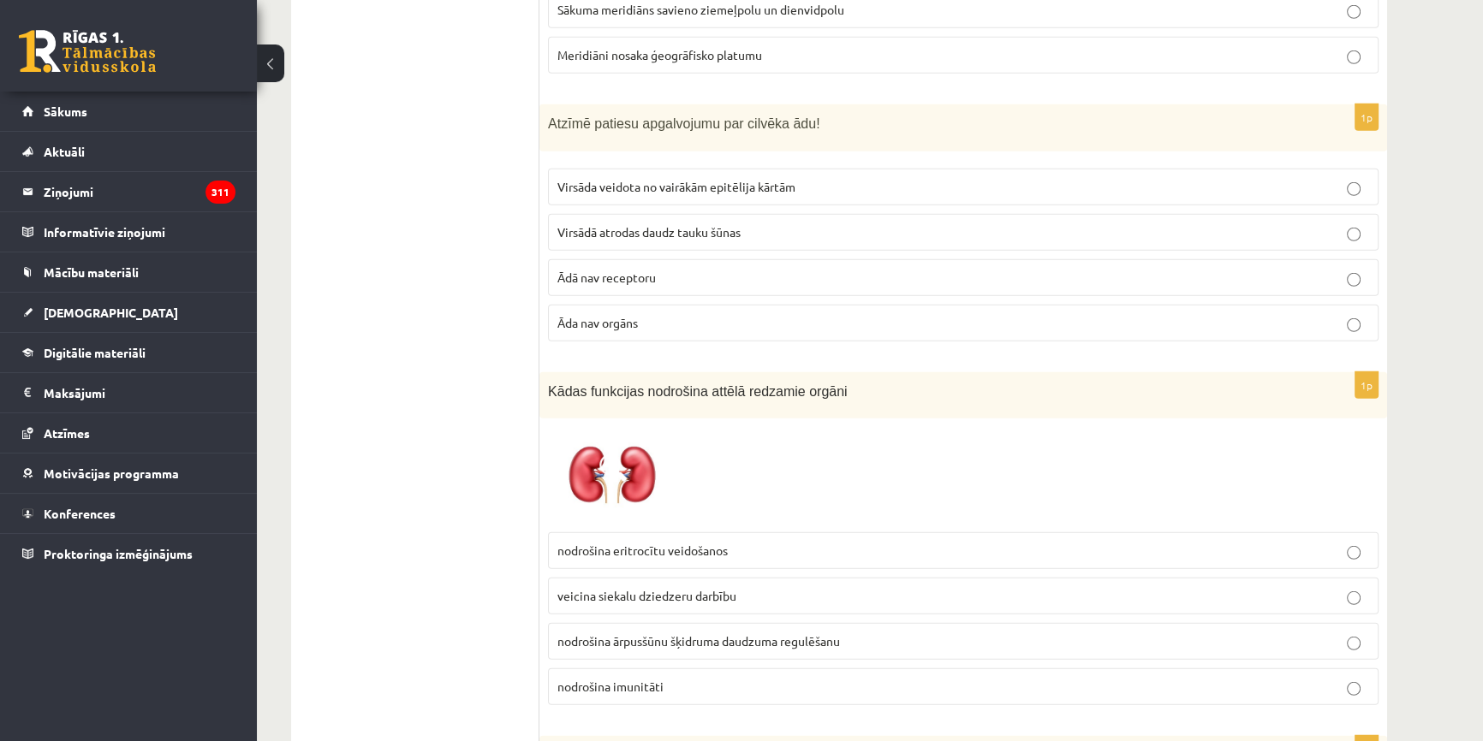
click at [586, 445] on img at bounding box center [612, 475] width 128 height 97
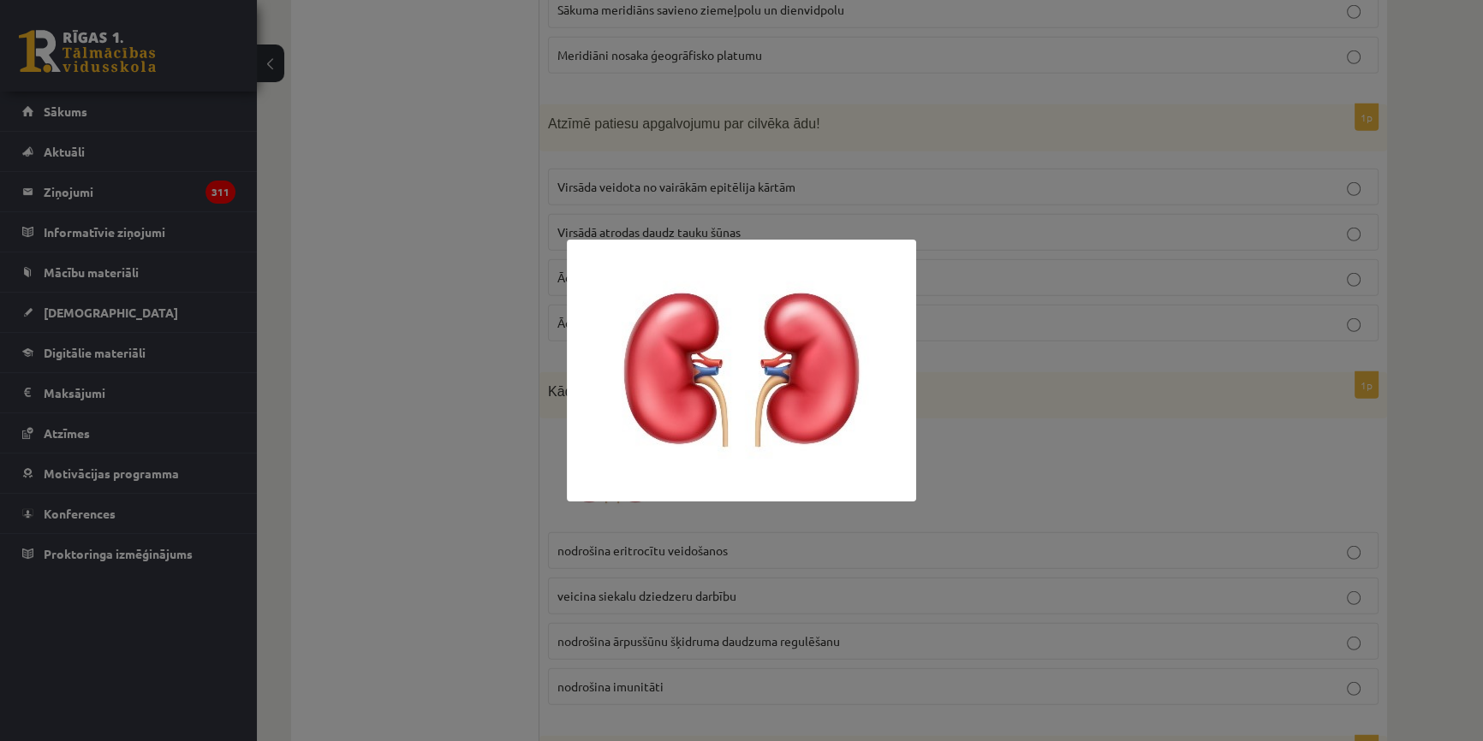
click at [509, 539] on div at bounding box center [741, 370] width 1483 height 741
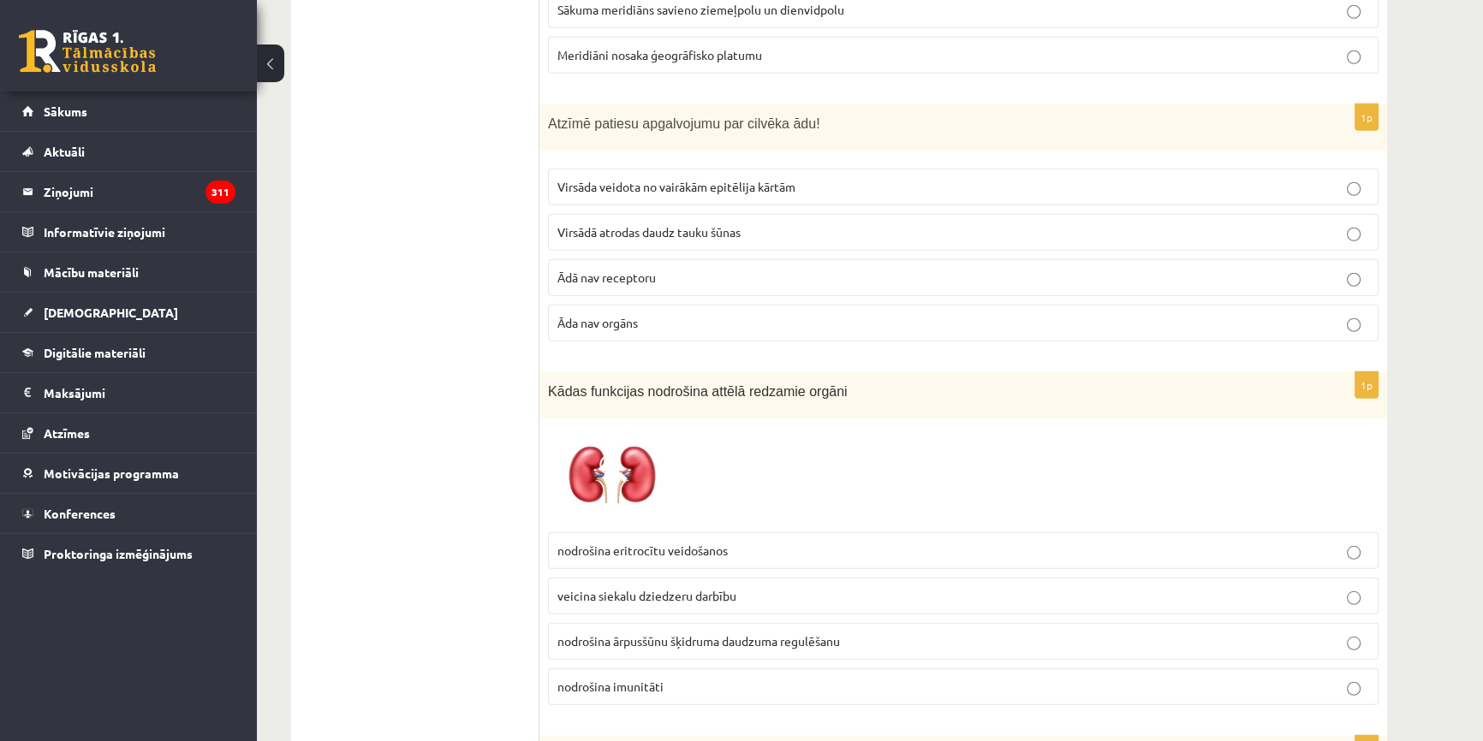
click at [545, 593] on div "1p Kādas funkcijas nodrošina attēlā redzamie orgāni nodrošina eritrocītu veidoš…" at bounding box center [963, 545] width 848 height 347
click at [565, 633] on span "nodrošina ārpusšūnu šķidruma daudzuma regulēšanu" at bounding box center [698, 640] width 283 height 15
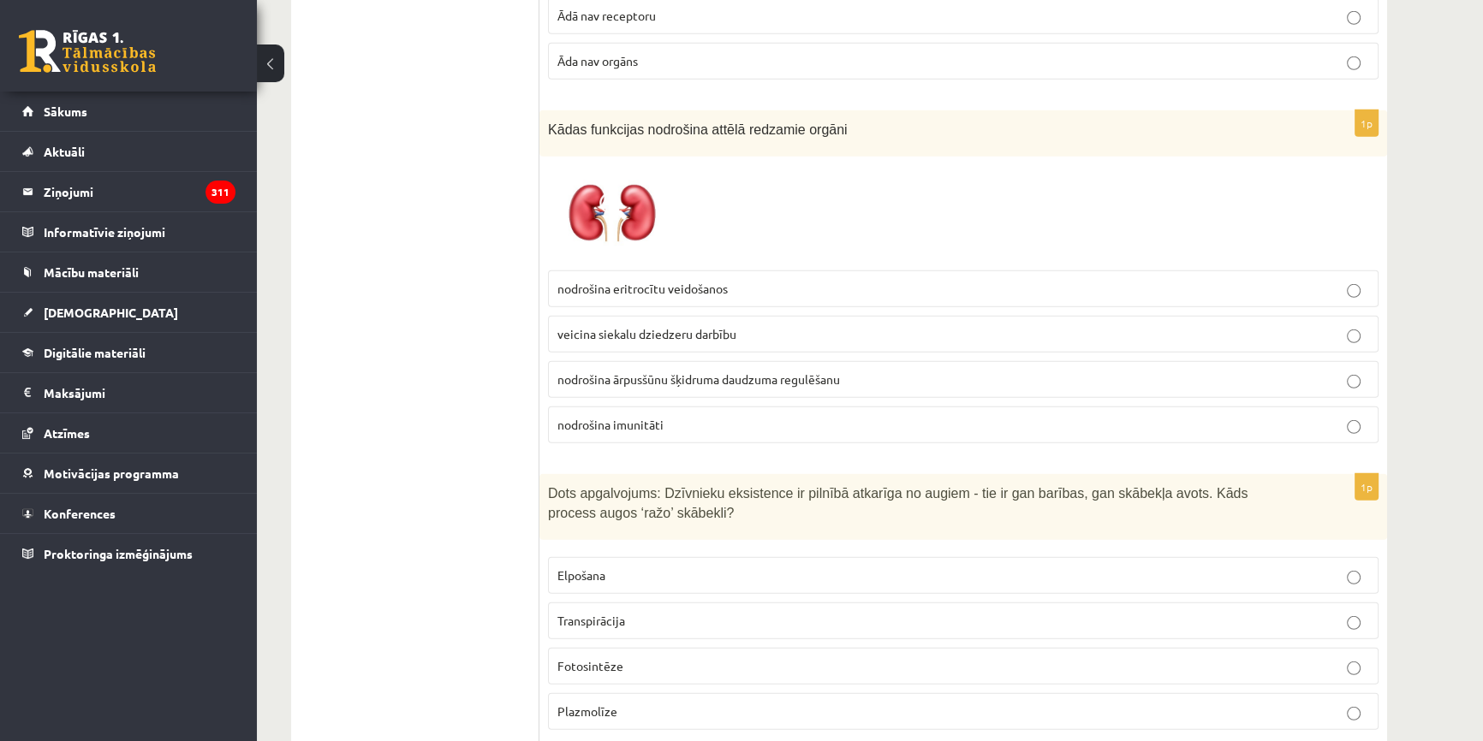
scroll to position [6354, 0]
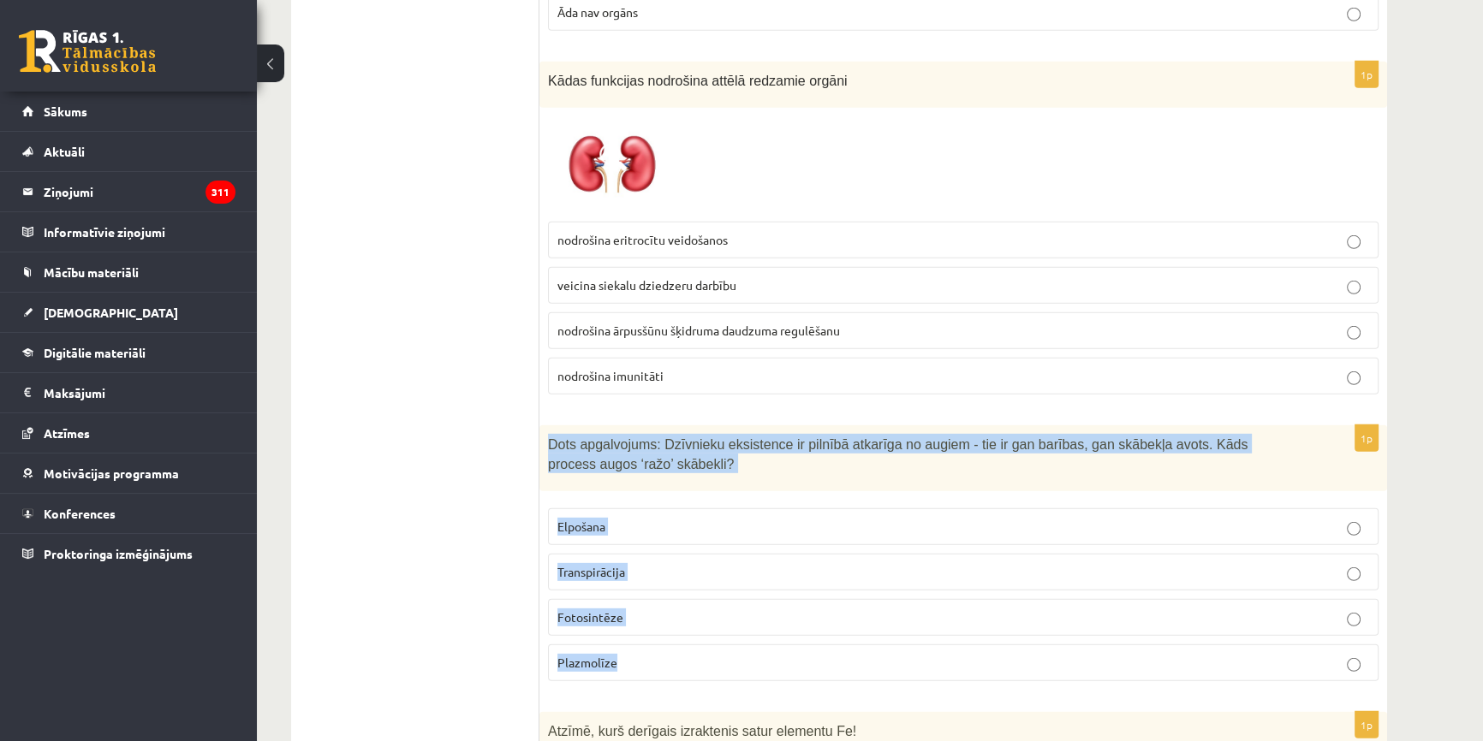
drag, startPoint x: 546, startPoint y: 402, endPoint x: 614, endPoint y: 636, distance: 243.3
click at [614, 636] on div "1p Dots apgalvojums: Dzīvnieku eksistence ir pilnībā atkarīga no augiem - tie i…" at bounding box center [963, 560] width 848 height 270
click at [681, 599] on label "Fotosintēze" at bounding box center [963, 617] width 830 height 37
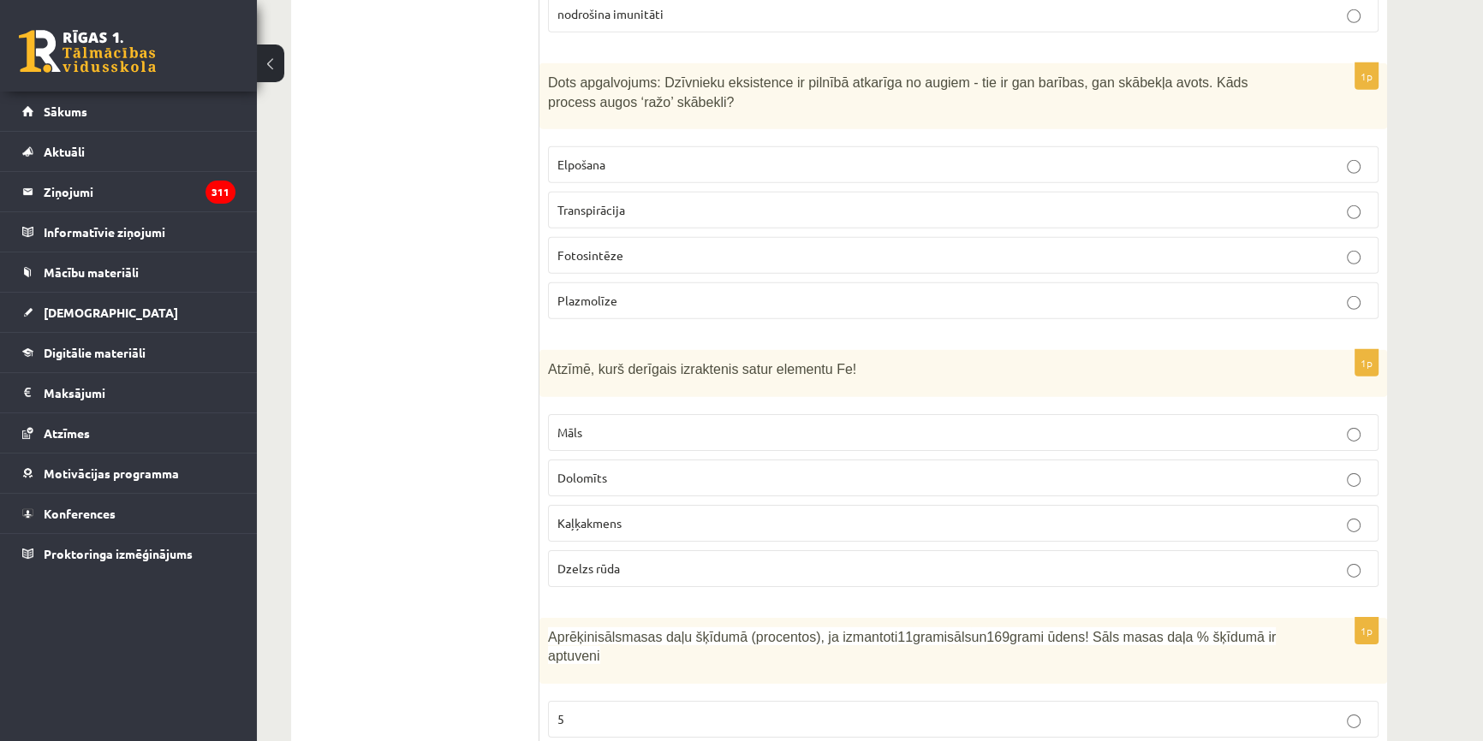
scroll to position [6743, 0]
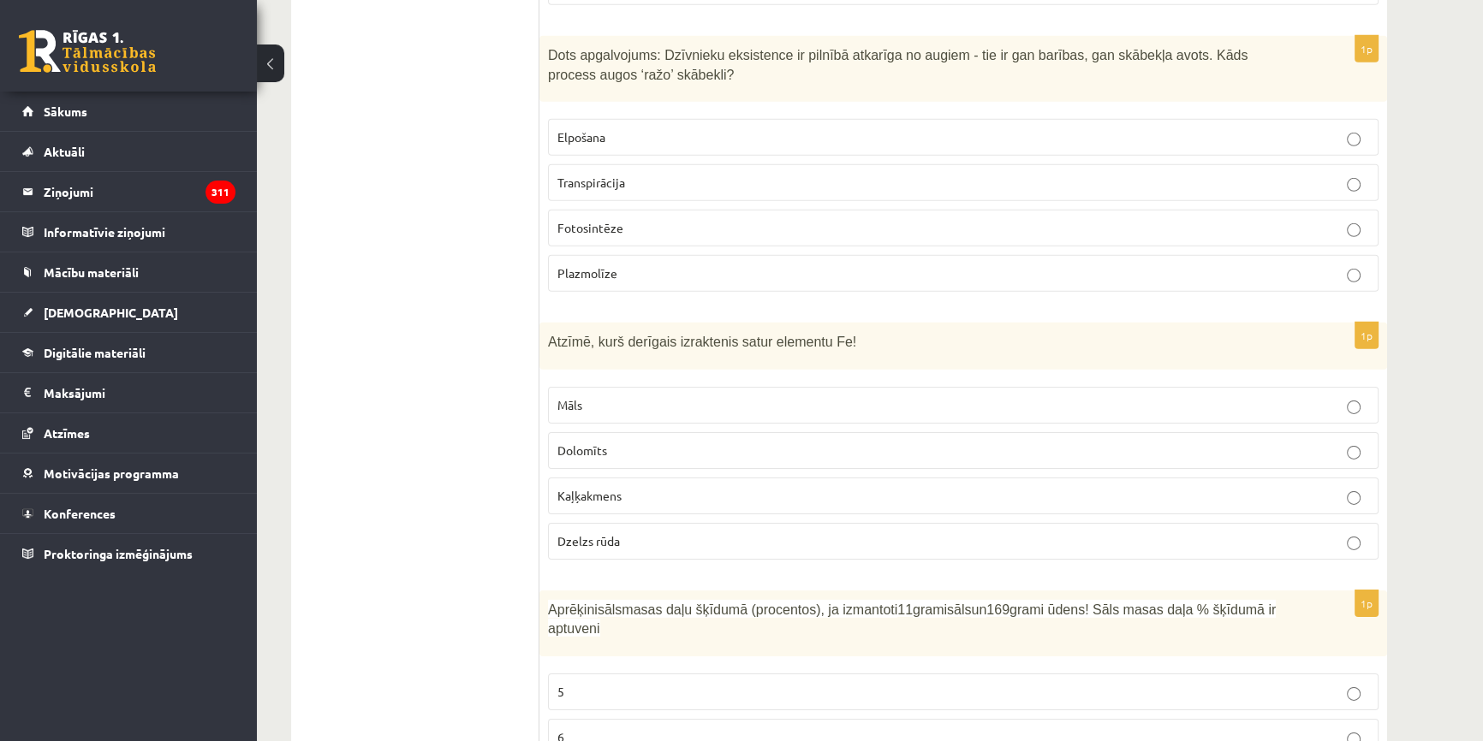
click at [633, 532] on p "Dzelzs rūda" at bounding box center [963, 541] width 812 height 18
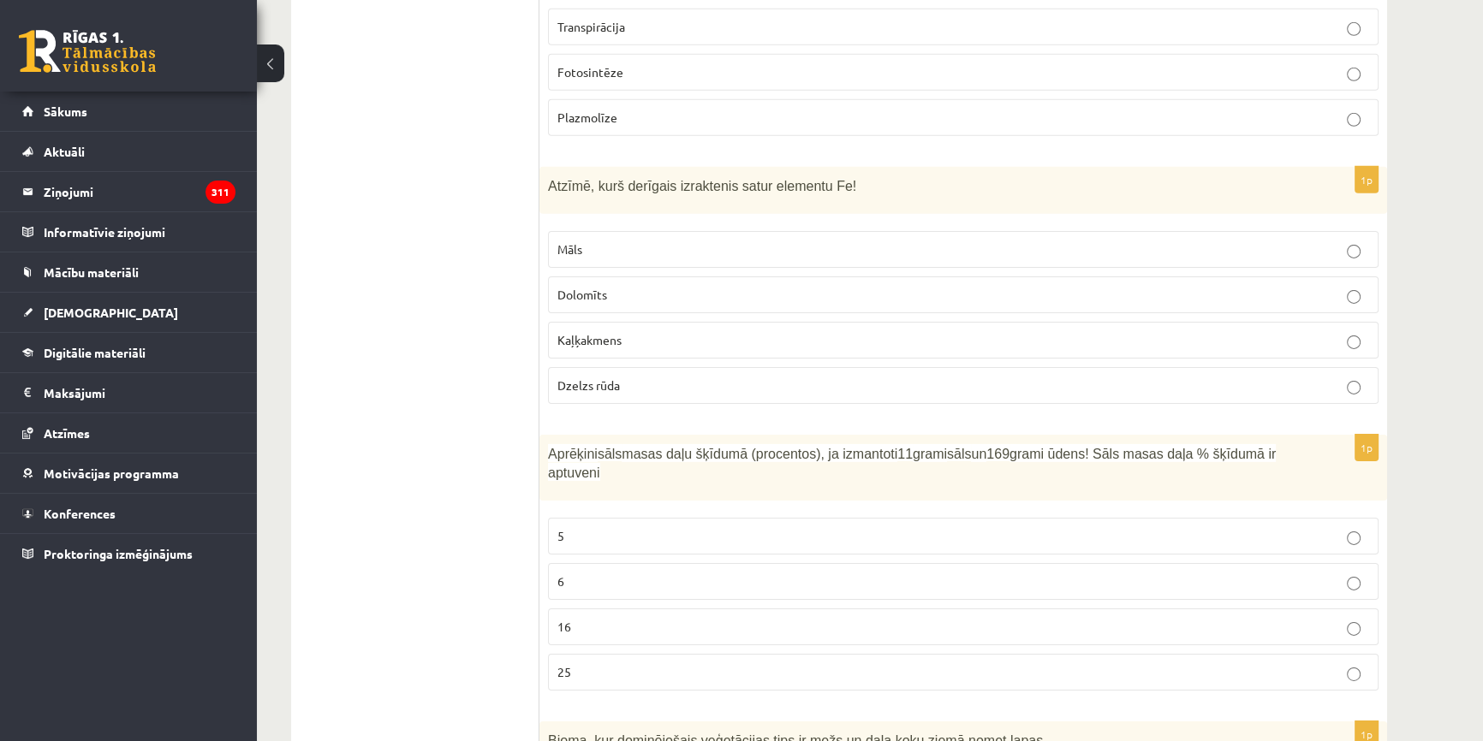
scroll to position [6977, 0]
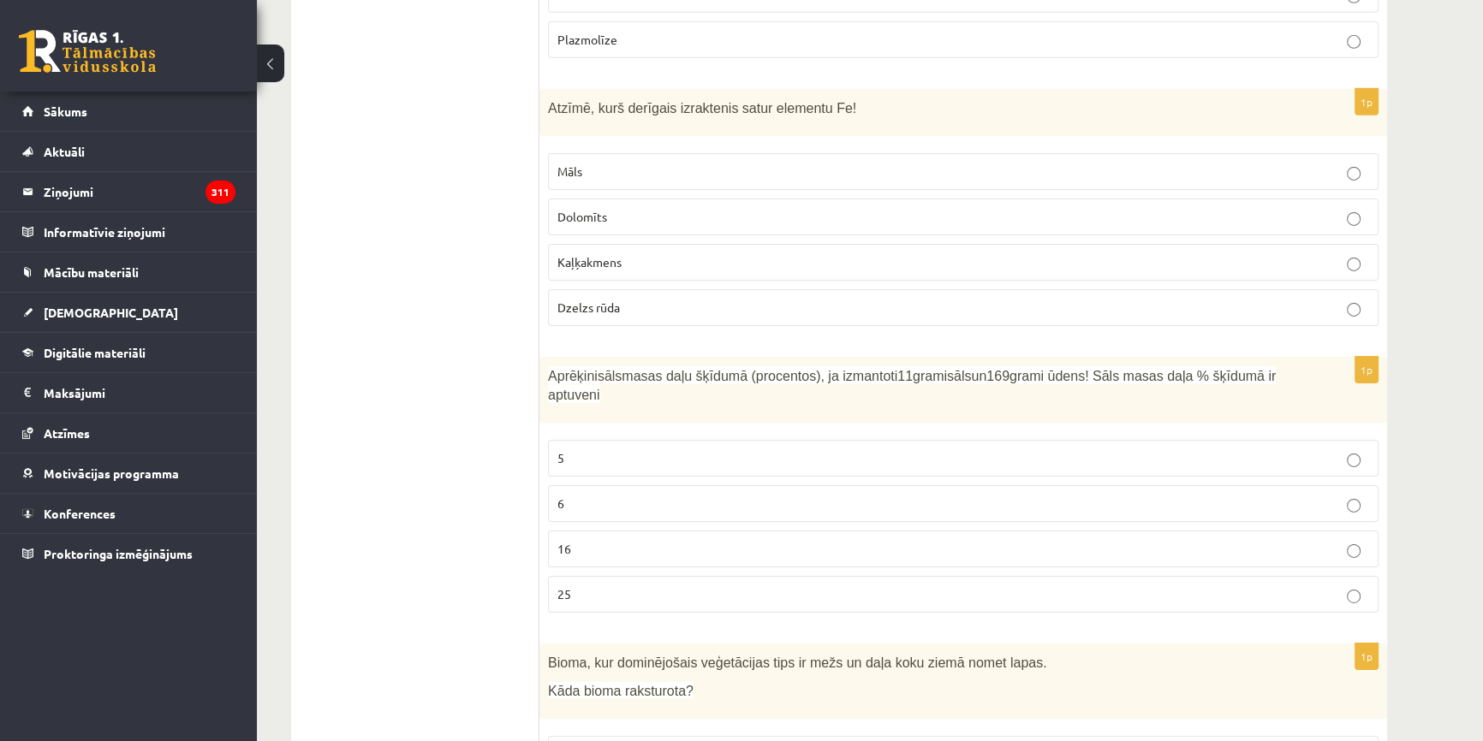
click at [568, 495] on p "6" at bounding box center [963, 504] width 812 height 18
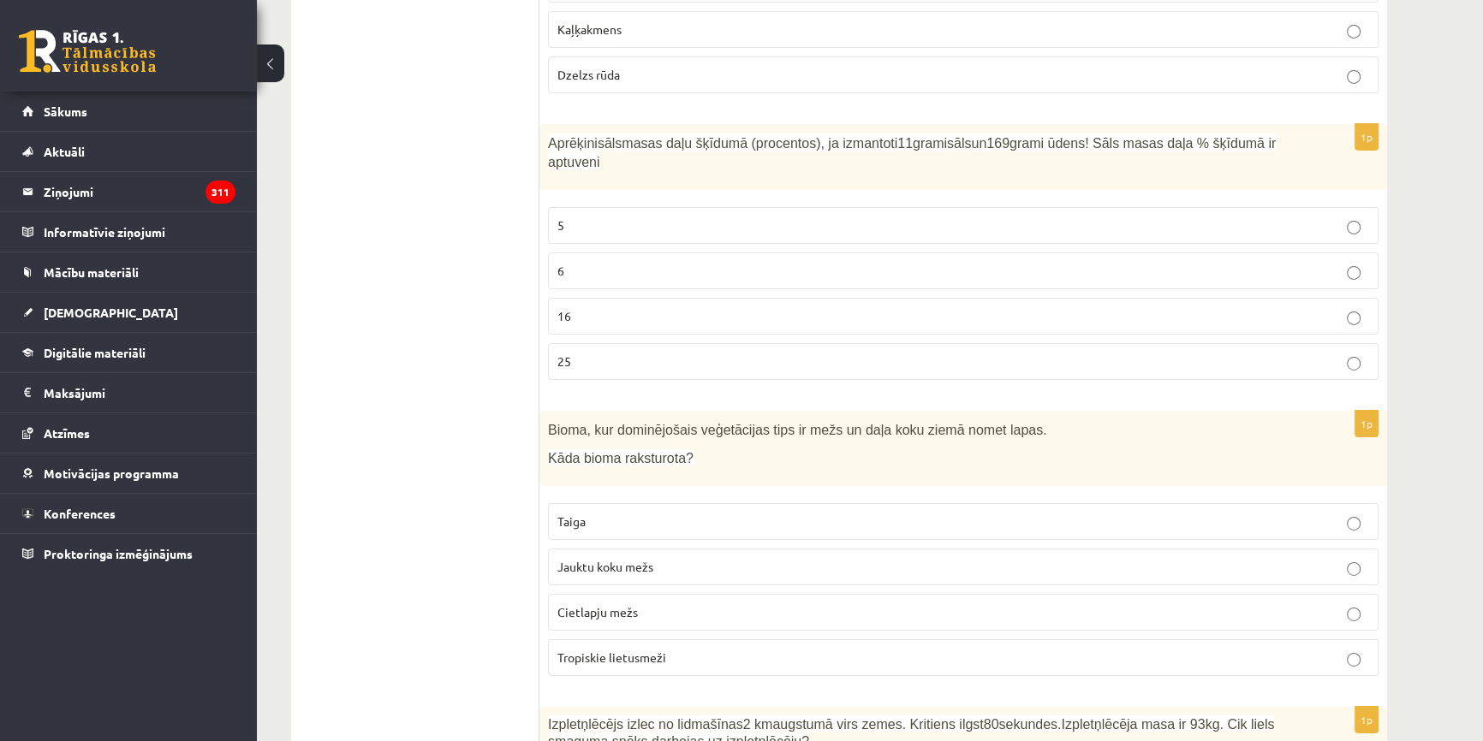
scroll to position [7288, 0]
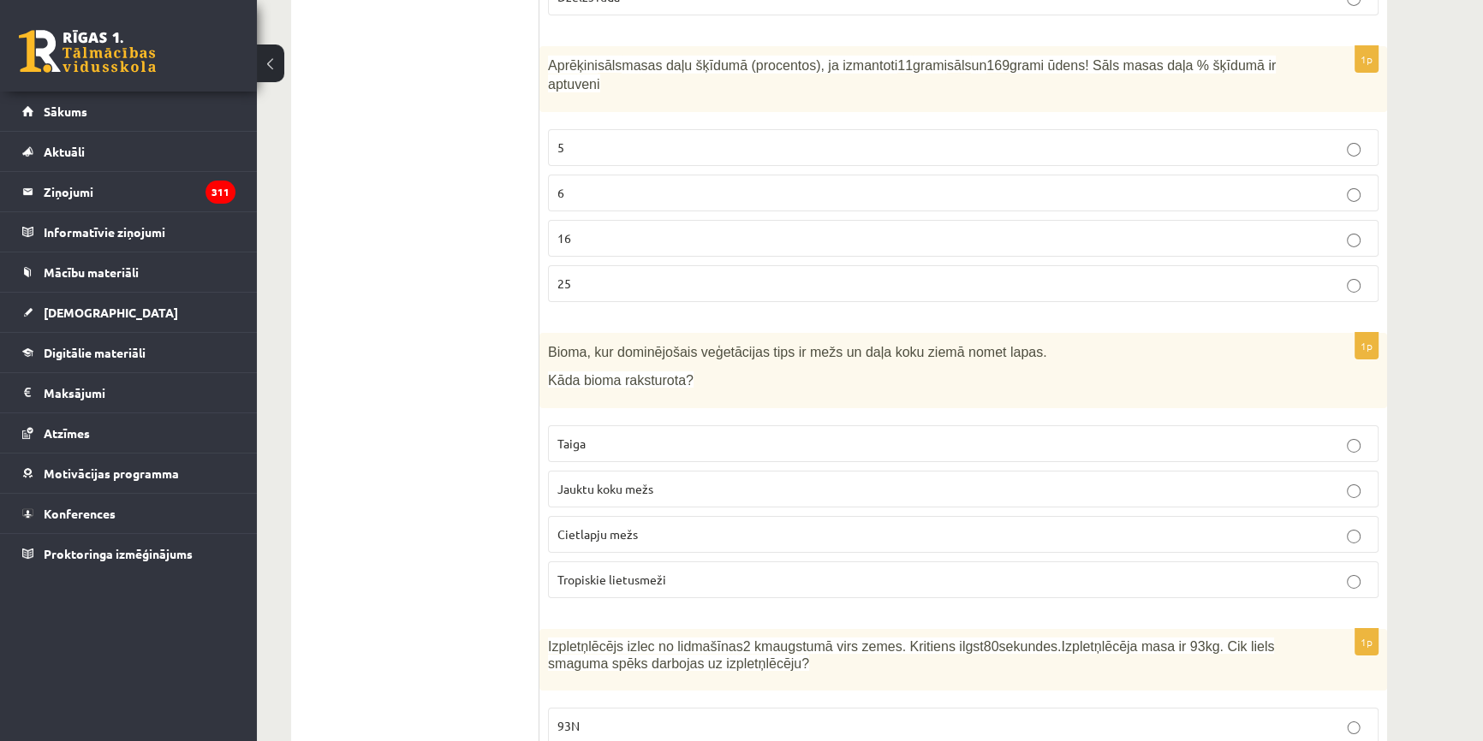
click at [737, 480] on p "Jauktu koku mežs" at bounding box center [963, 489] width 812 height 18
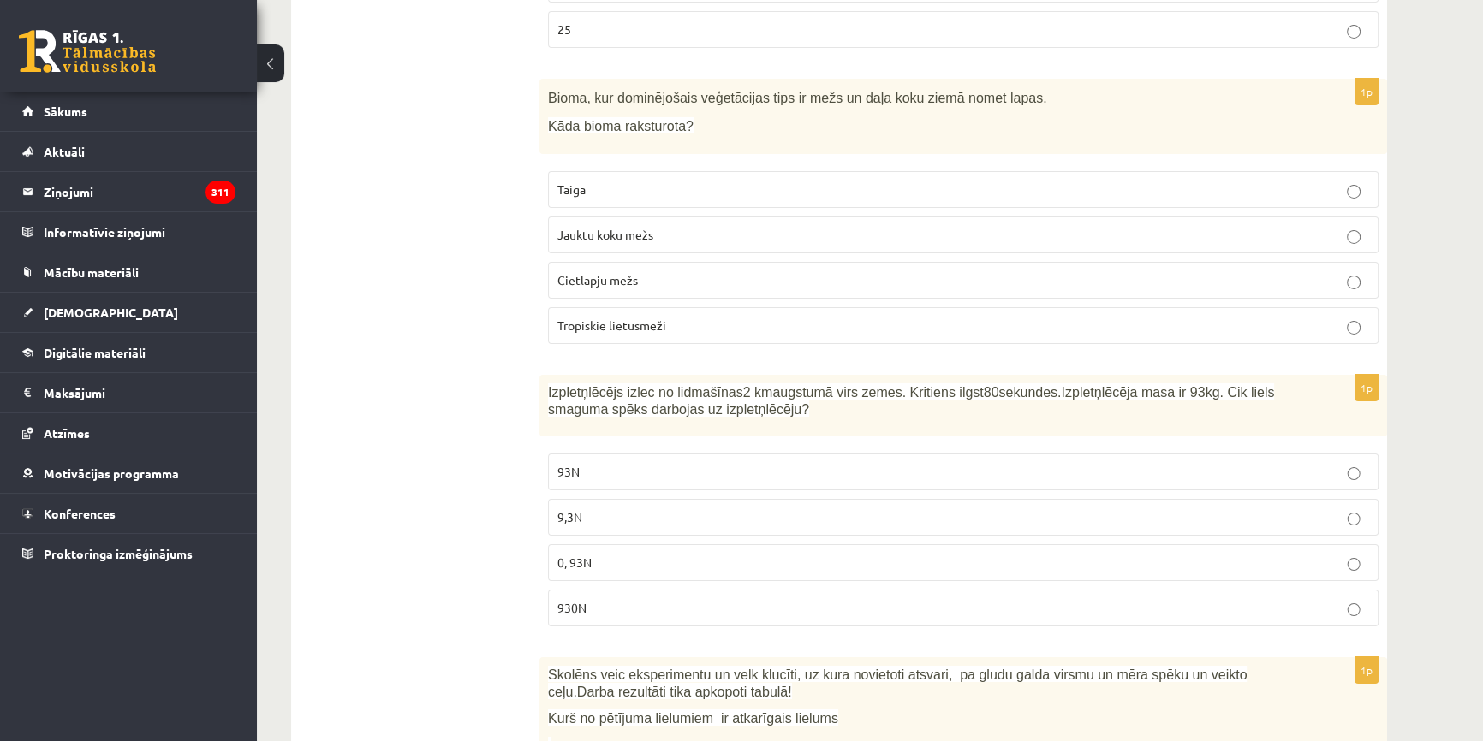
scroll to position [7599, 0]
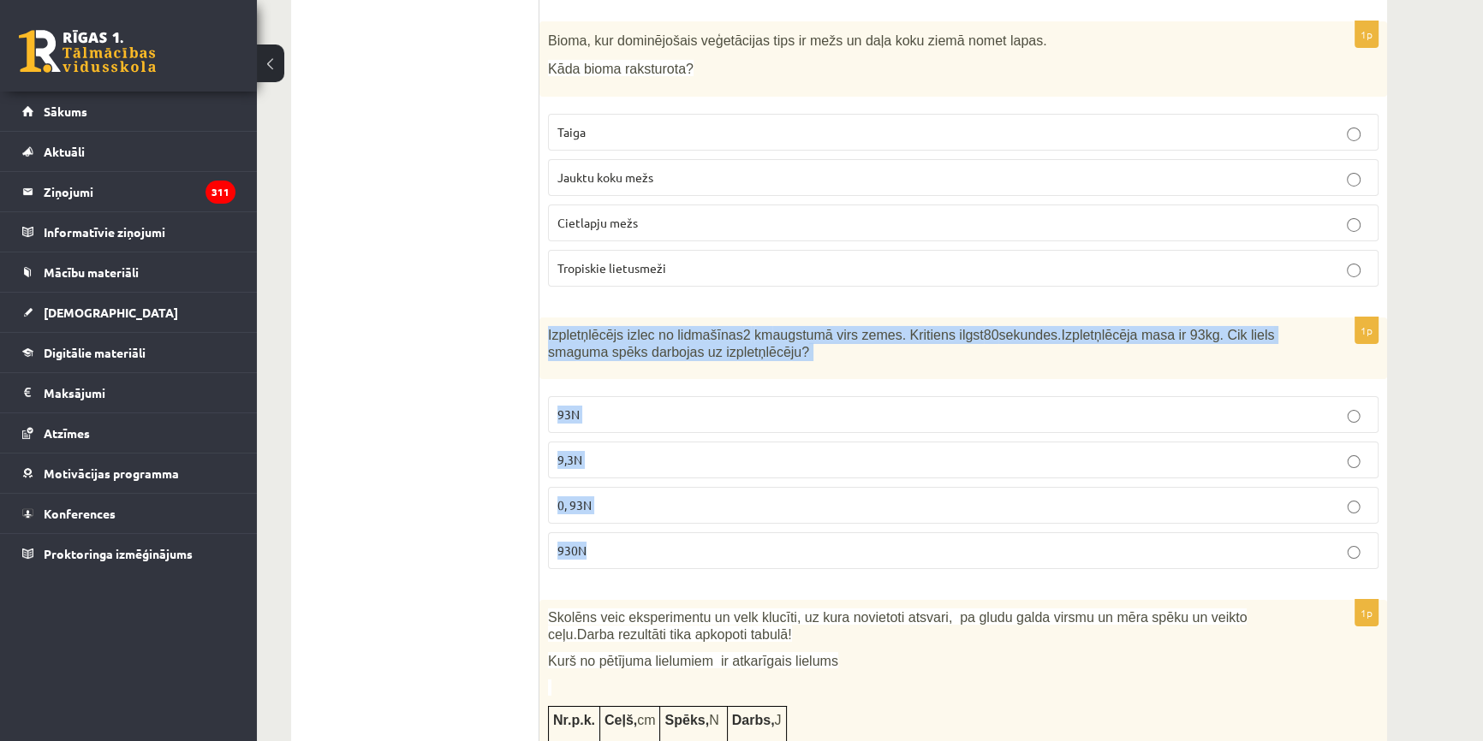
drag, startPoint x: 549, startPoint y: 273, endPoint x: 663, endPoint y: 492, distance: 247.0
click at [663, 492] on div "1p Izpletņlēcējs izlec no lidmašīnas 2 km augstumā virs zemes. Kritiens ilgst 8…" at bounding box center [963, 450] width 848 height 265
click at [671, 542] on p "930N" at bounding box center [963, 551] width 812 height 18
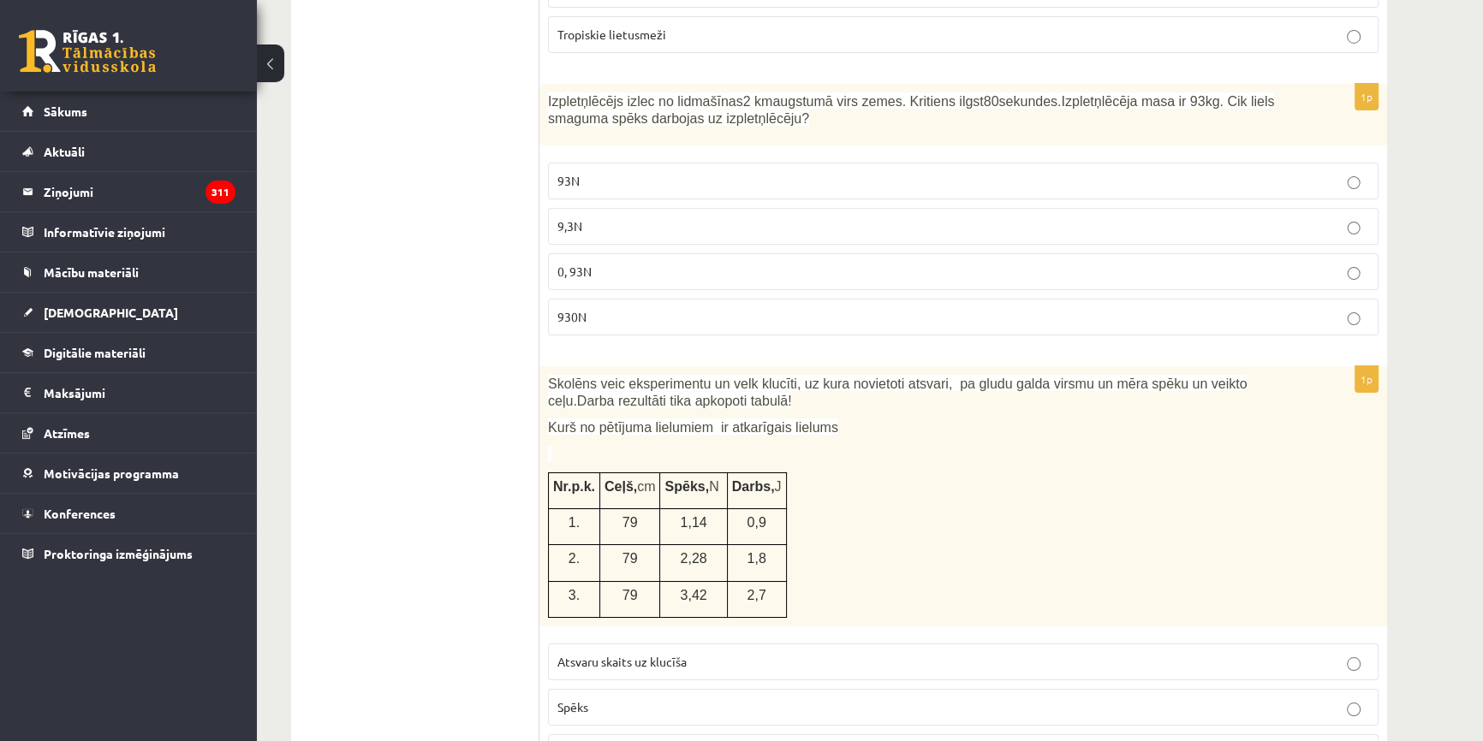
scroll to position [7910, 0]
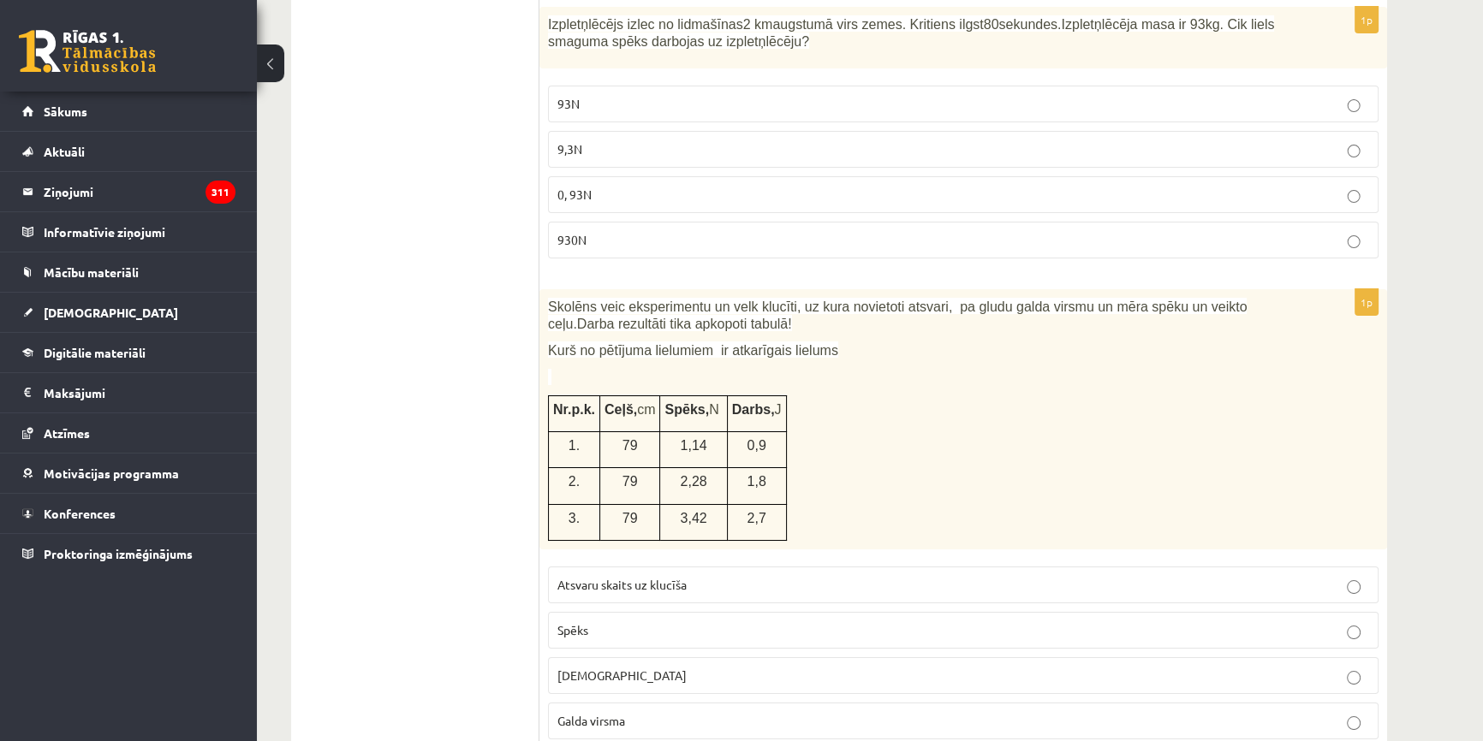
click at [791, 558] on fieldset "Atsvaru skaits uz klucīša Spēks Attālums Galda virsma" at bounding box center [963, 651] width 830 height 187
click at [767, 558] on fieldset "Atsvaru skaits uz klucīša Spēks Attālums Galda virsma" at bounding box center [963, 651] width 830 height 187
click at [768, 622] on p "Spēks" at bounding box center [963, 631] width 812 height 18
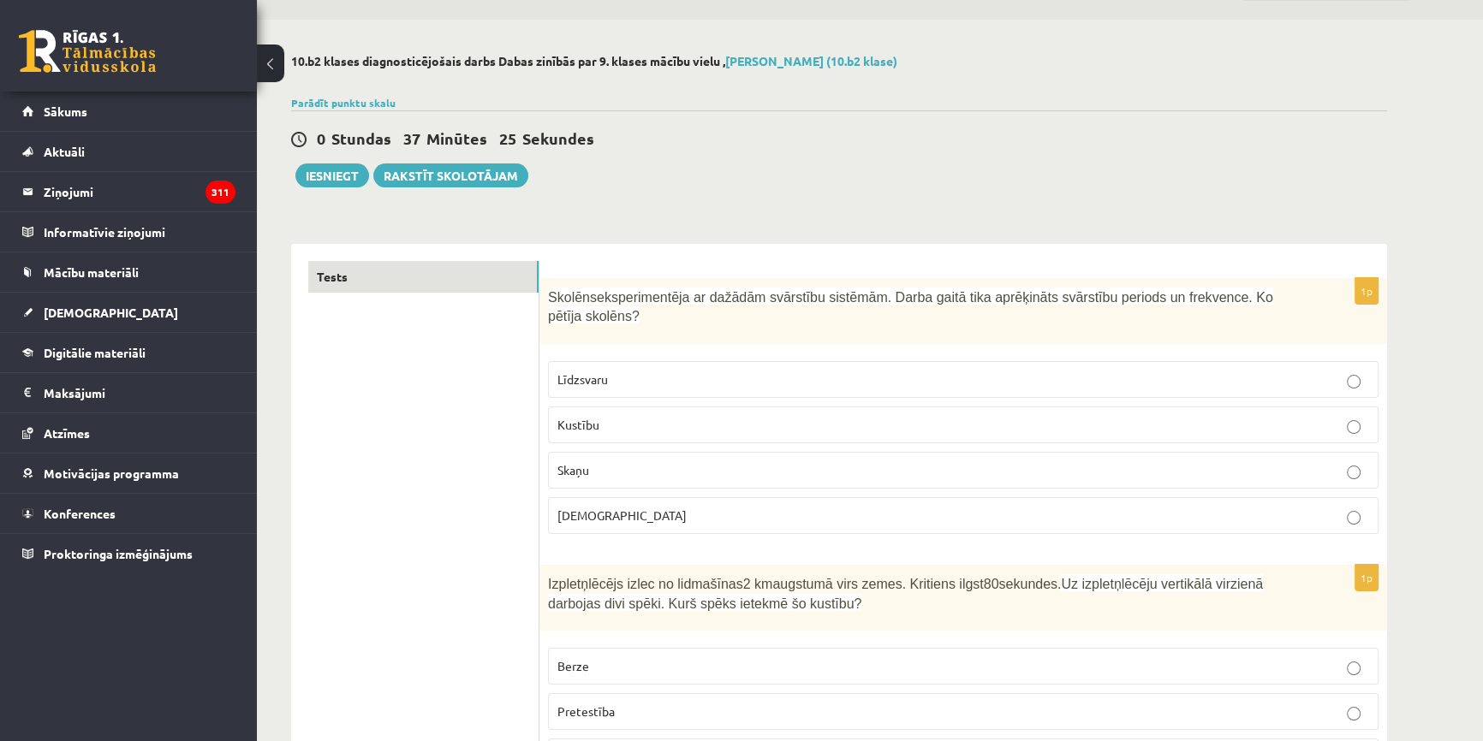
scroll to position [0, 0]
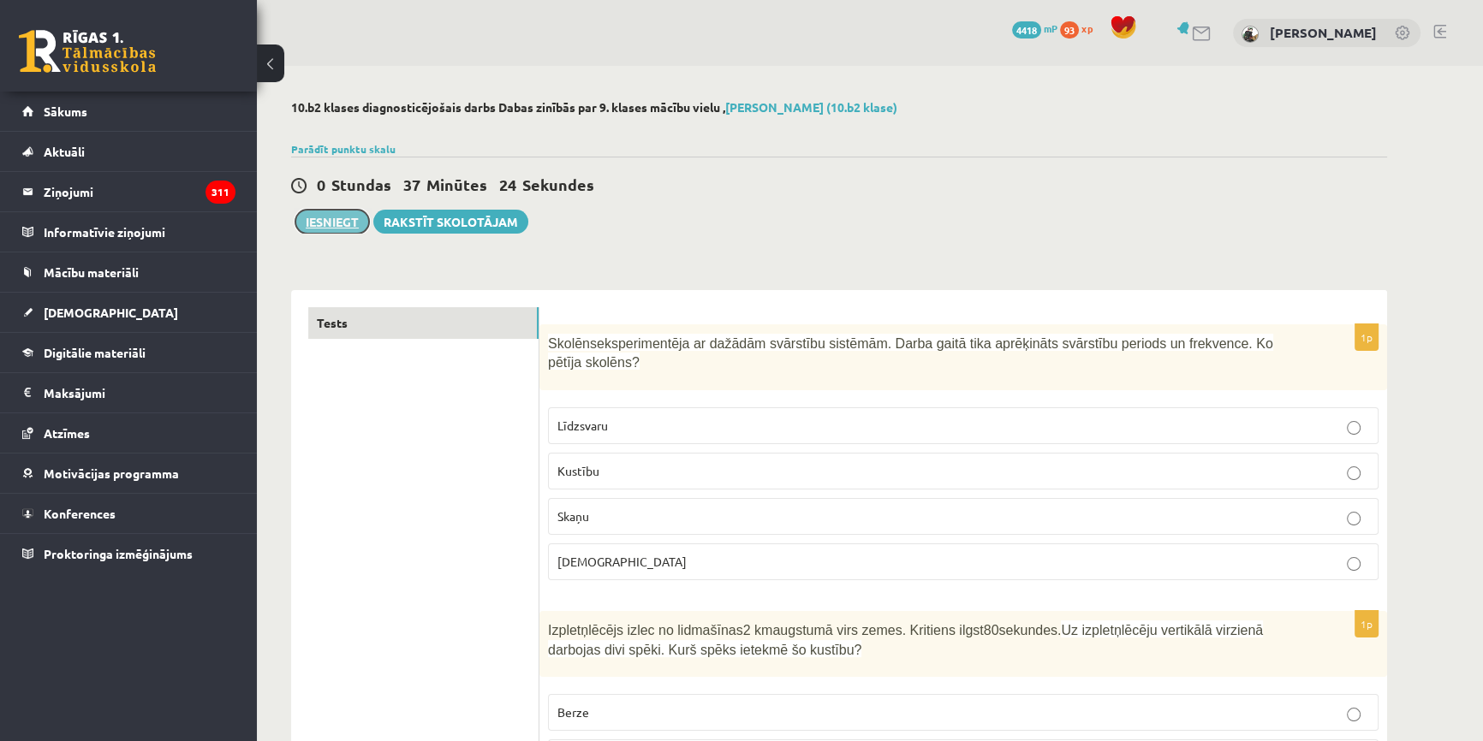
click at [336, 229] on button "Iesniegt" at bounding box center [332, 222] width 74 height 24
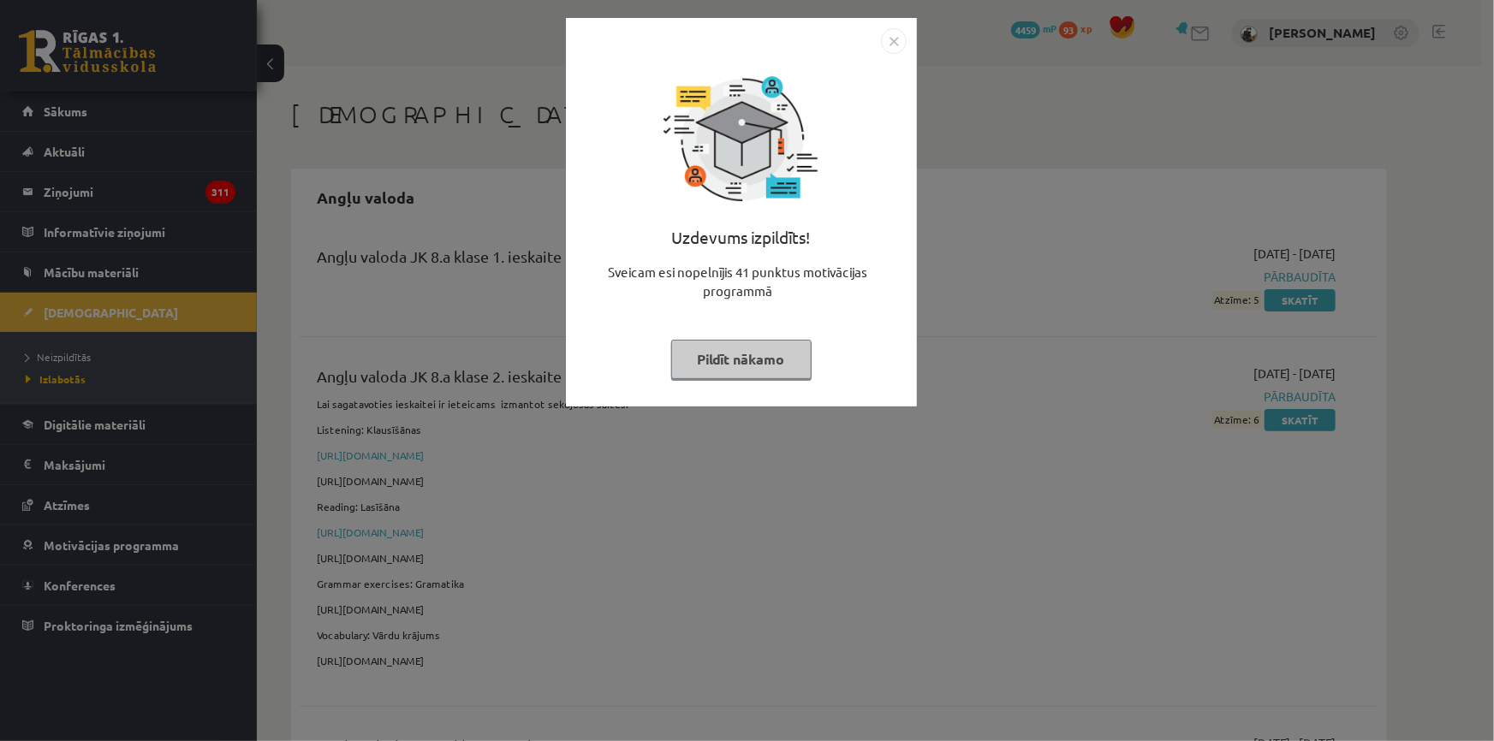
click at [899, 33] on img "Close" at bounding box center [894, 41] width 26 height 26
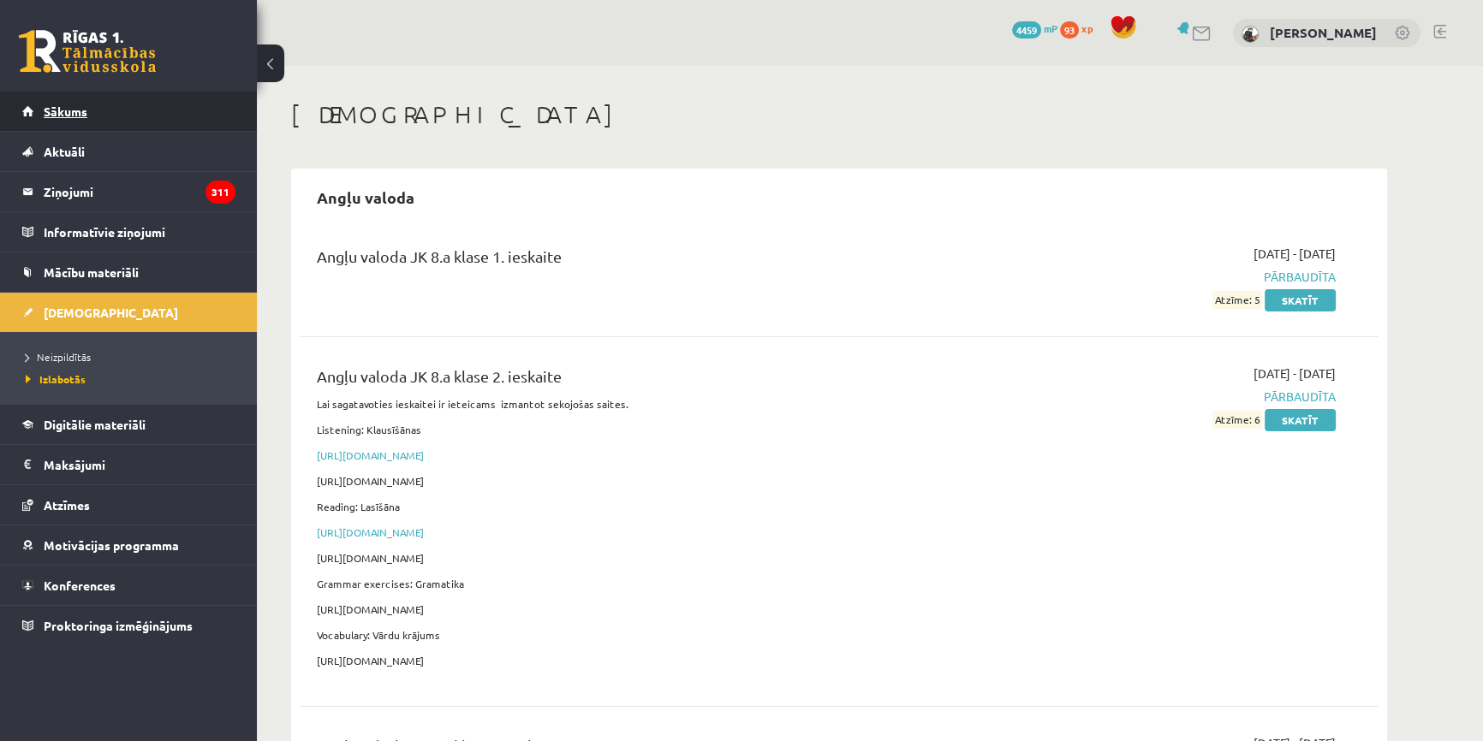
click at [109, 98] on link "Sākums" at bounding box center [128, 111] width 213 height 39
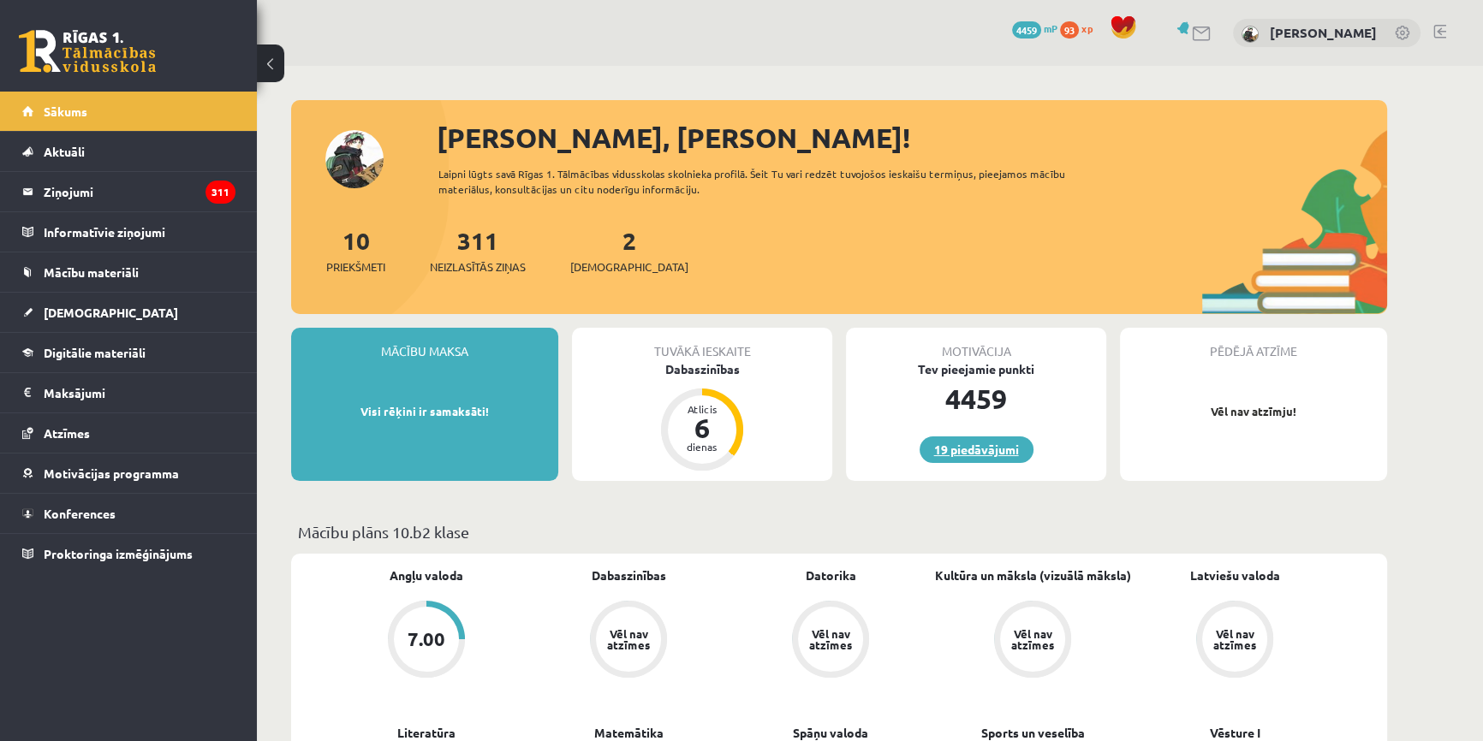
click at [945, 443] on link "19 piedāvājumi" at bounding box center [976, 450] width 114 height 27
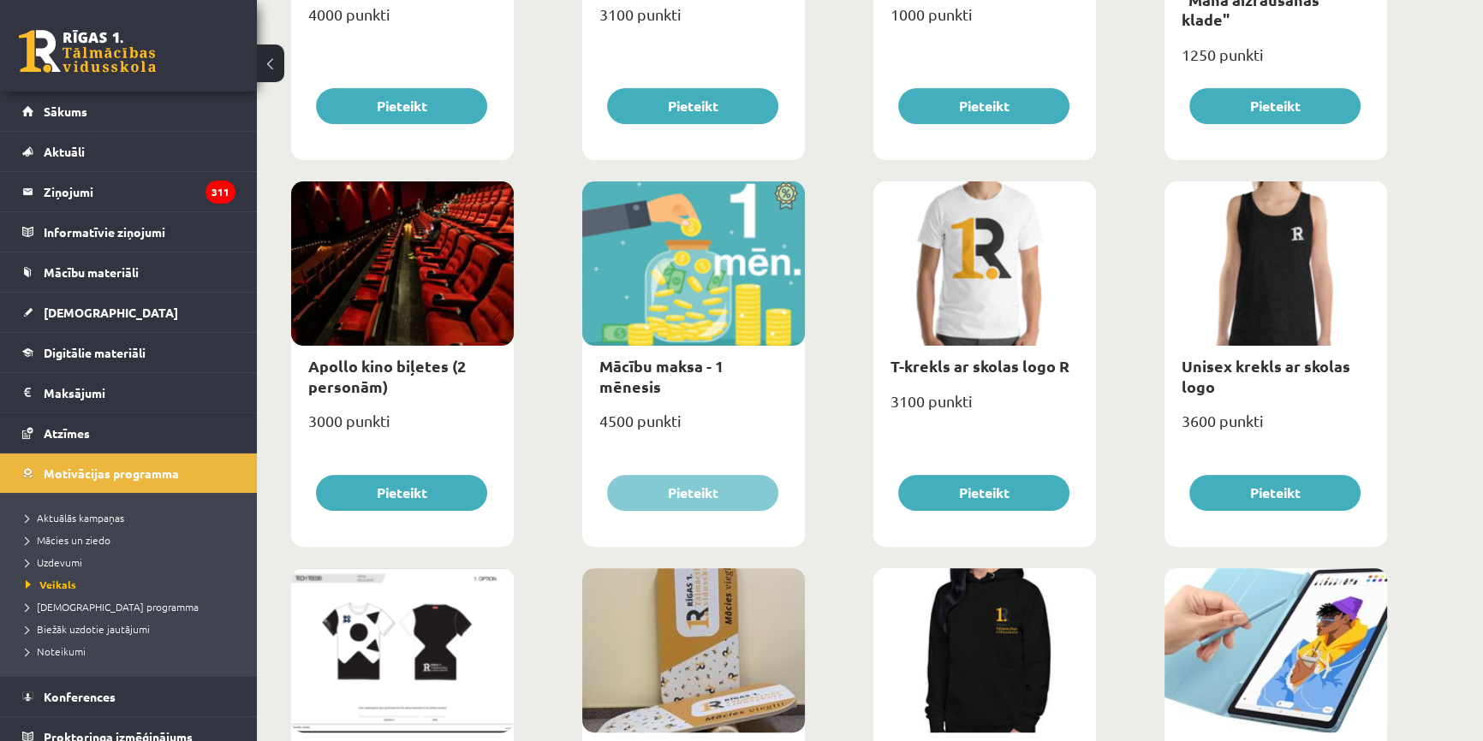
scroll to position [565, 0]
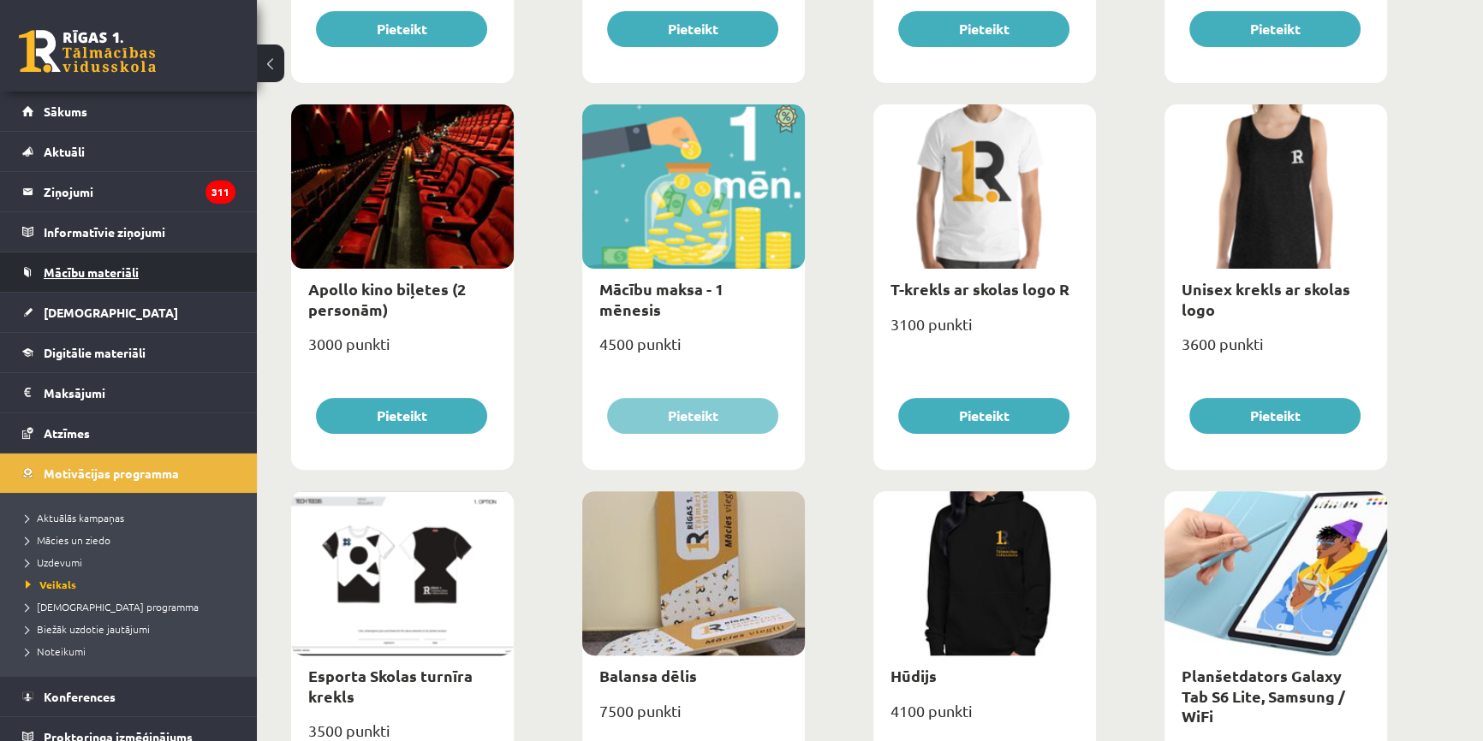
click at [101, 267] on span "Mācību materiāli" at bounding box center [91, 272] width 95 height 15
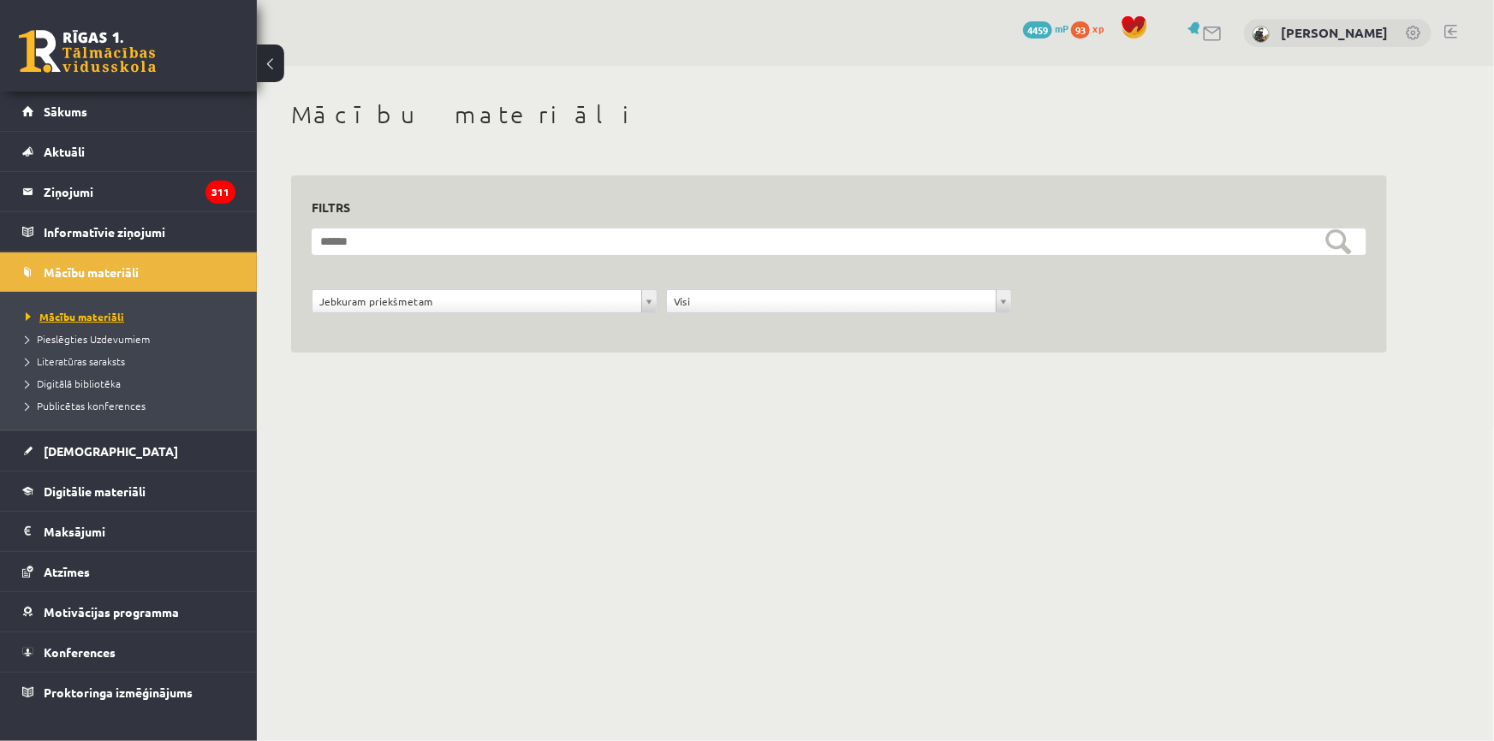
click at [99, 309] on link "Mācību materiāli" at bounding box center [133, 316] width 214 height 15
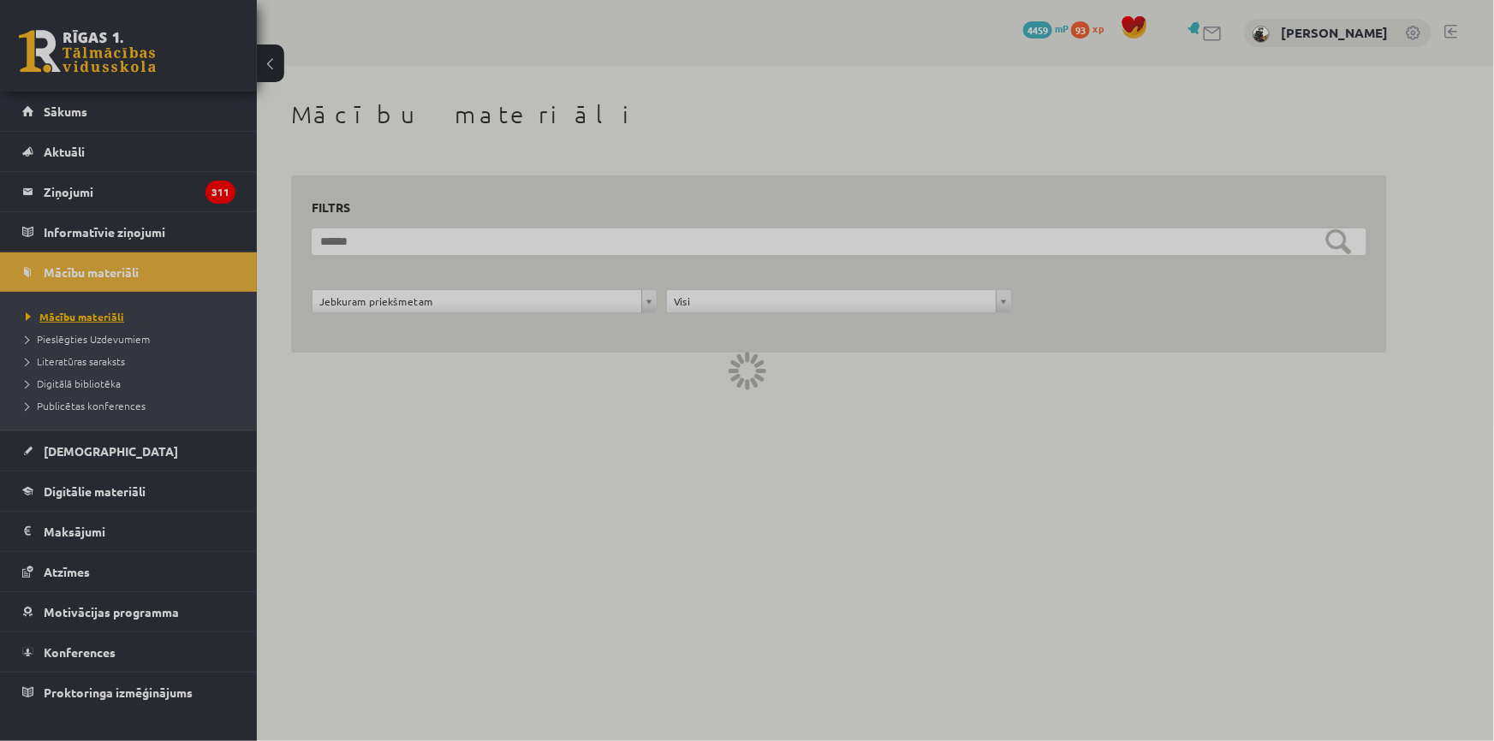
click at [99, 308] on div at bounding box center [747, 370] width 1494 height 741
click at [99, 309] on link "Mācību materiāli" at bounding box center [133, 316] width 214 height 15
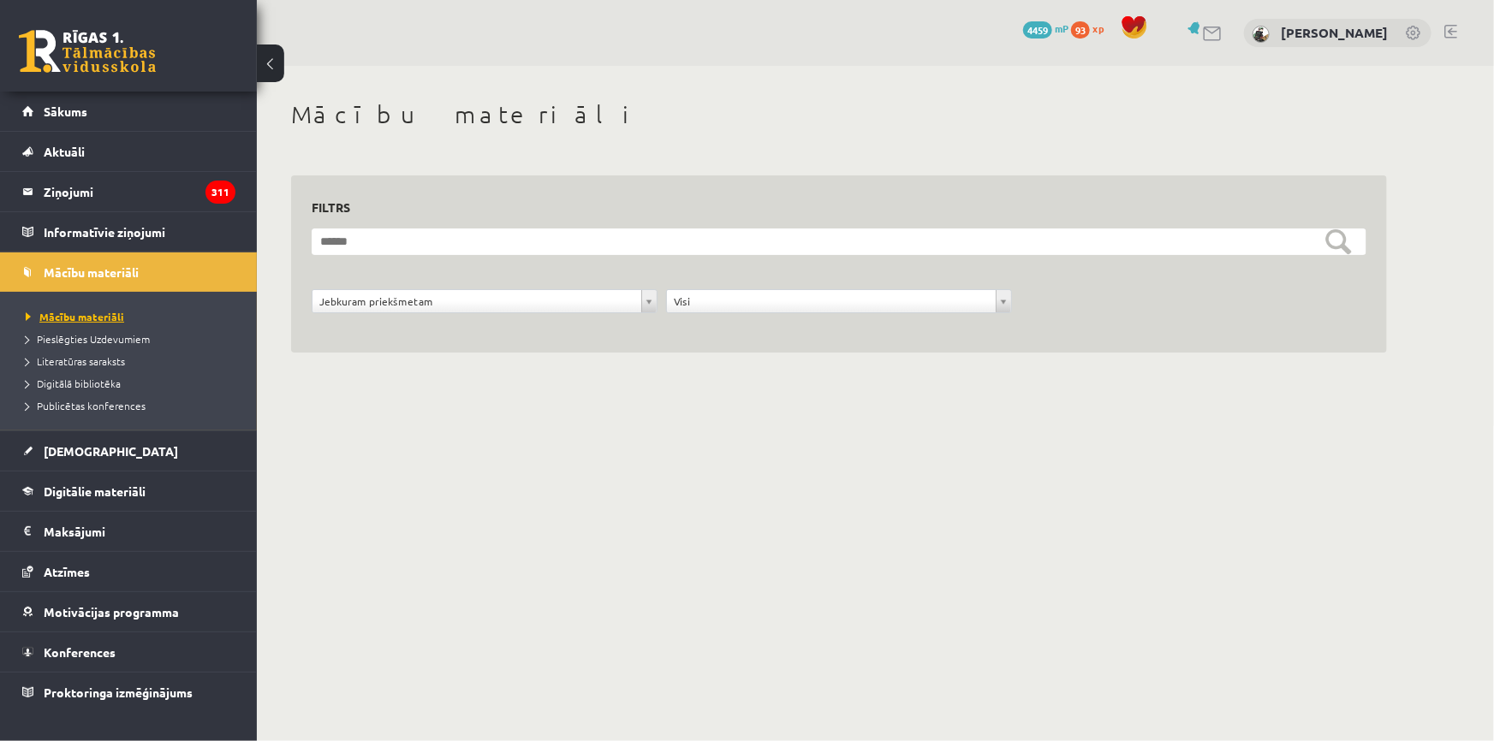
click at [99, 309] on link "Mācību materiāli" at bounding box center [133, 316] width 214 height 15
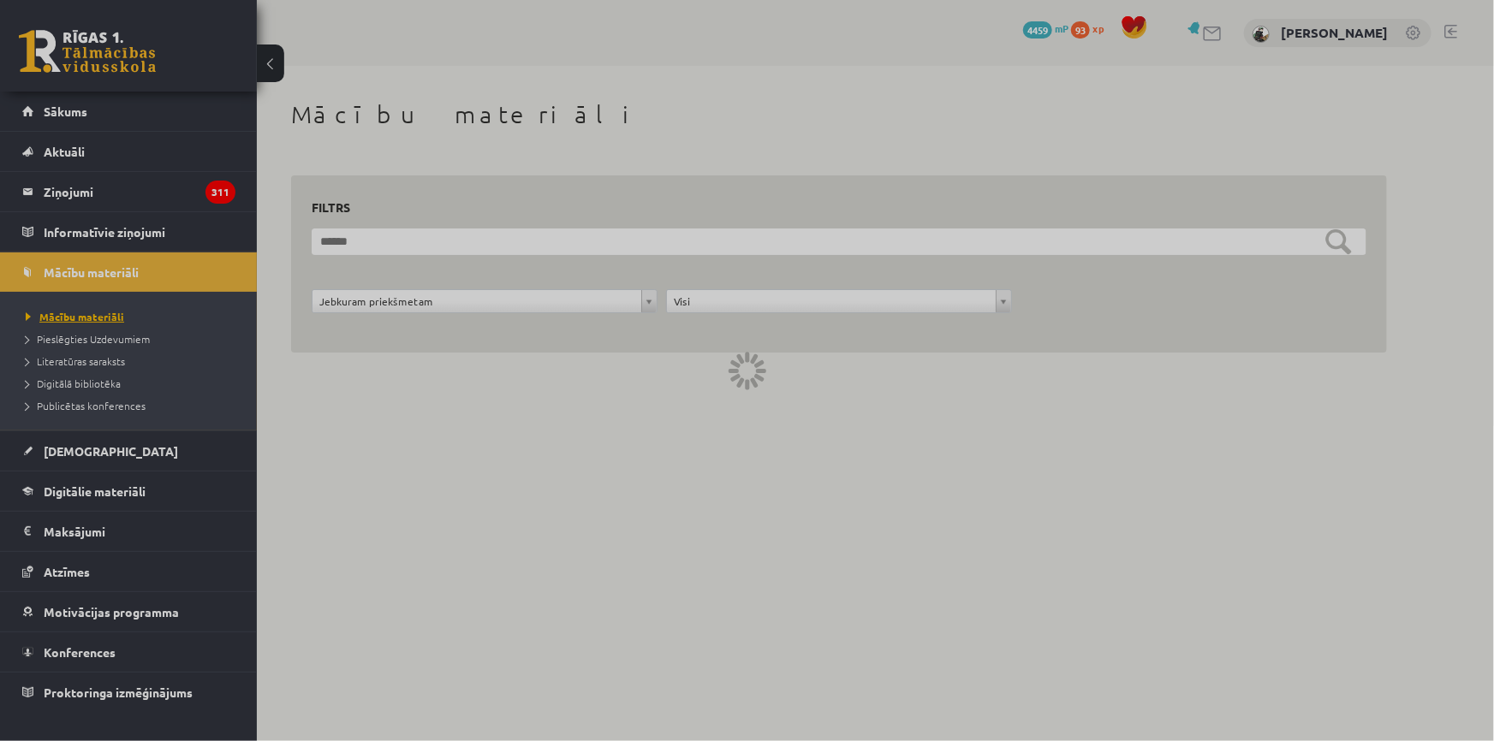
click at [99, 308] on div at bounding box center [747, 370] width 1494 height 741
click at [99, 309] on link "Mācību materiāli" at bounding box center [133, 316] width 214 height 15
click at [99, 308] on div at bounding box center [747, 370] width 1494 height 741
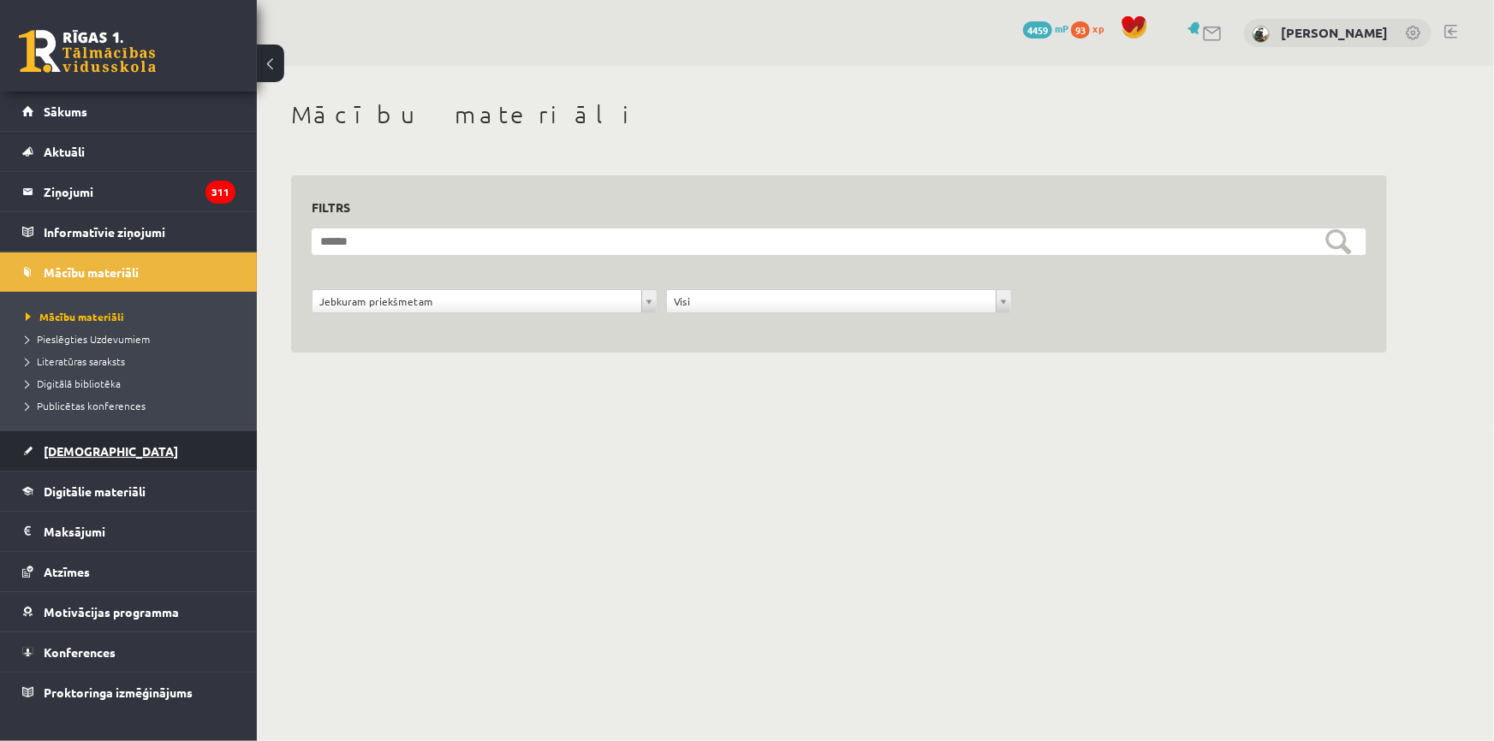
click at [96, 455] on link "[DEMOGRAPHIC_DATA]" at bounding box center [128, 450] width 213 height 39
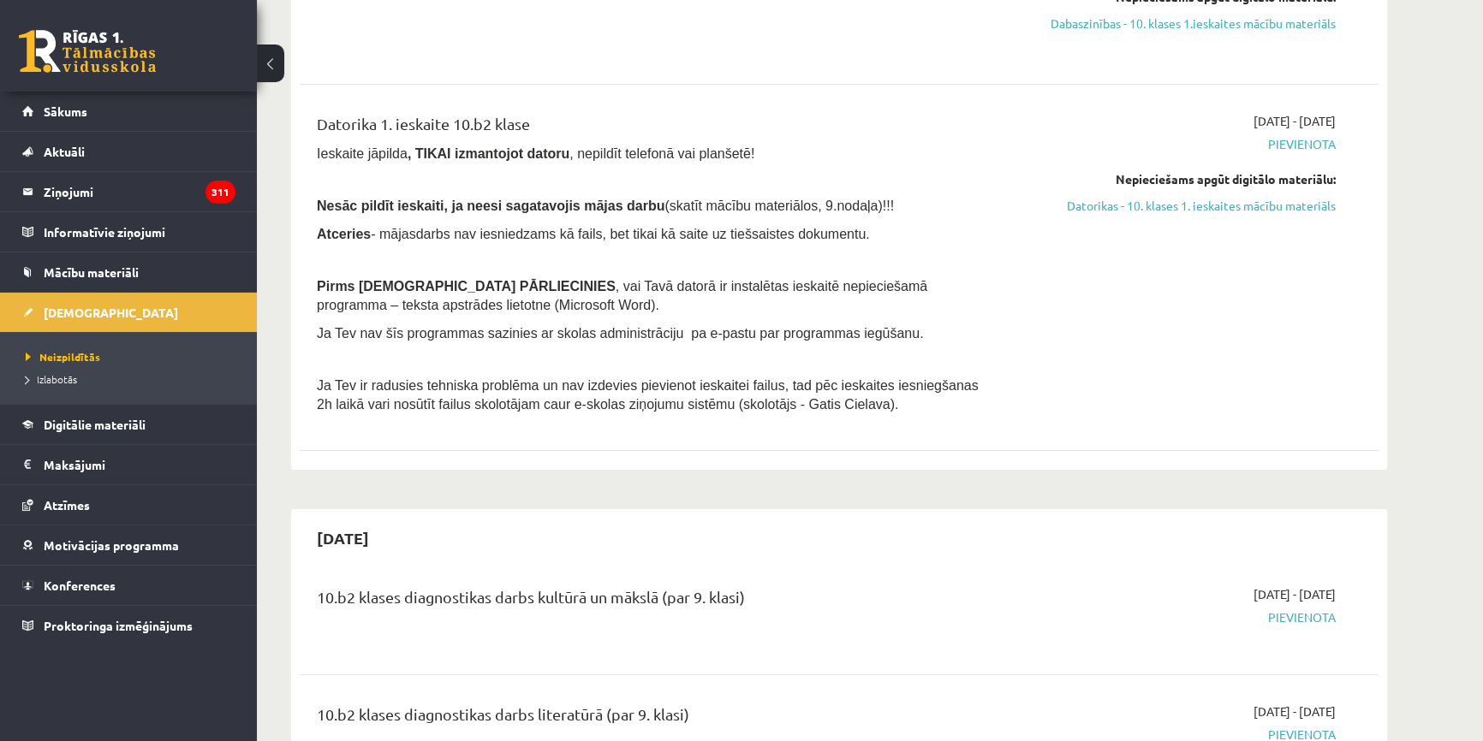
scroll to position [77, 0]
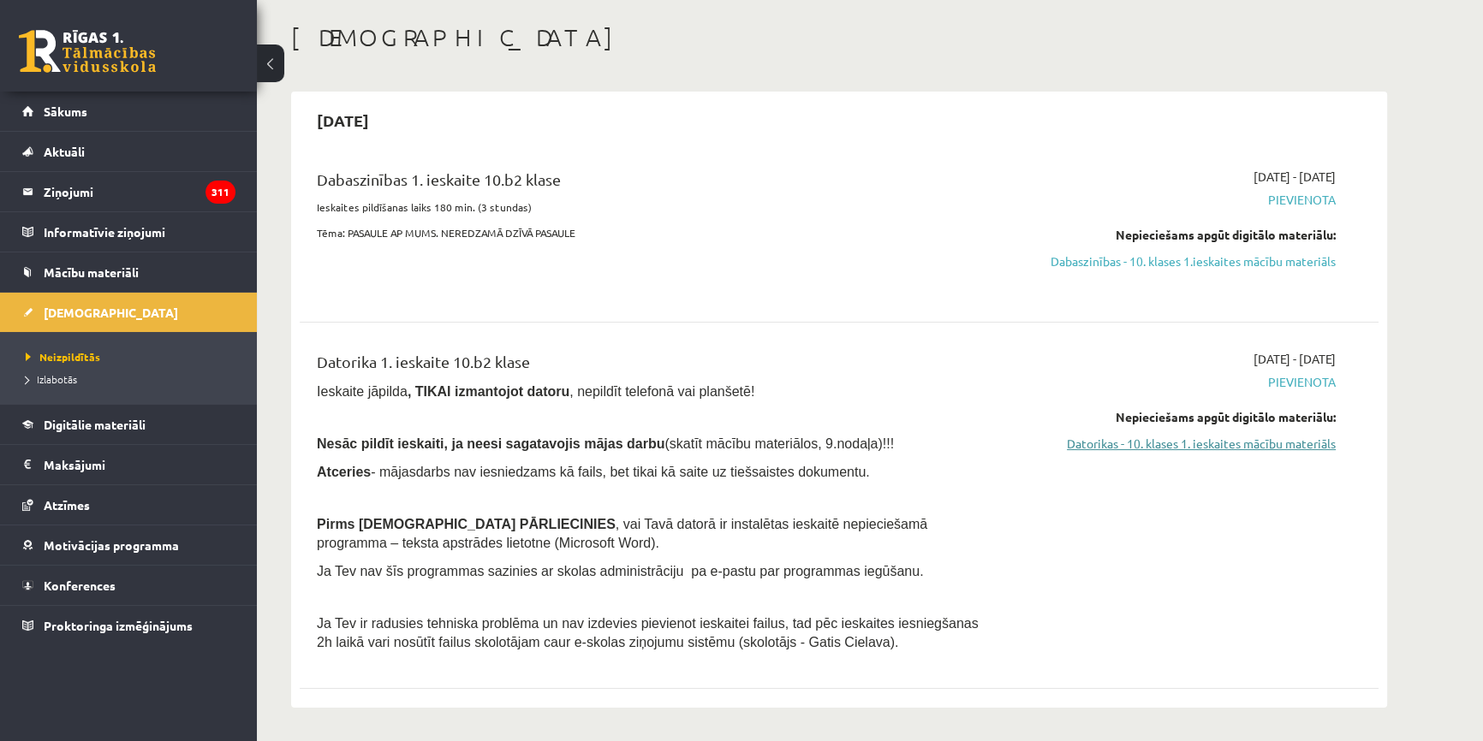
click at [1120, 443] on link "Datorikas - 10. klases 1. ieskaites mācību materiāls" at bounding box center [1174, 444] width 323 height 18
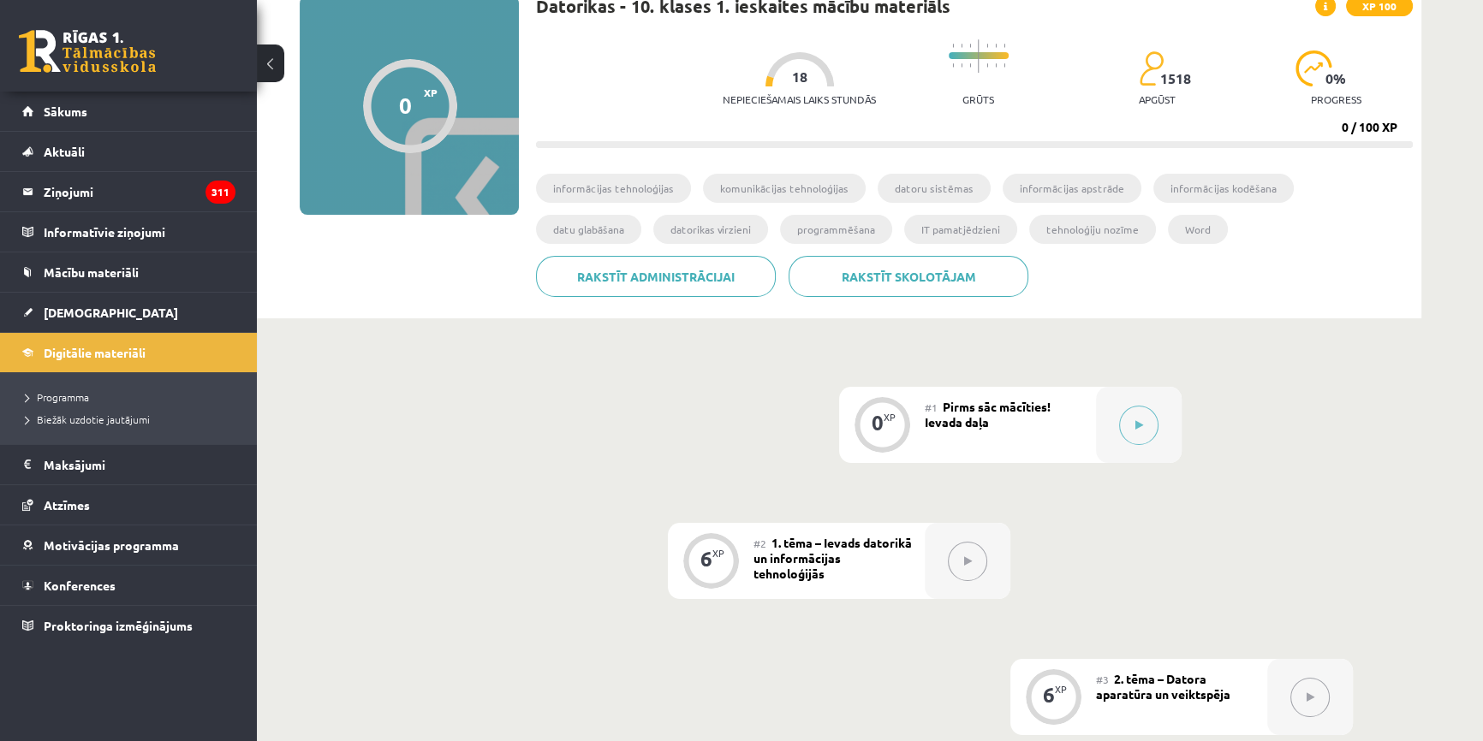
scroll to position [57, 0]
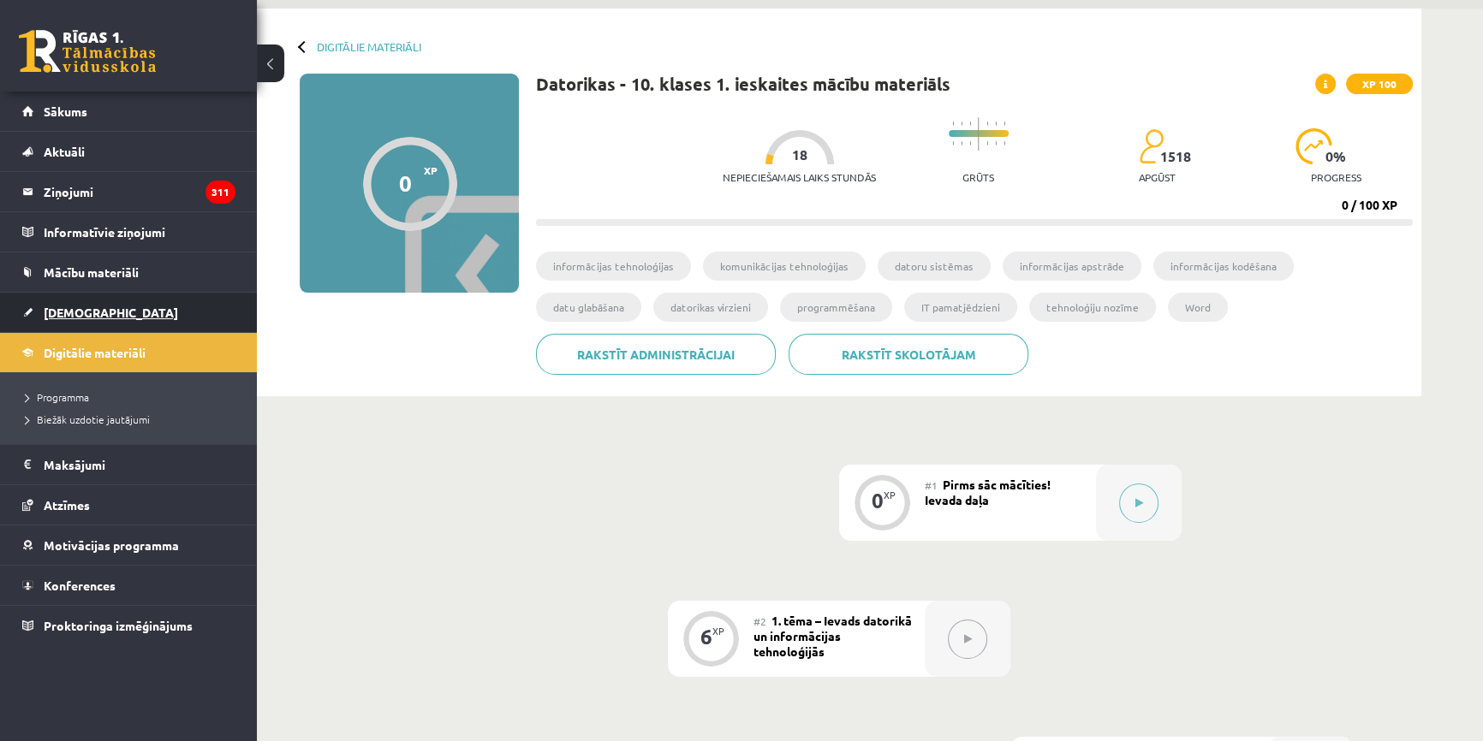
click at [102, 319] on link "[DEMOGRAPHIC_DATA]" at bounding box center [128, 312] width 213 height 39
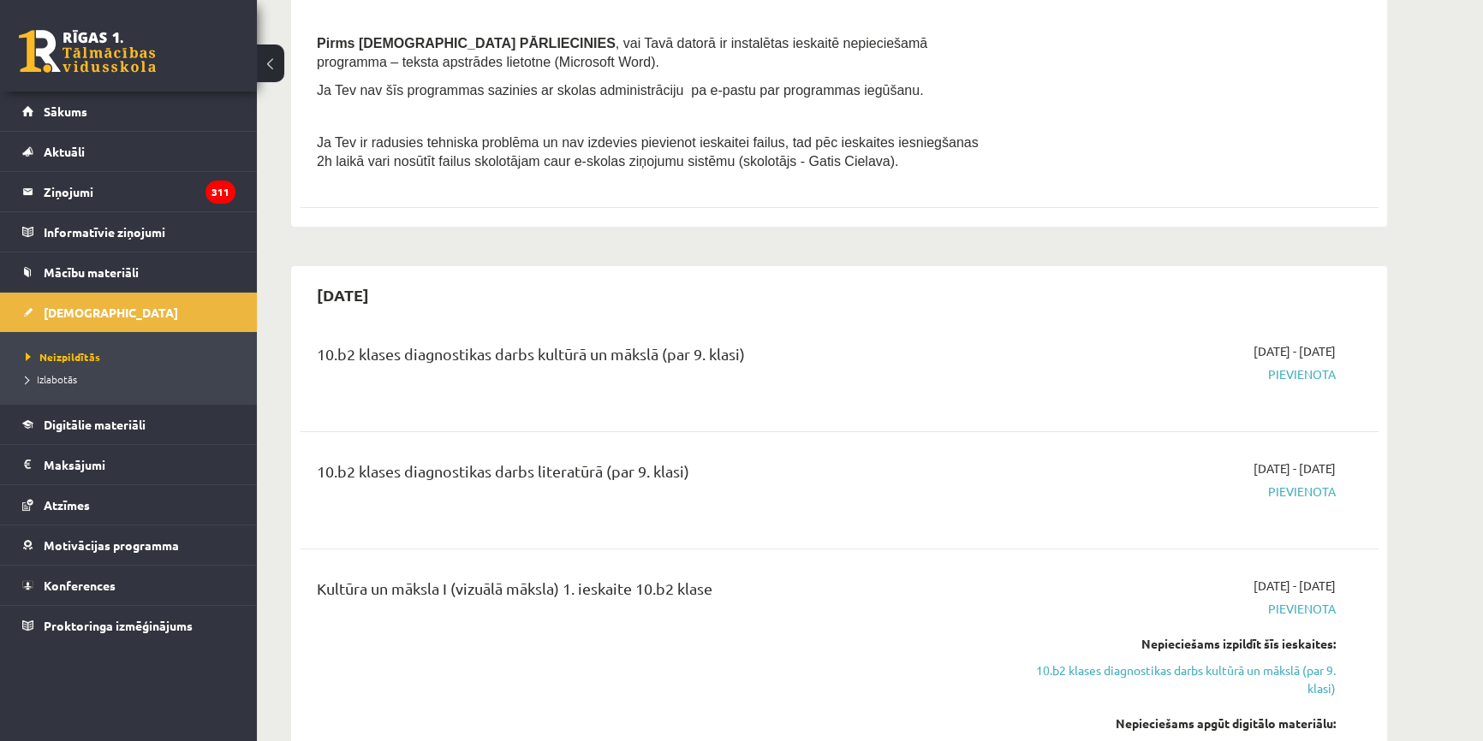
scroll to position [700, 0]
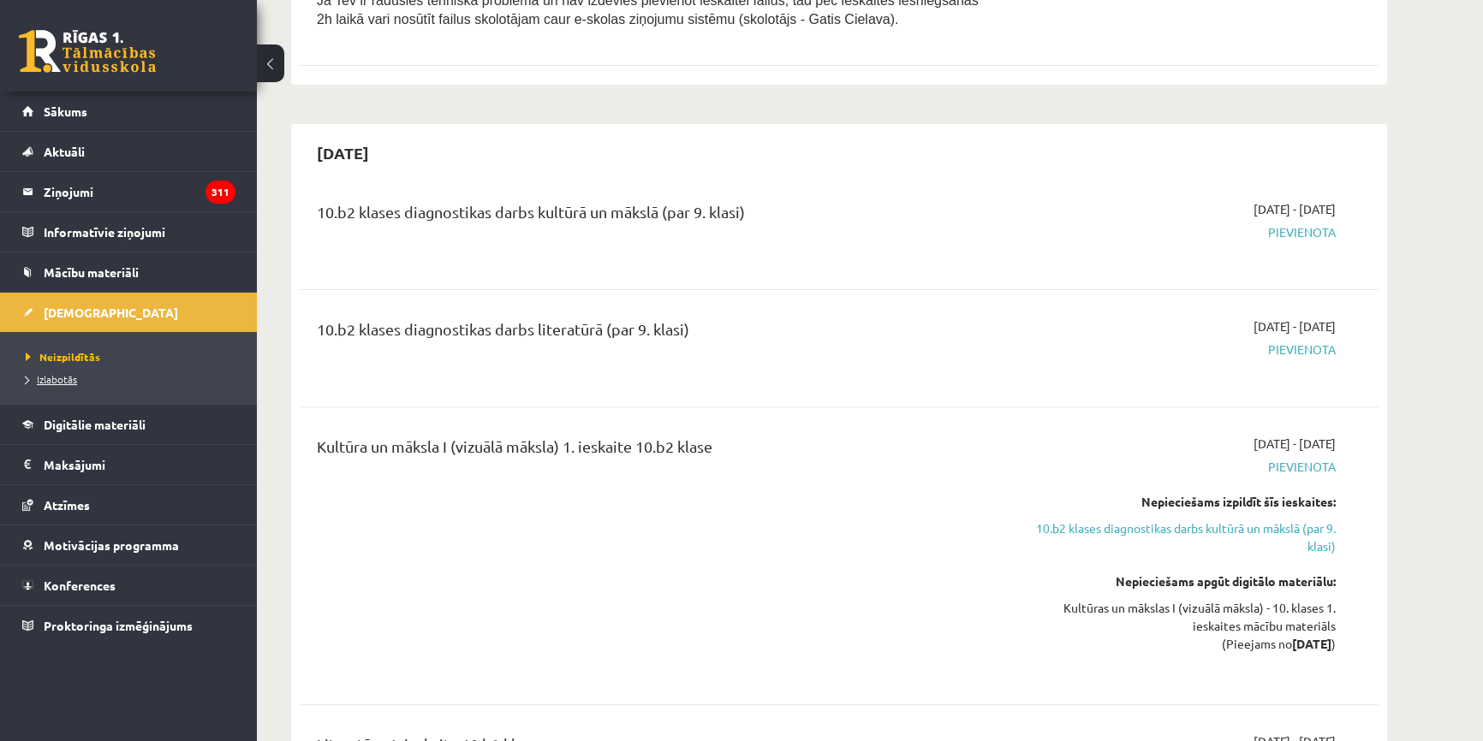
click at [80, 373] on link "Izlabotās" at bounding box center [133, 379] width 214 height 15
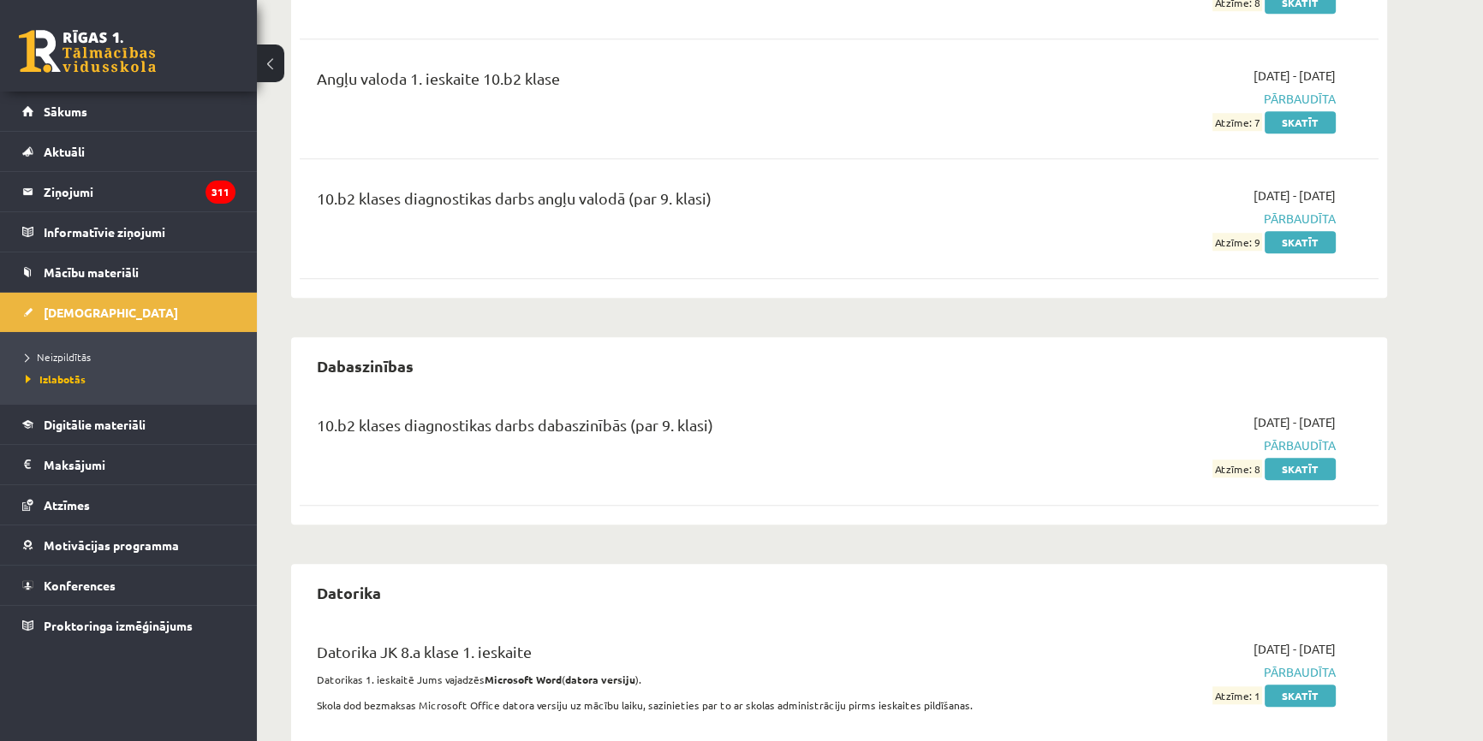
scroll to position [2179, 0]
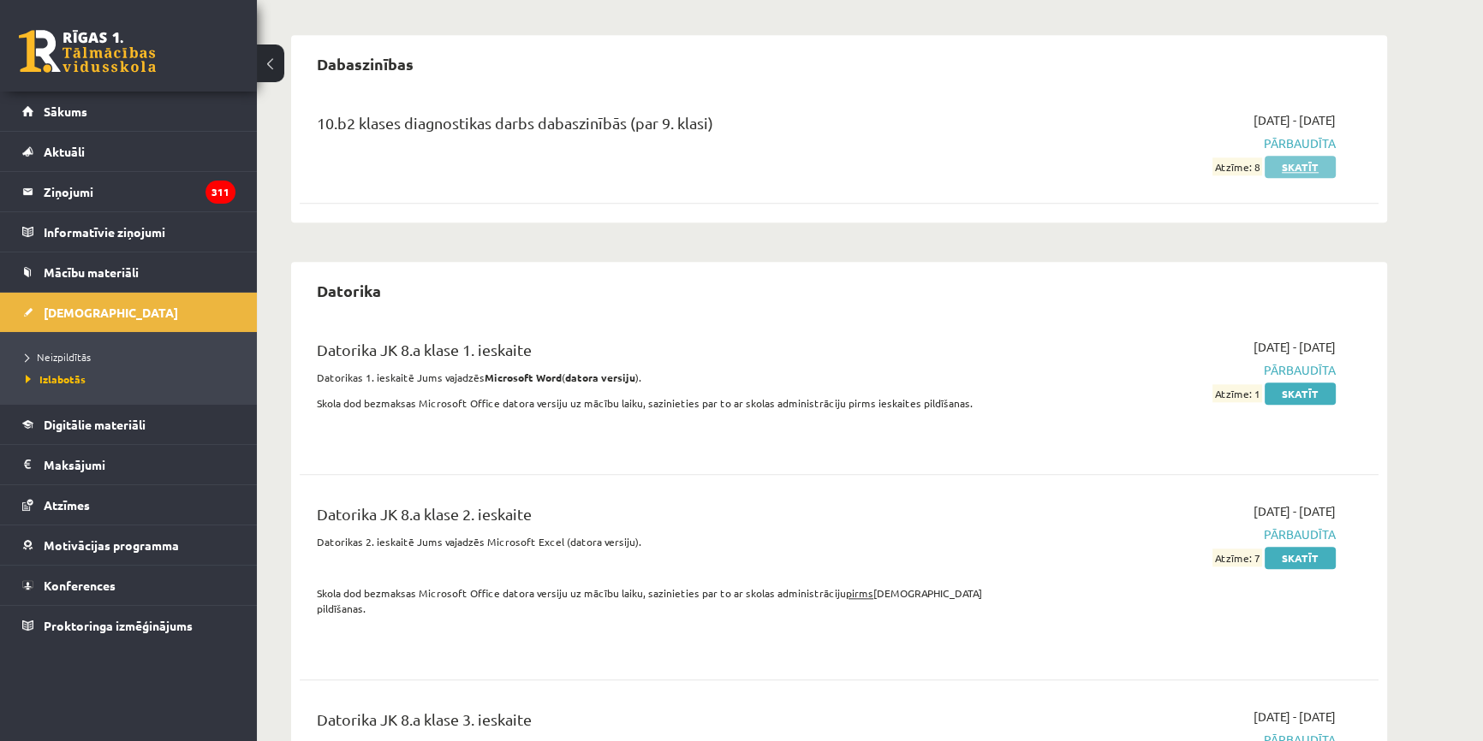
click at [1286, 165] on link "Skatīt" at bounding box center [1299, 167] width 71 height 22
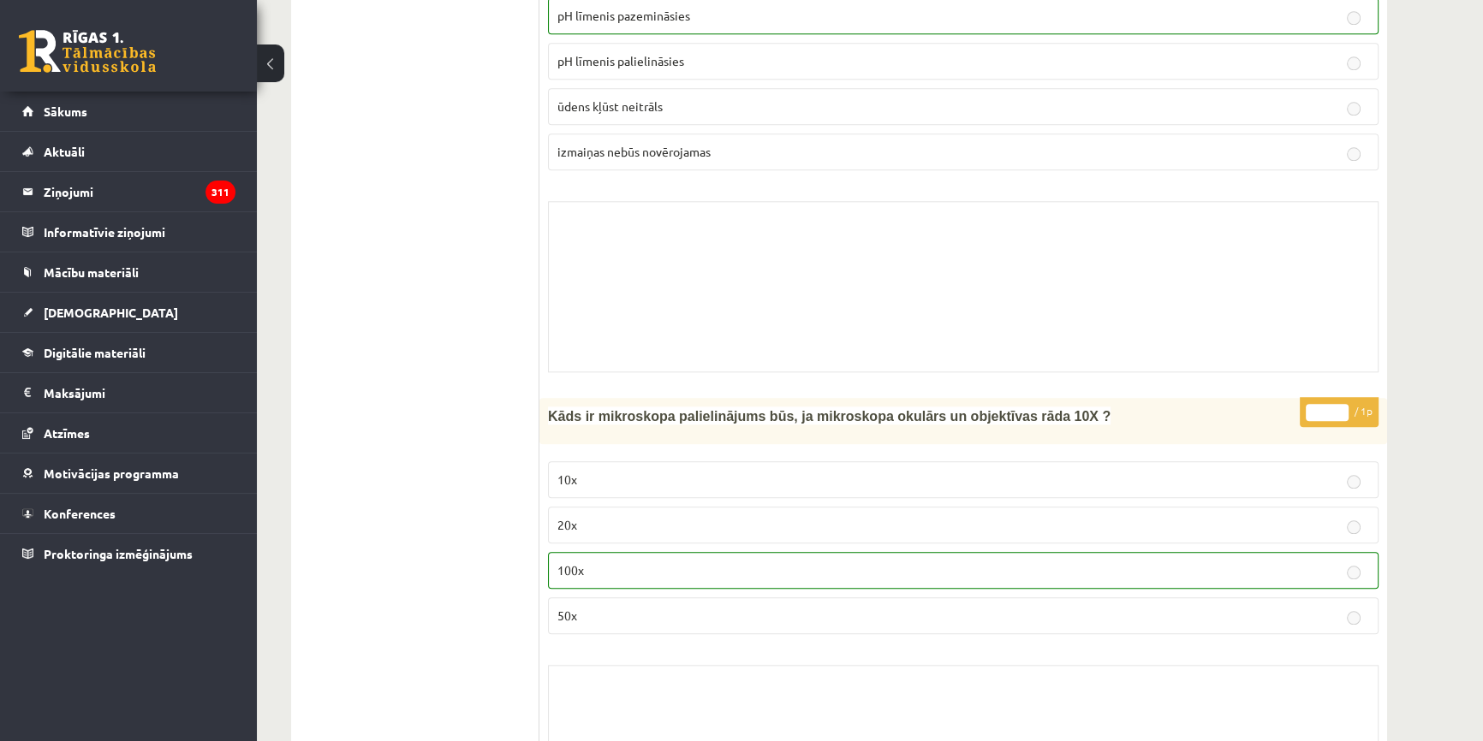
scroll to position [1945, 0]
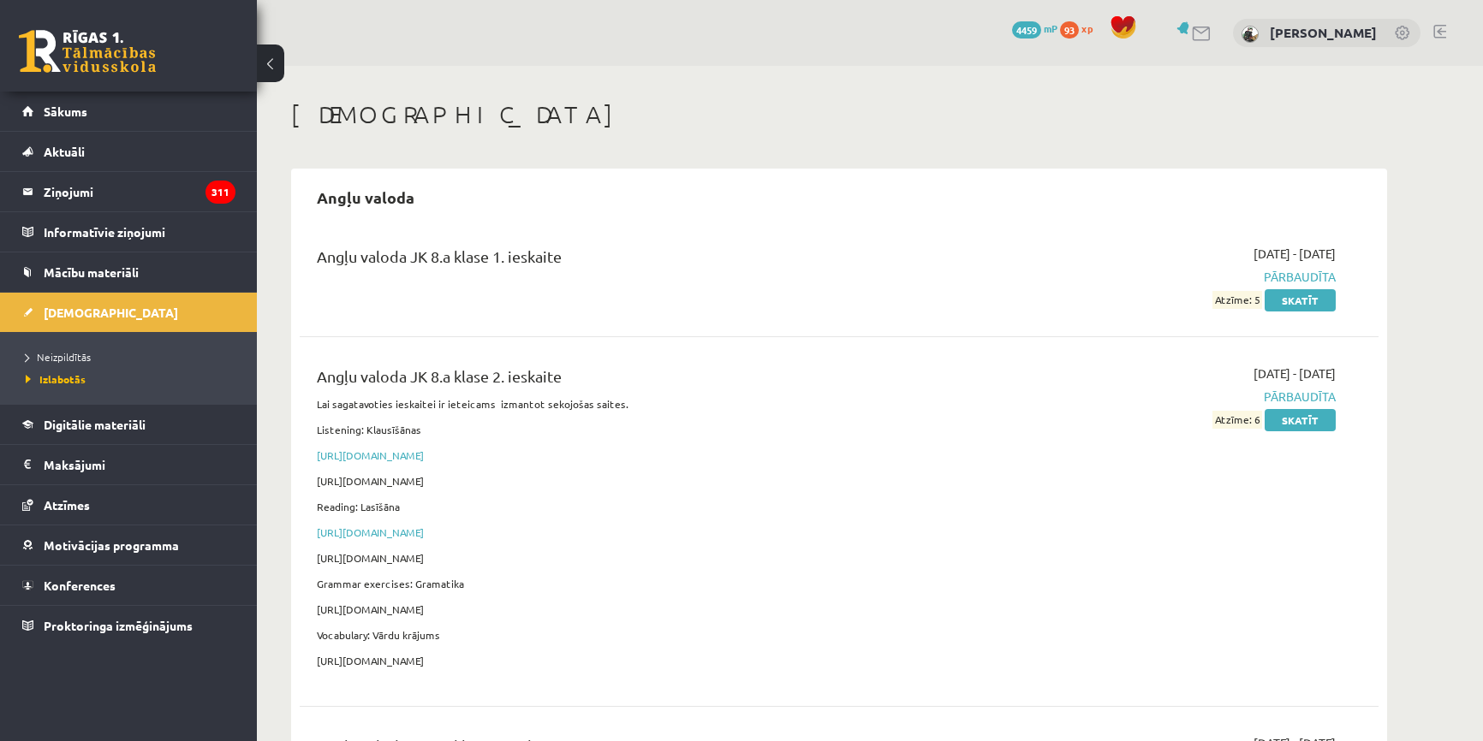
scroll to position [2179, 0]
